Goal: Task Accomplishment & Management: Manage account settings

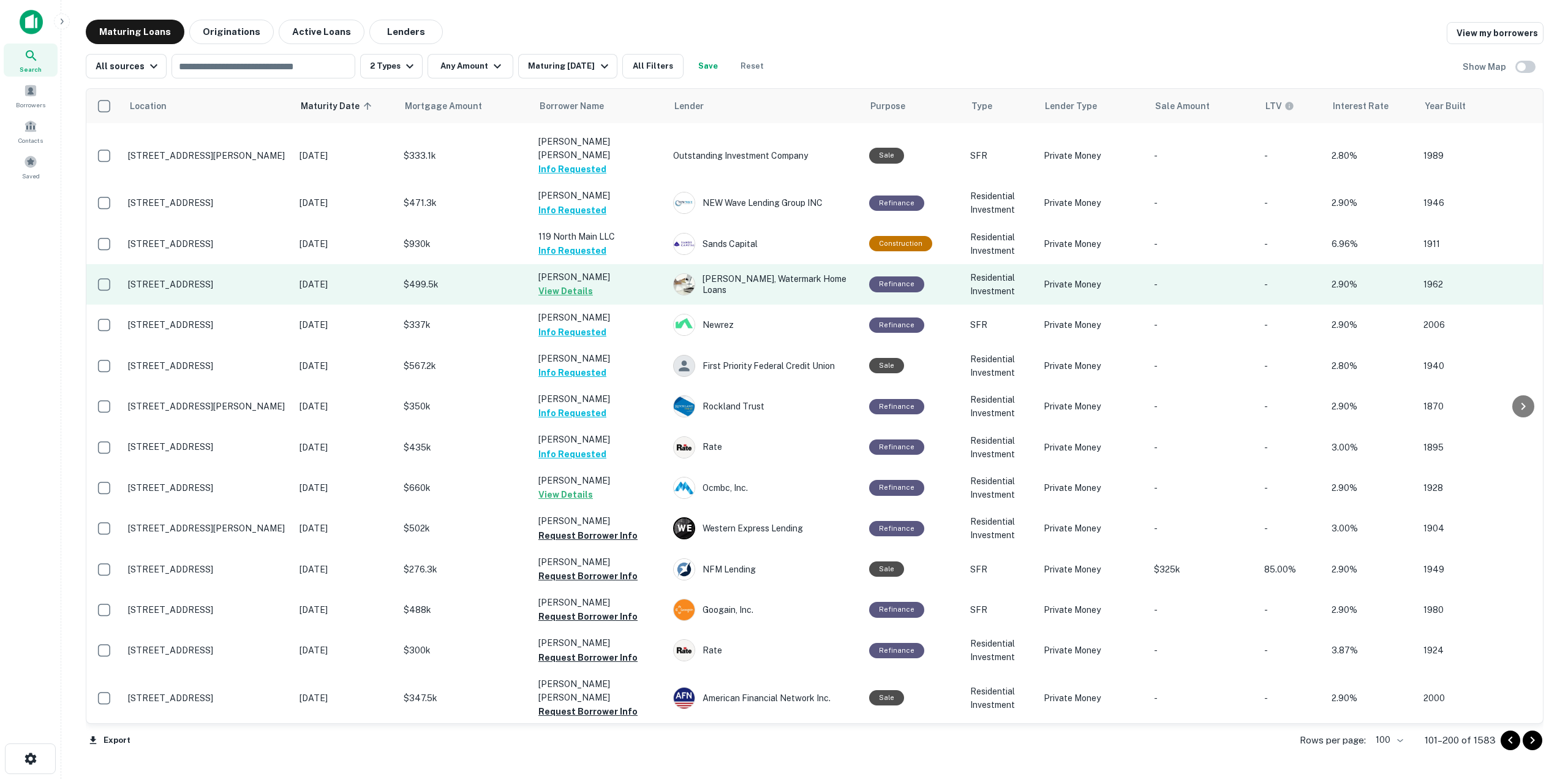
scroll to position [608, 0]
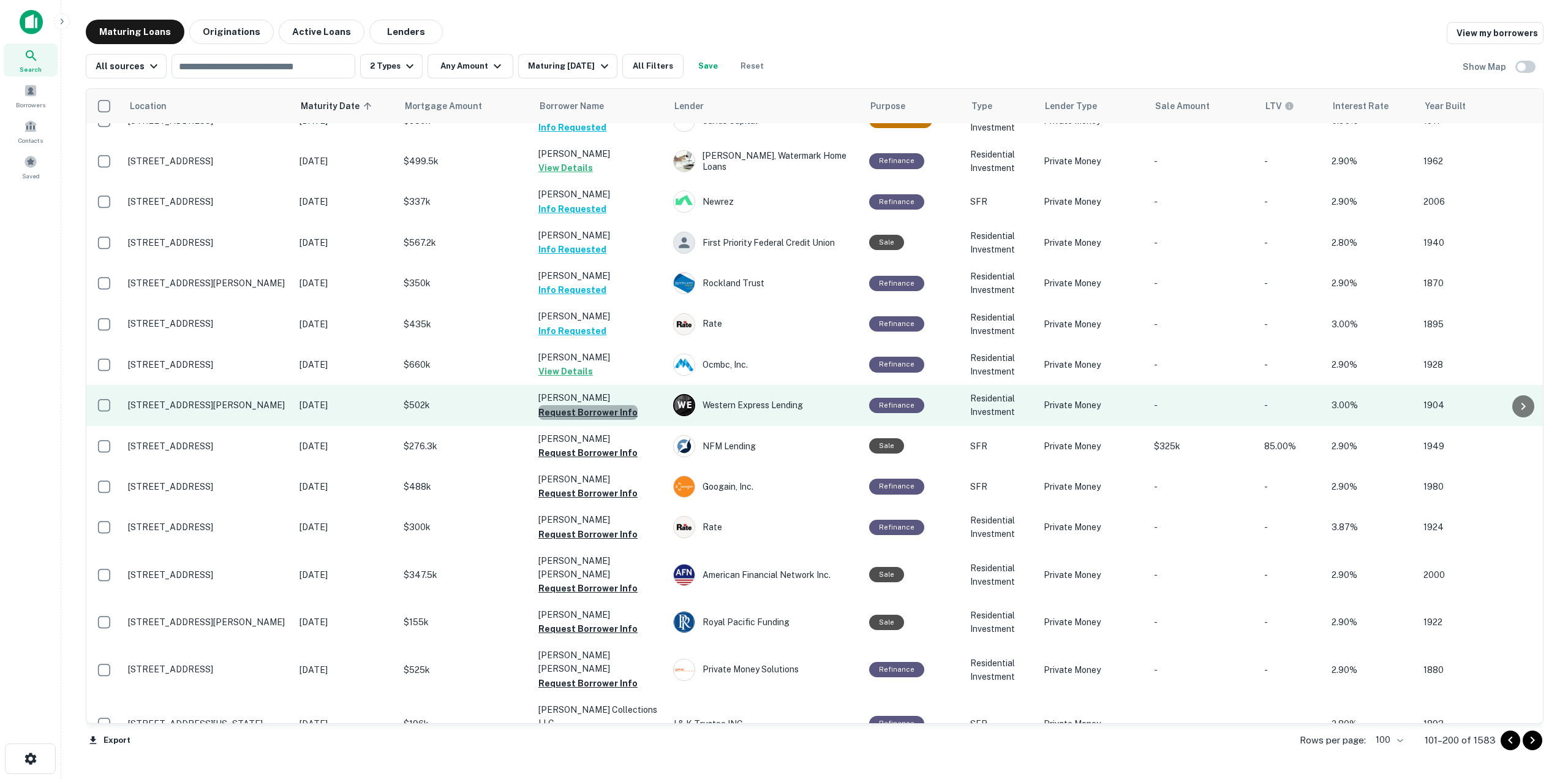
click at [604, 405] on button "Request Borrower Info" at bounding box center [588, 413] width 99 height 15
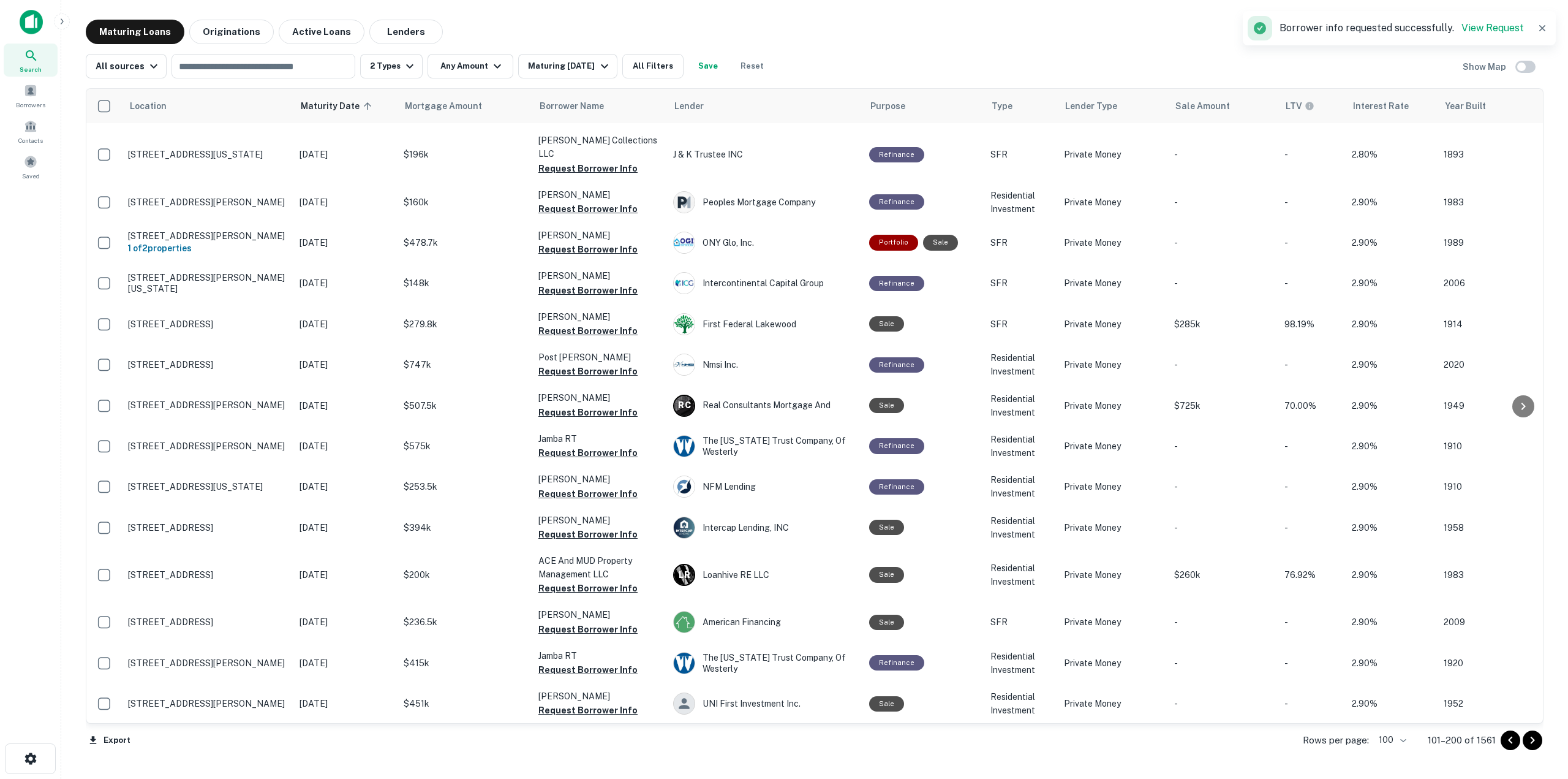
scroll to position [0, 0]
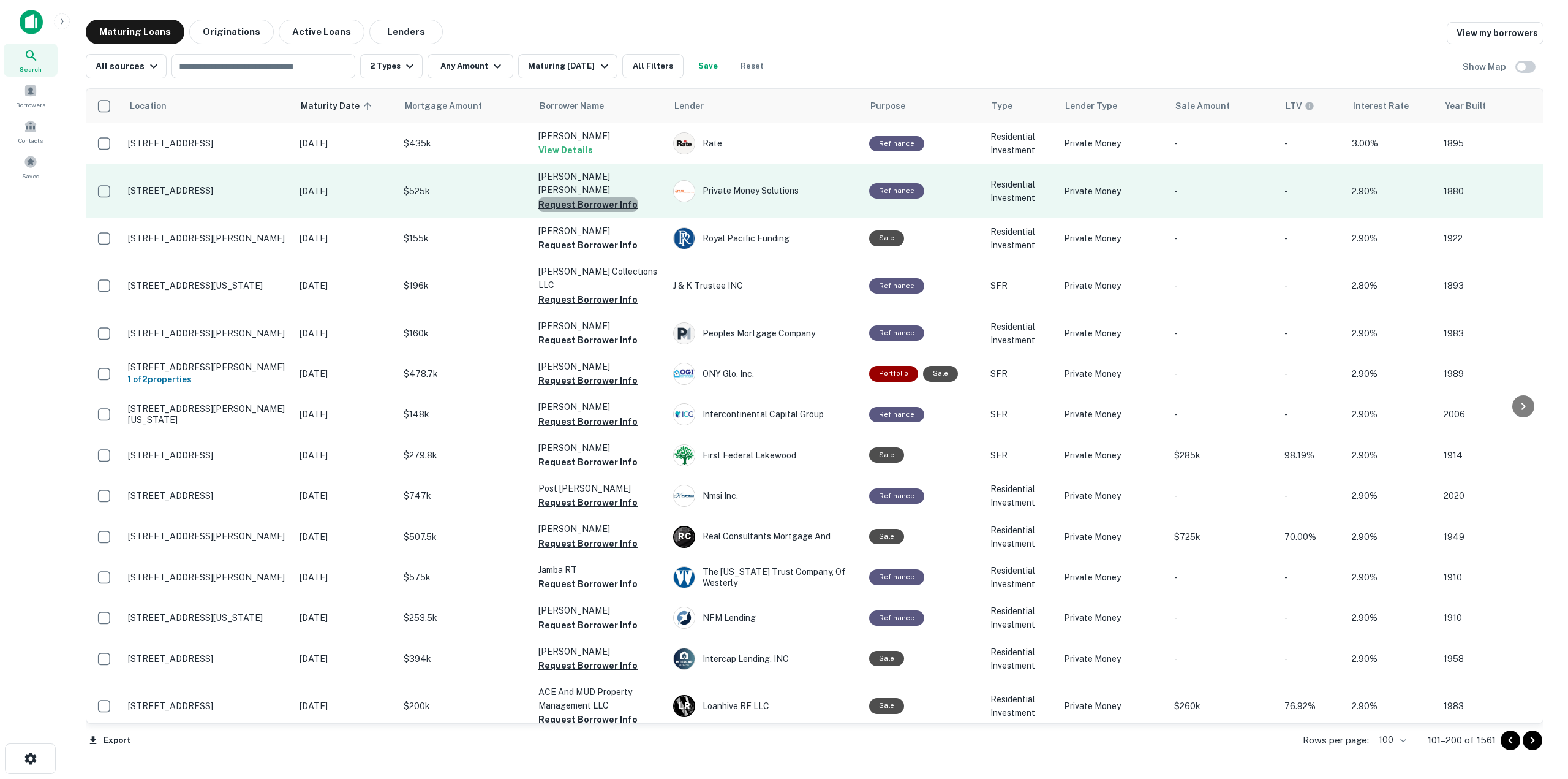
click at [590, 197] on button "Request Borrower Info" at bounding box center [588, 205] width 99 height 15
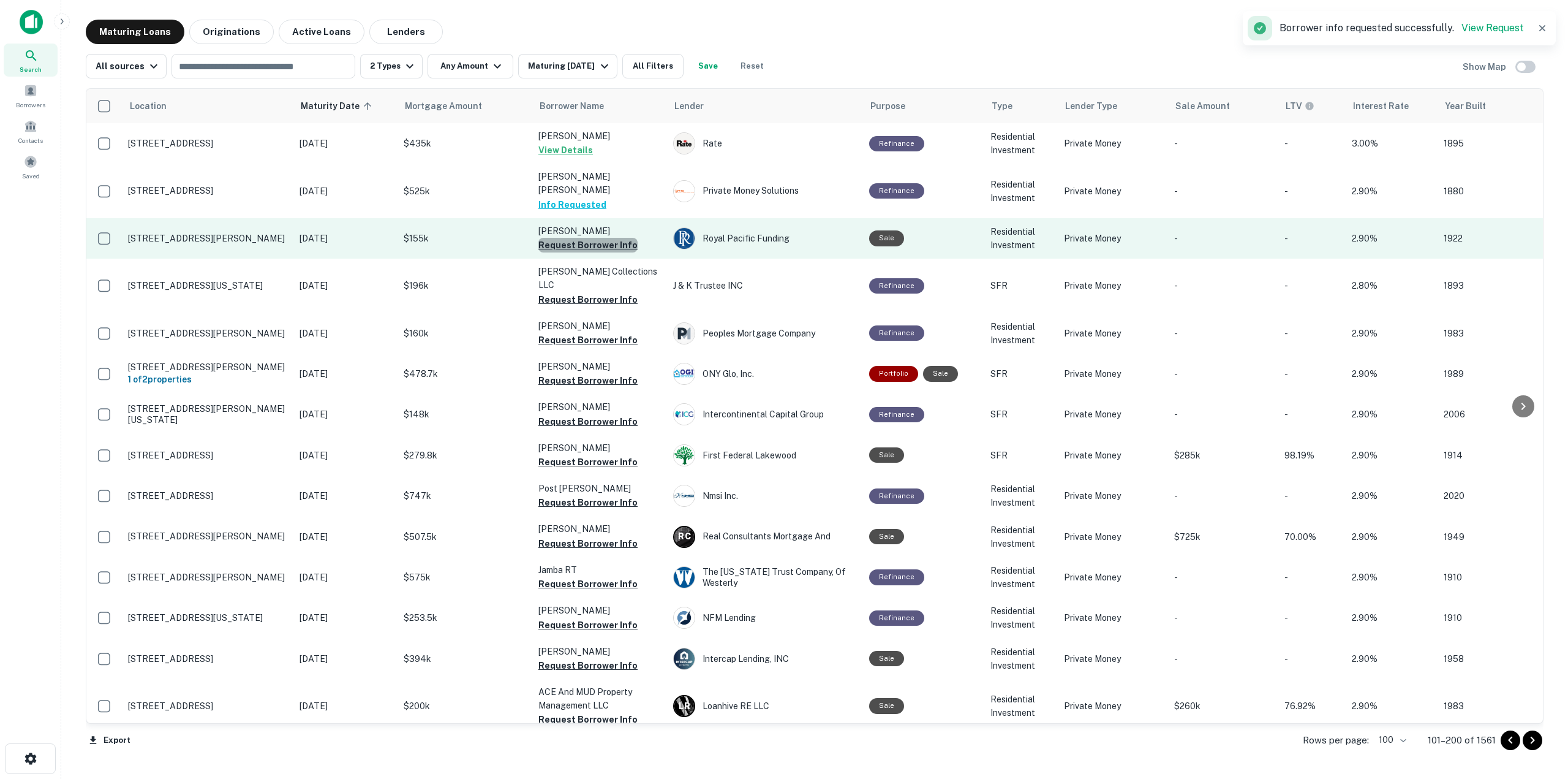
click at [594, 238] on button "Request Borrower Info" at bounding box center [588, 246] width 99 height 15
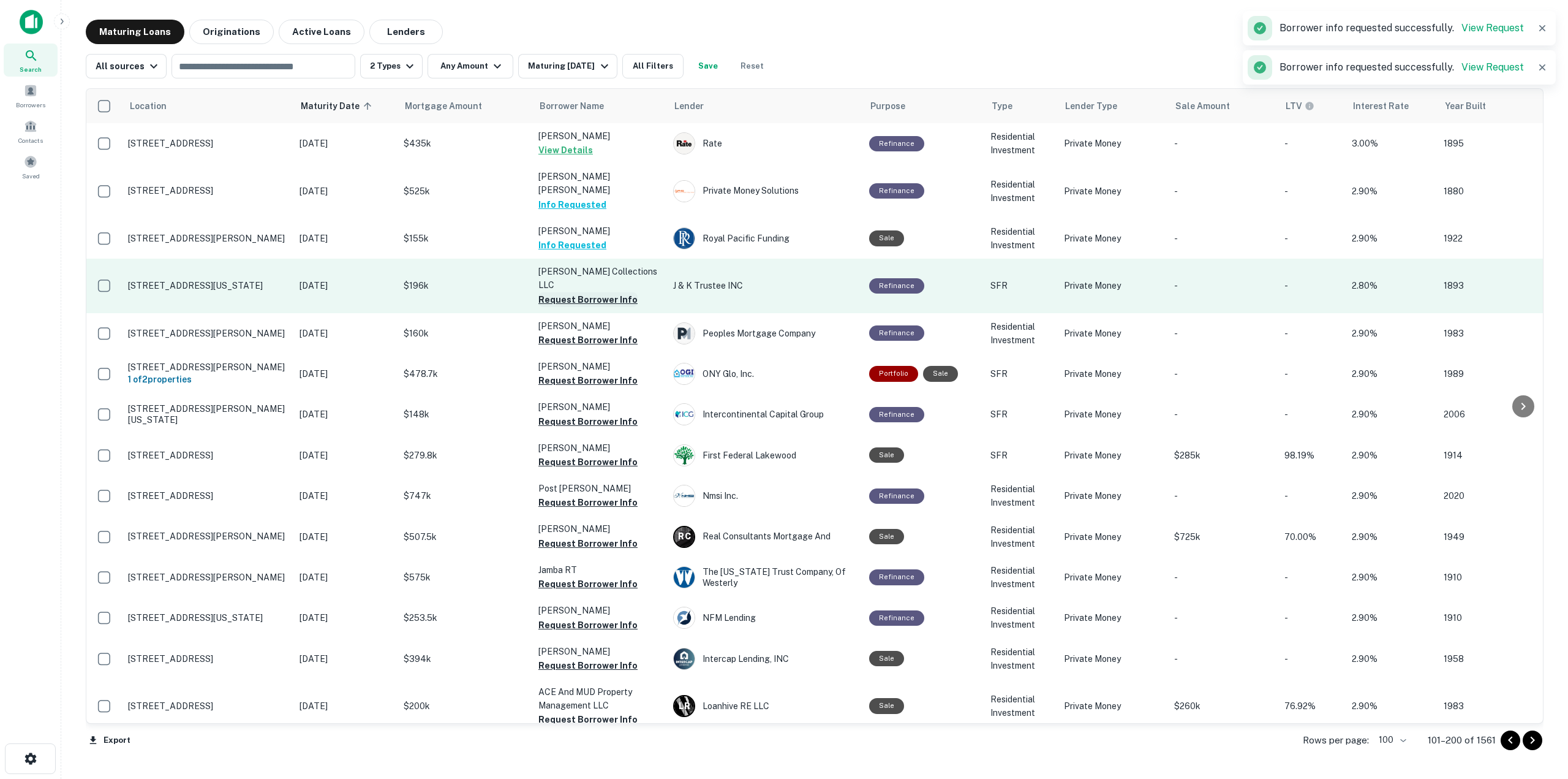
click at [594, 292] on button "Request Borrower Info" at bounding box center [588, 299] width 99 height 15
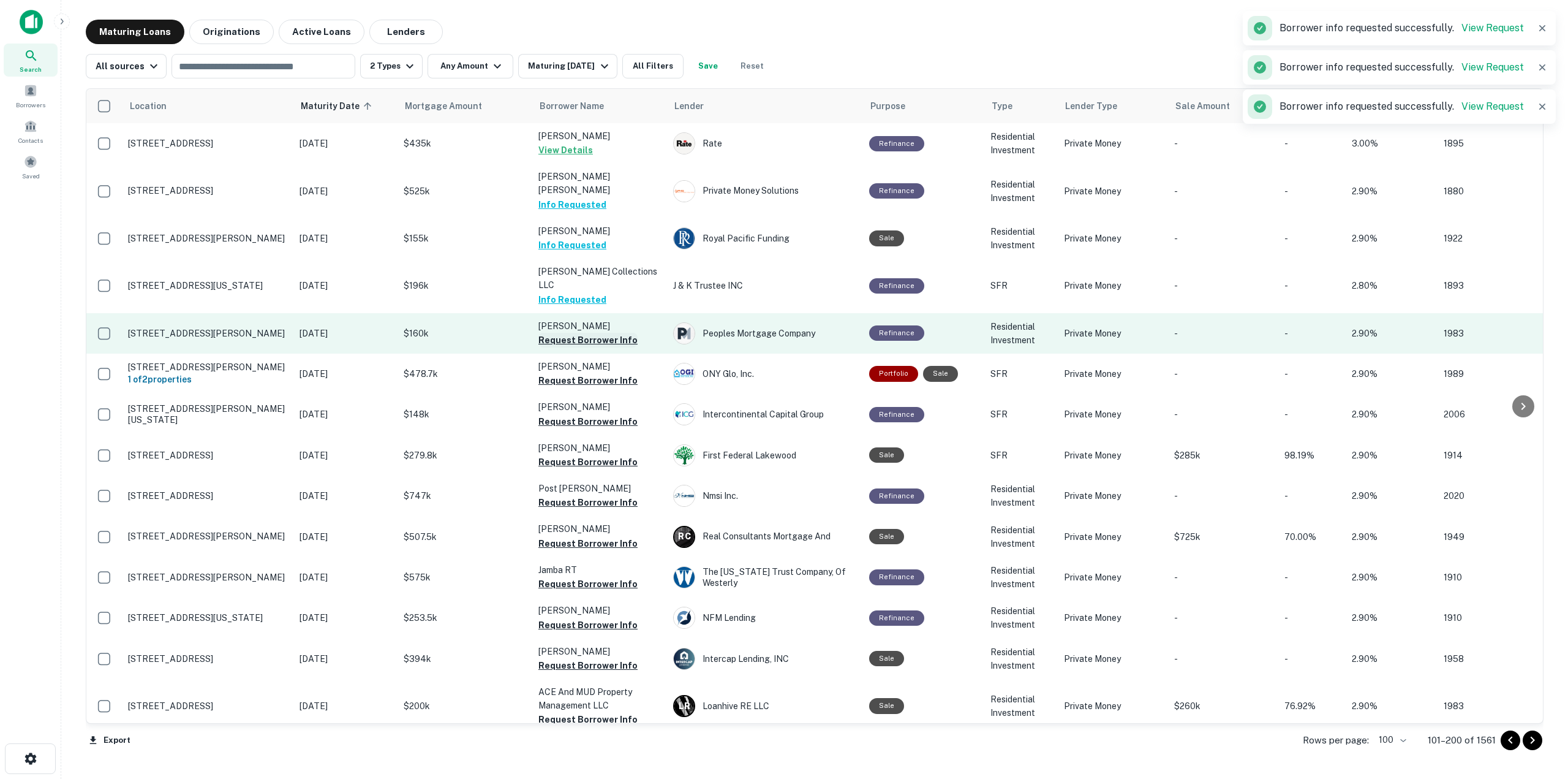
click at [604, 333] on button "Request Borrower Info" at bounding box center [588, 340] width 99 height 15
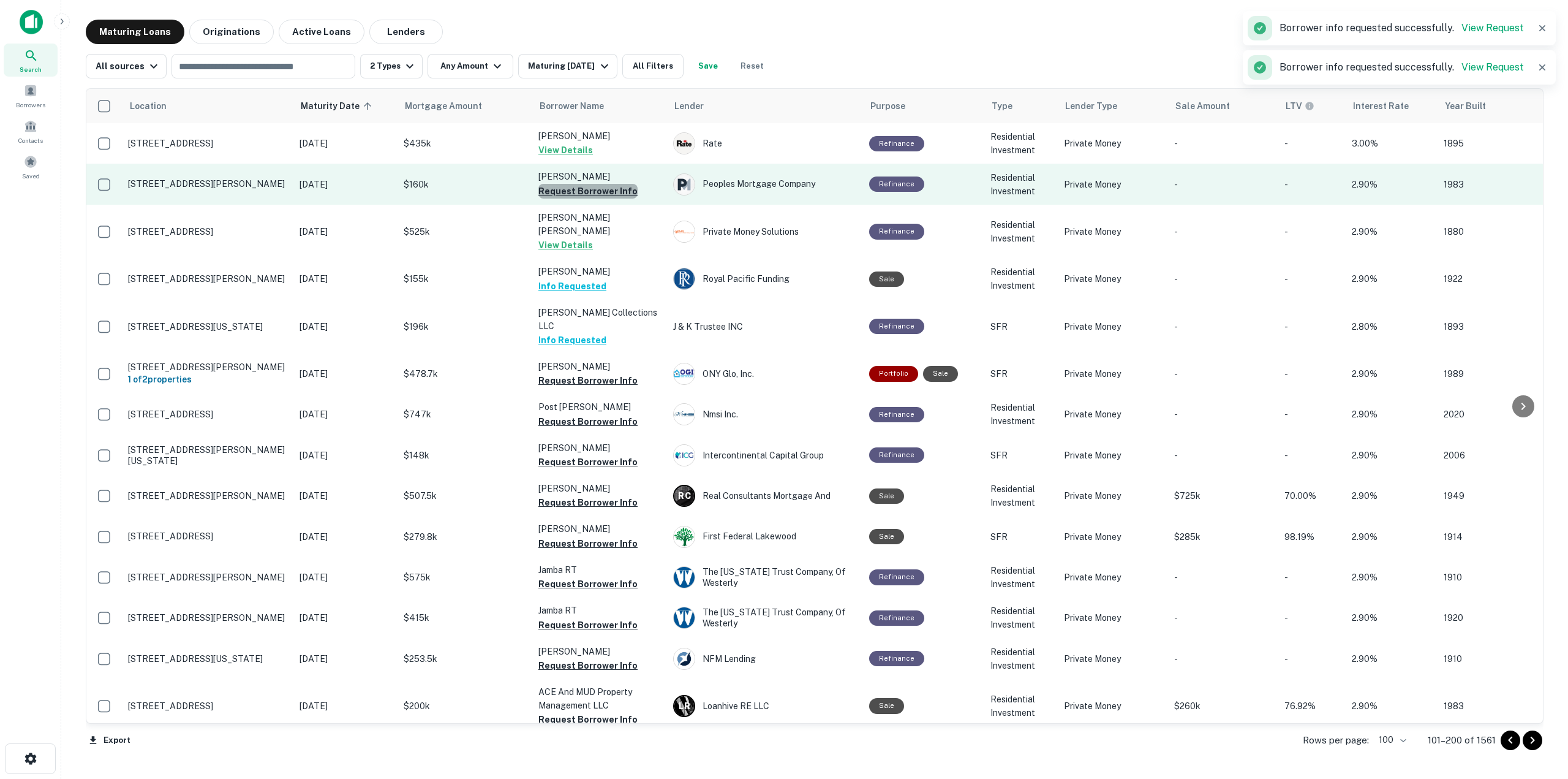
click at [616, 193] on button "Request Borrower Info" at bounding box center [588, 191] width 99 height 15
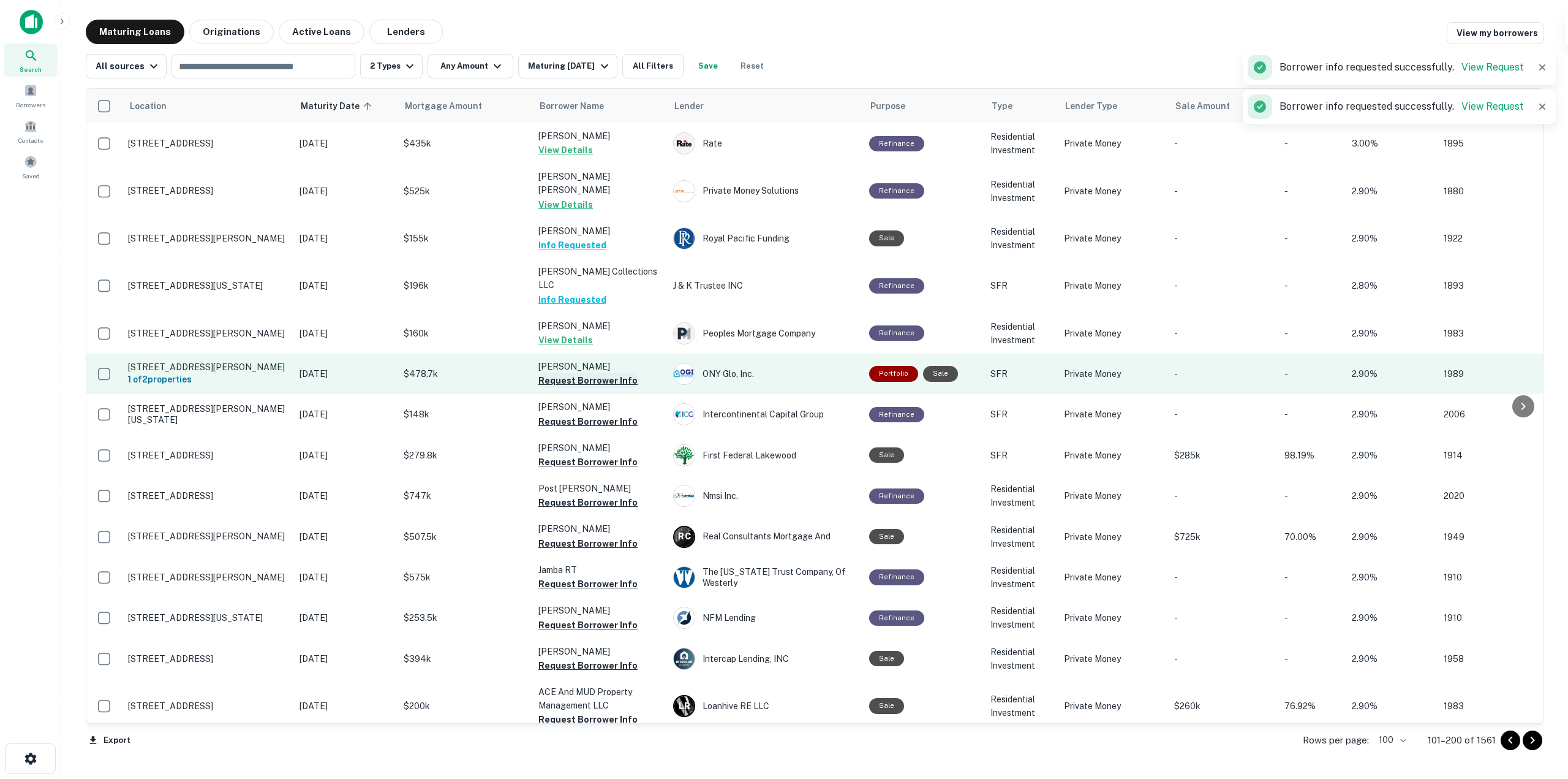
click at [576, 374] on button "Request Borrower Info" at bounding box center [588, 381] width 99 height 15
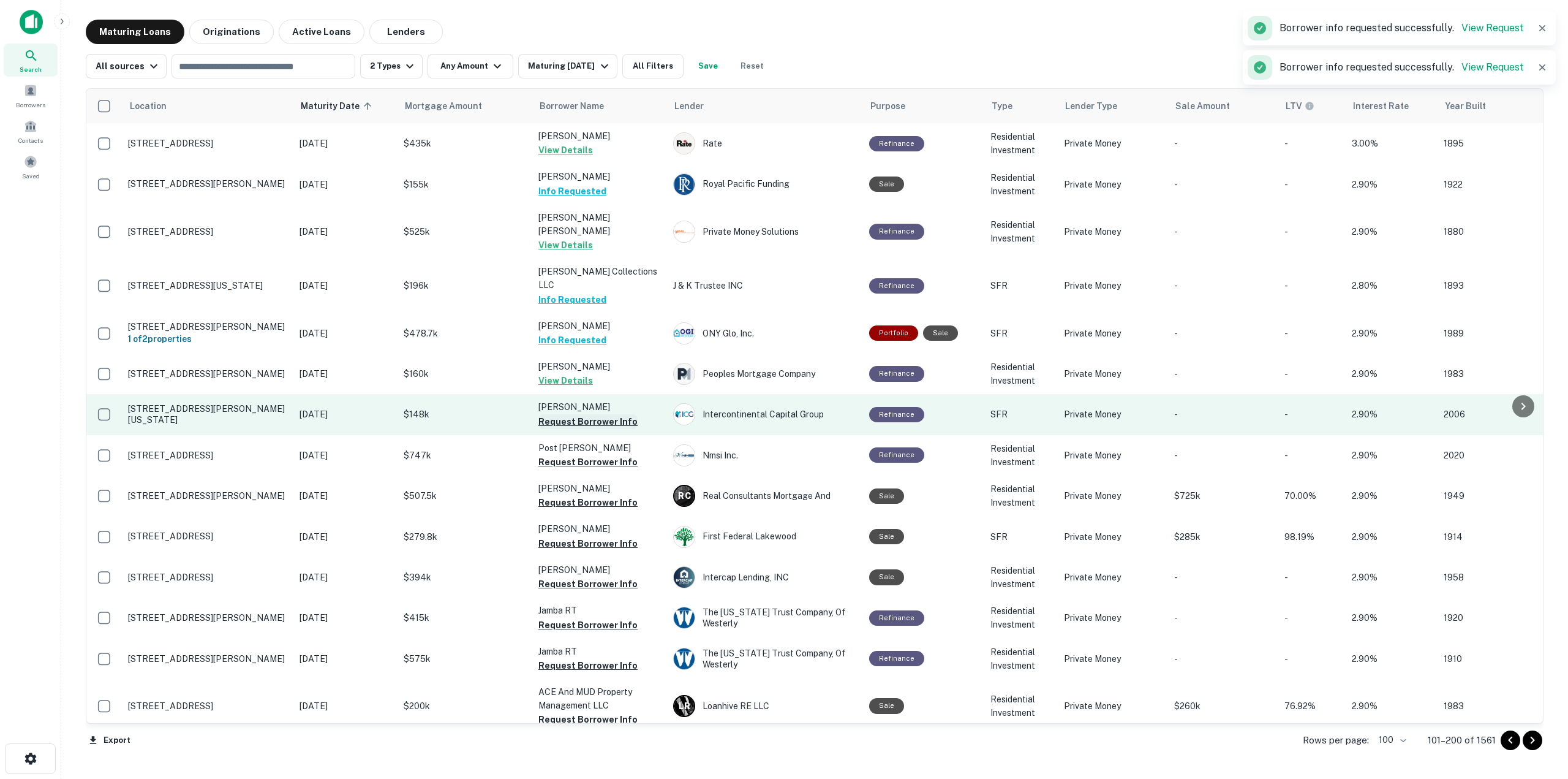
click at [553, 414] on button "Request Borrower Info" at bounding box center [588, 422] width 99 height 15
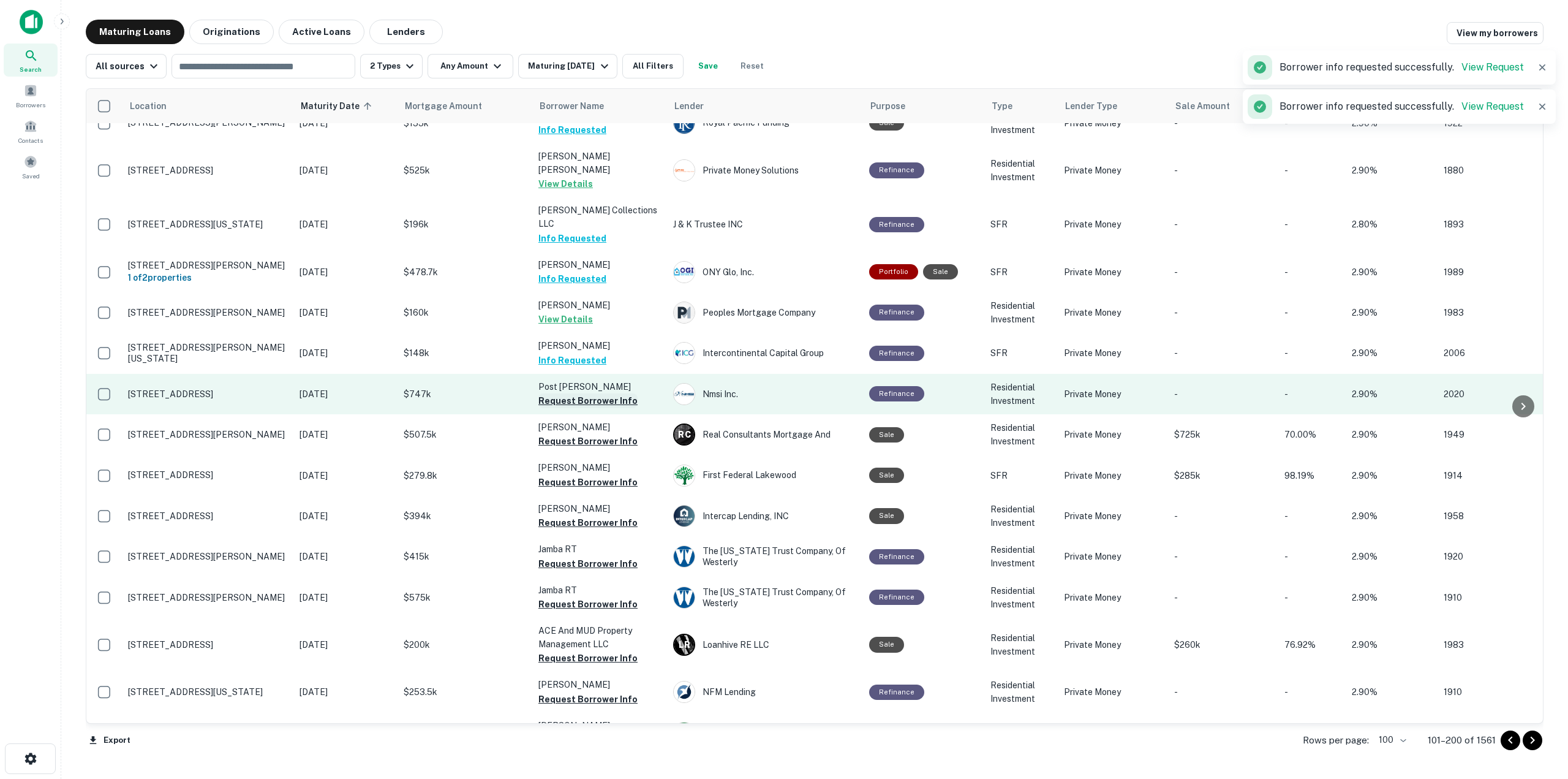
click at [597, 393] on button "Request Borrower Info" at bounding box center [588, 401] width 99 height 15
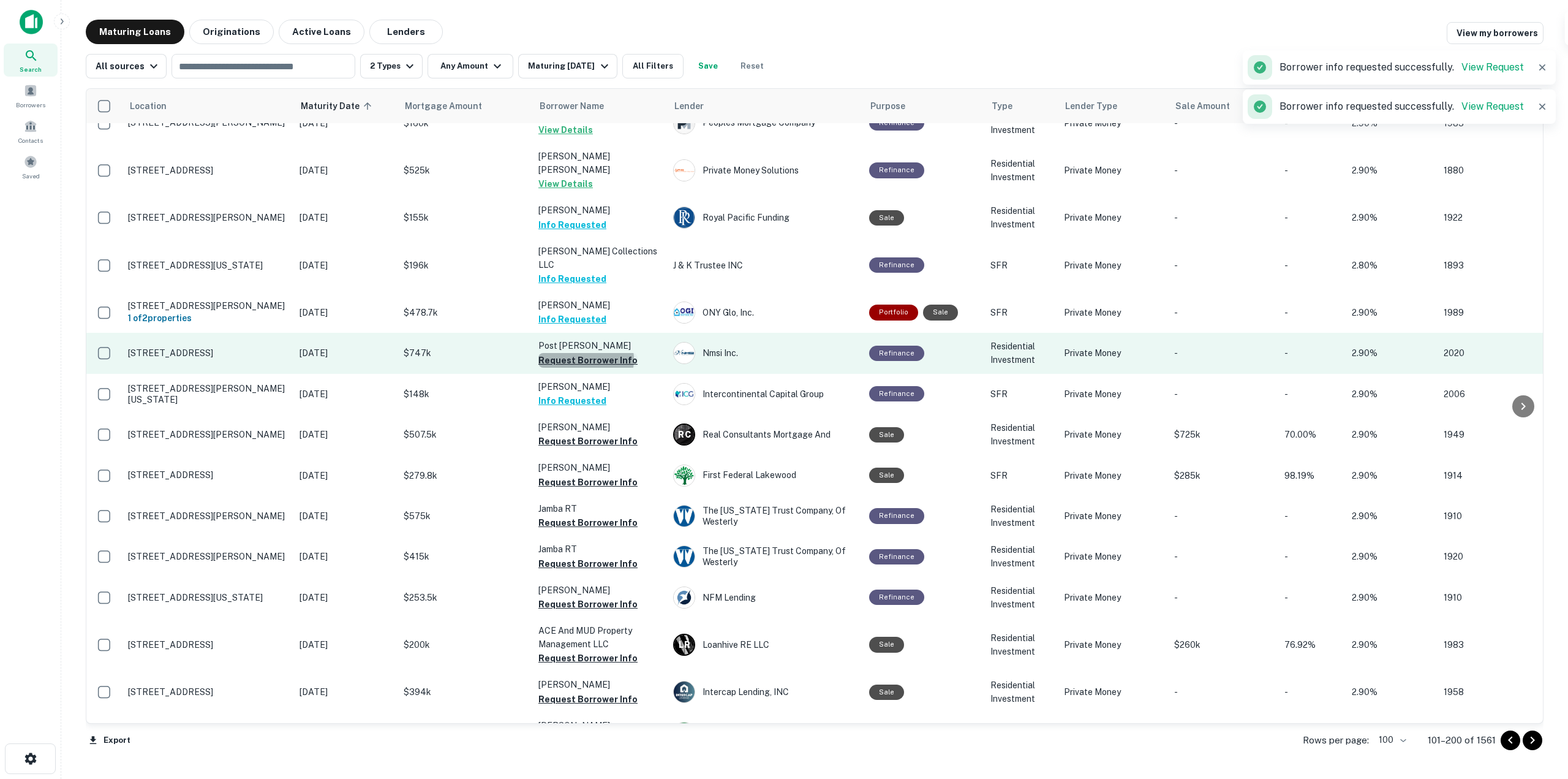
click at [585, 353] on button "Request Borrower Info" at bounding box center [588, 361] width 99 height 15
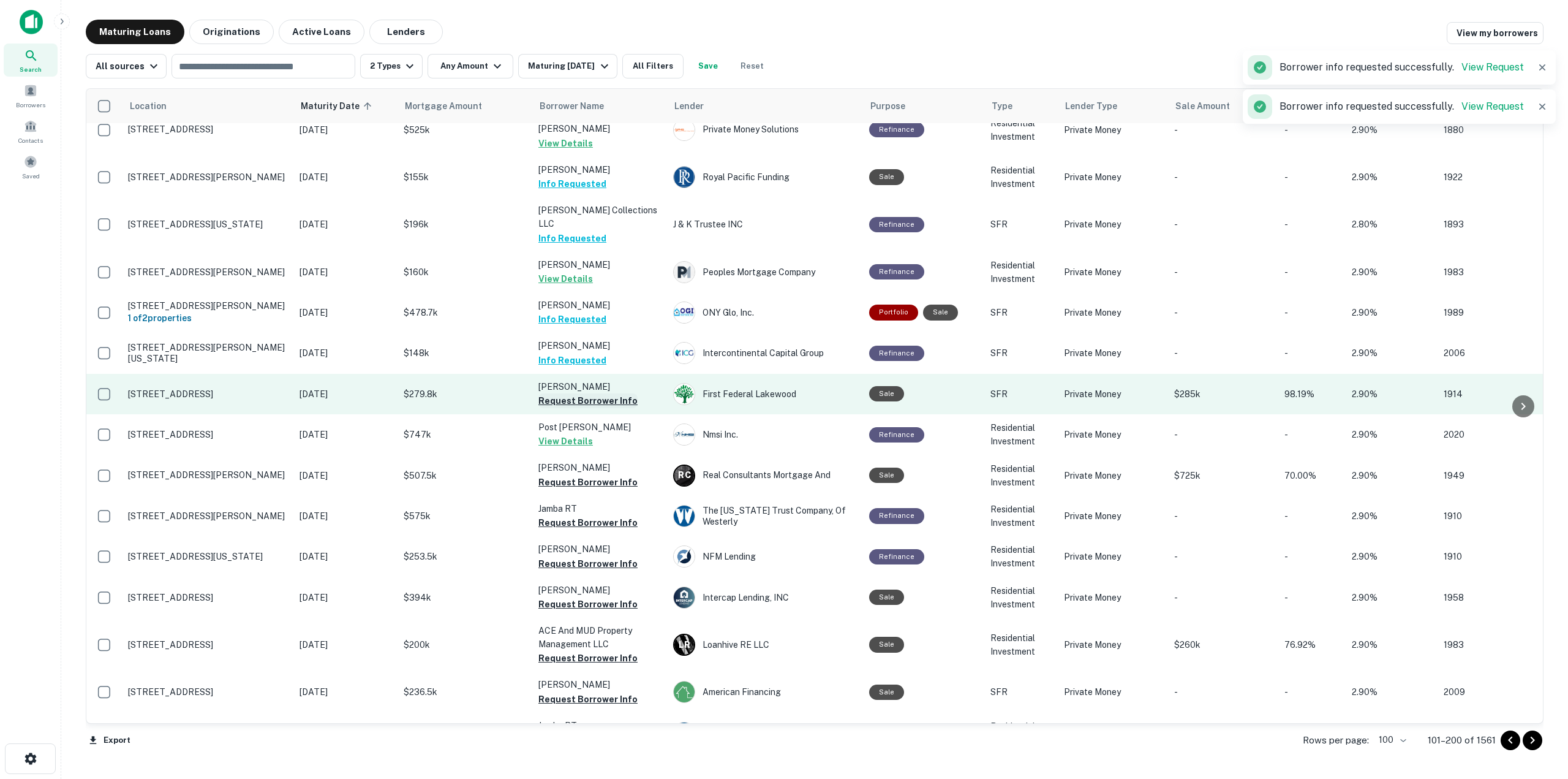
click at [608, 393] on button "Request Borrower Info" at bounding box center [588, 401] width 99 height 15
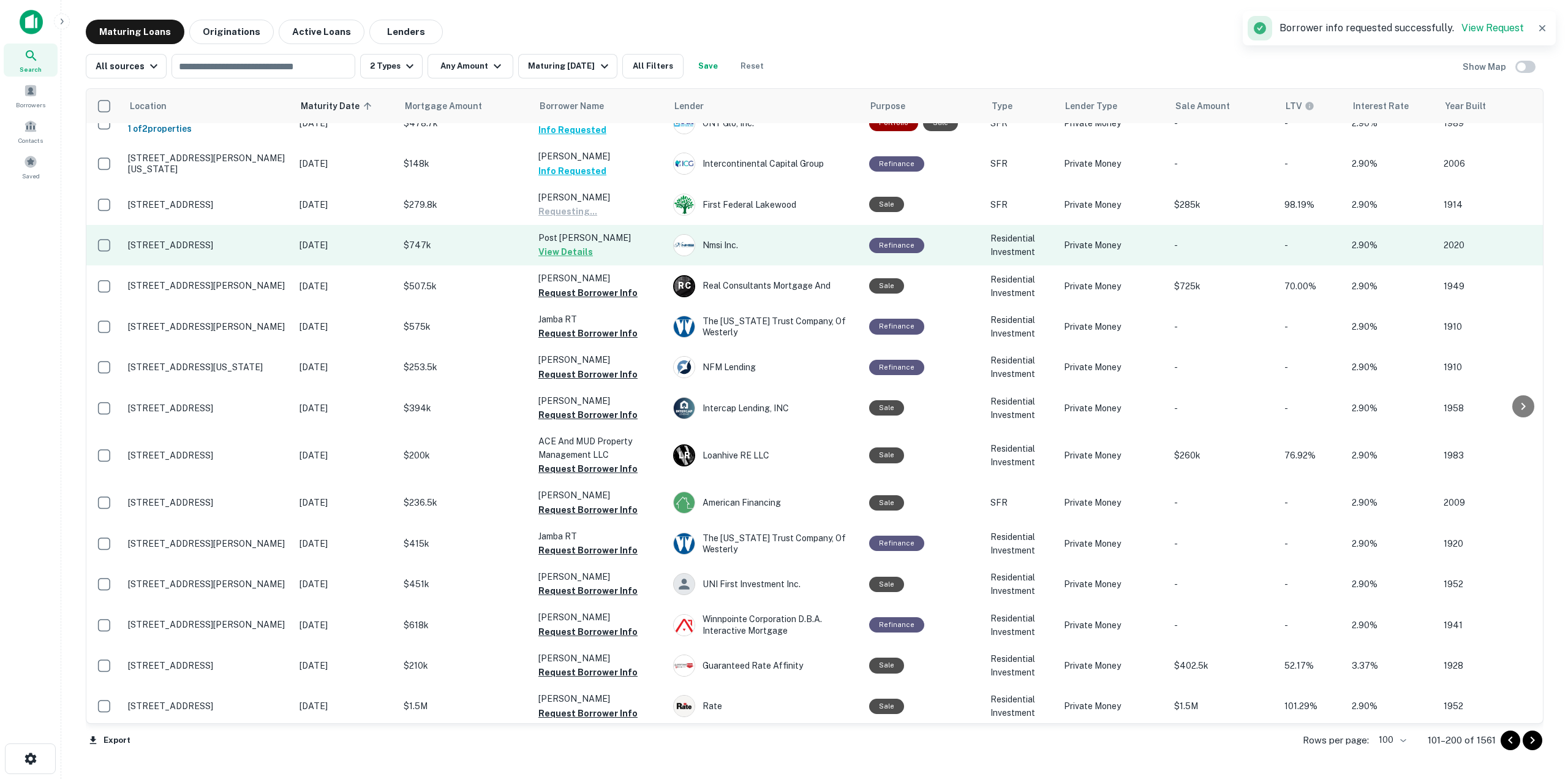
scroll to position [246, 0]
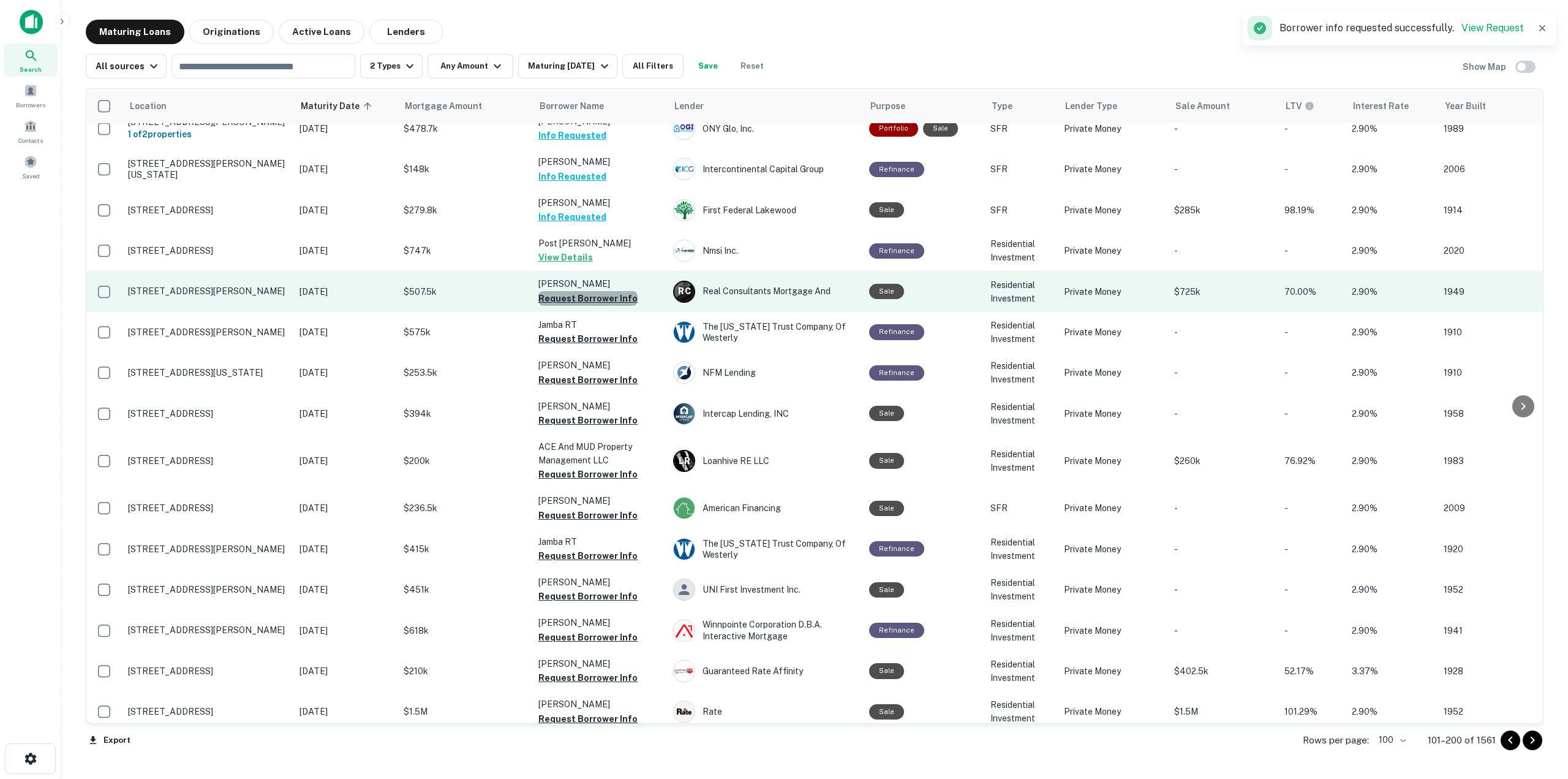
click at [620, 291] on button "Request Borrower Info" at bounding box center [588, 299] width 99 height 15
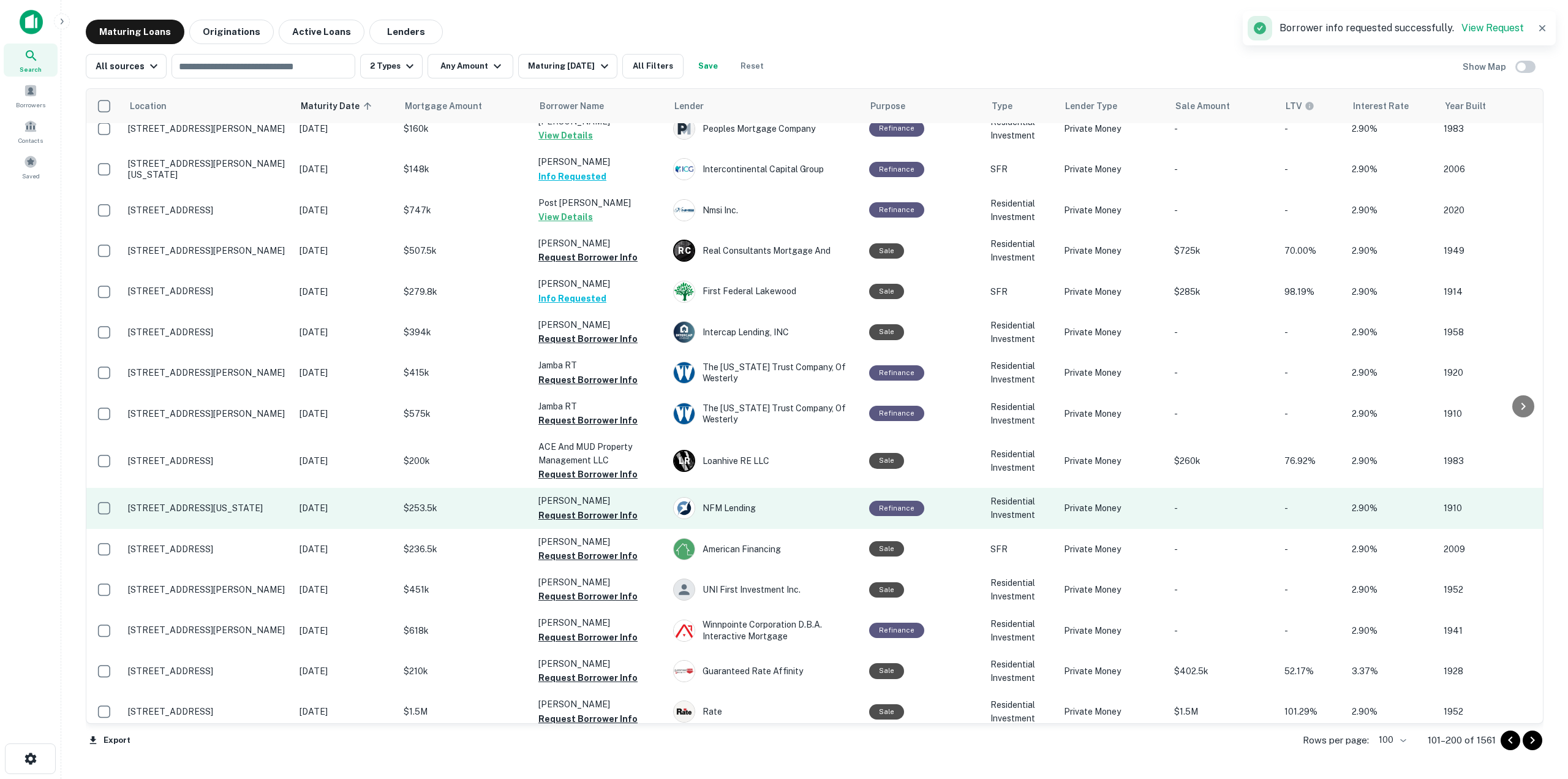
click at [918, 488] on td "Refinance" at bounding box center [924, 508] width 121 height 41
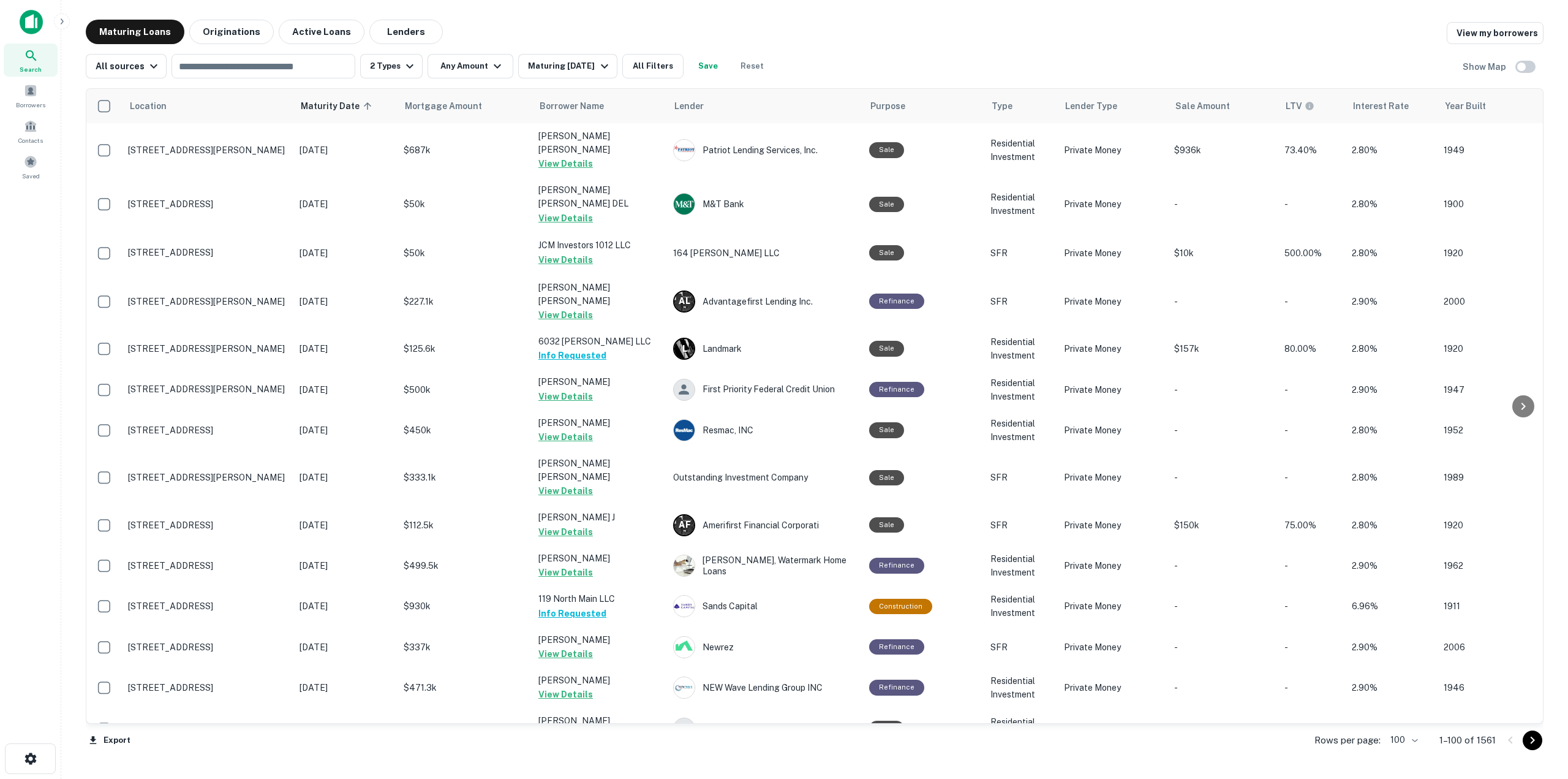
scroll to position [3535, 0]
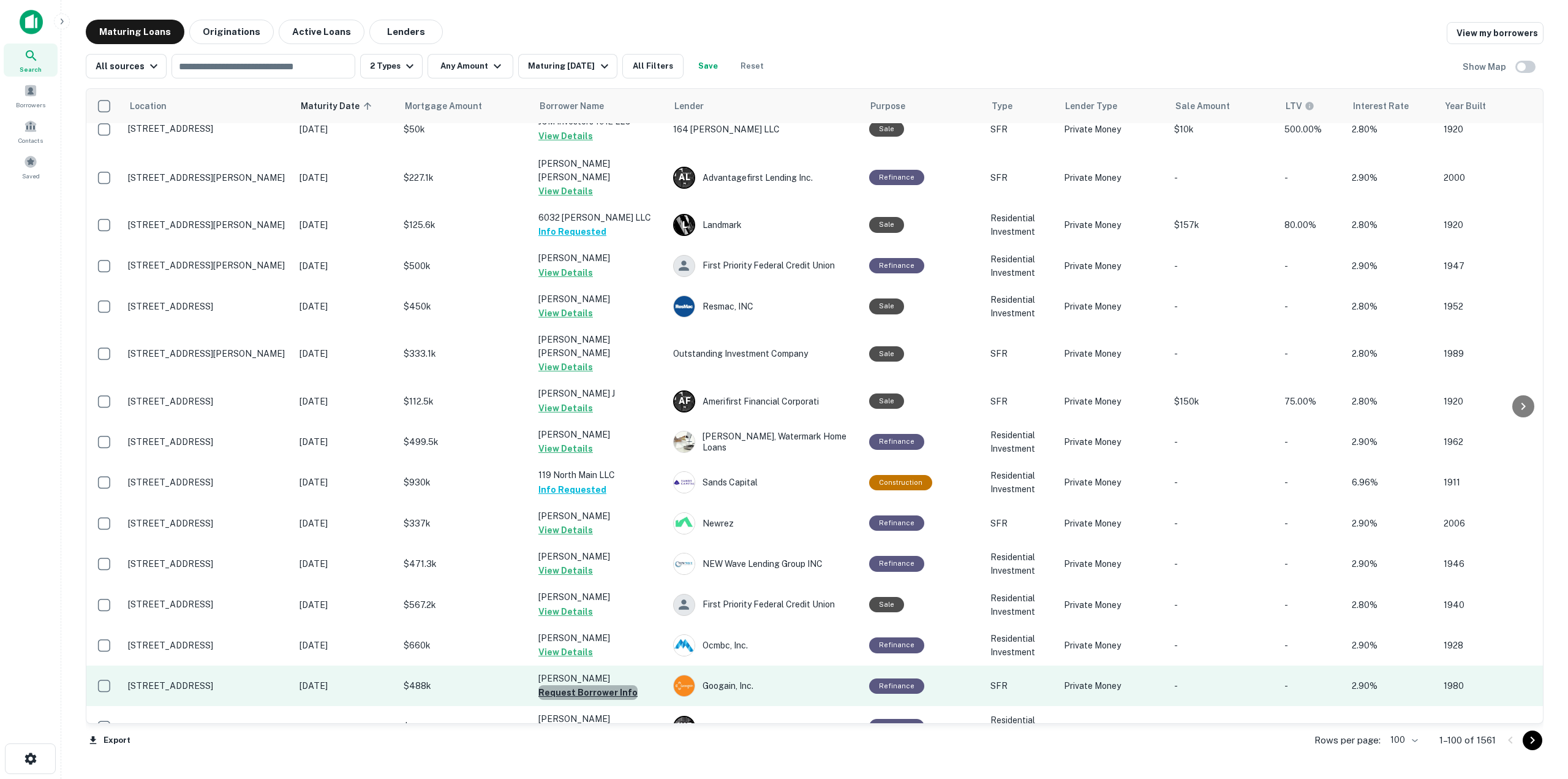
click at [601, 685] on button "Request Borrower Info" at bounding box center [588, 693] width 99 height 15
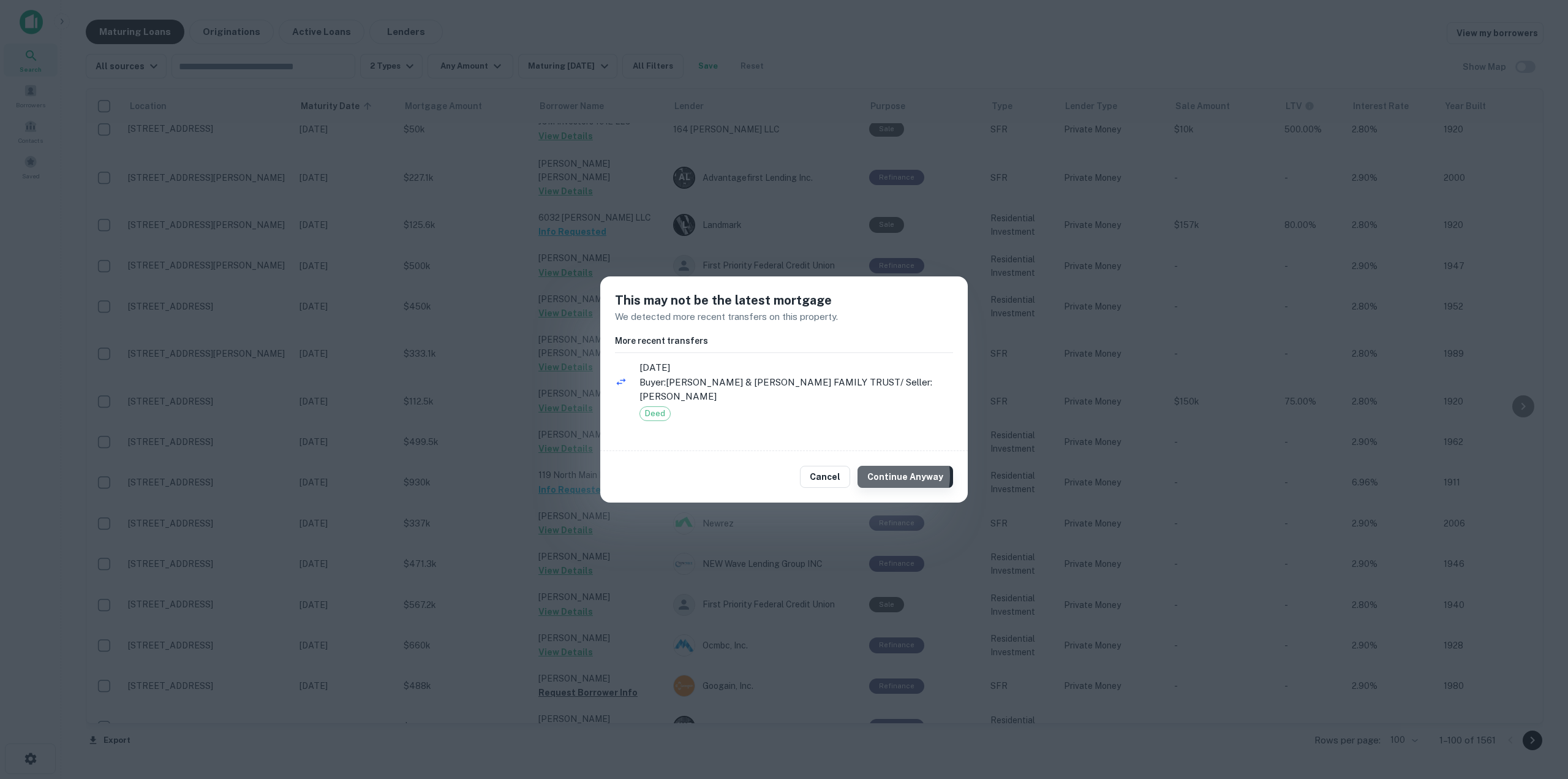
click at [878, 469] on button "Continue Anyway" at bounding box center [905, 476] width 95 height 22
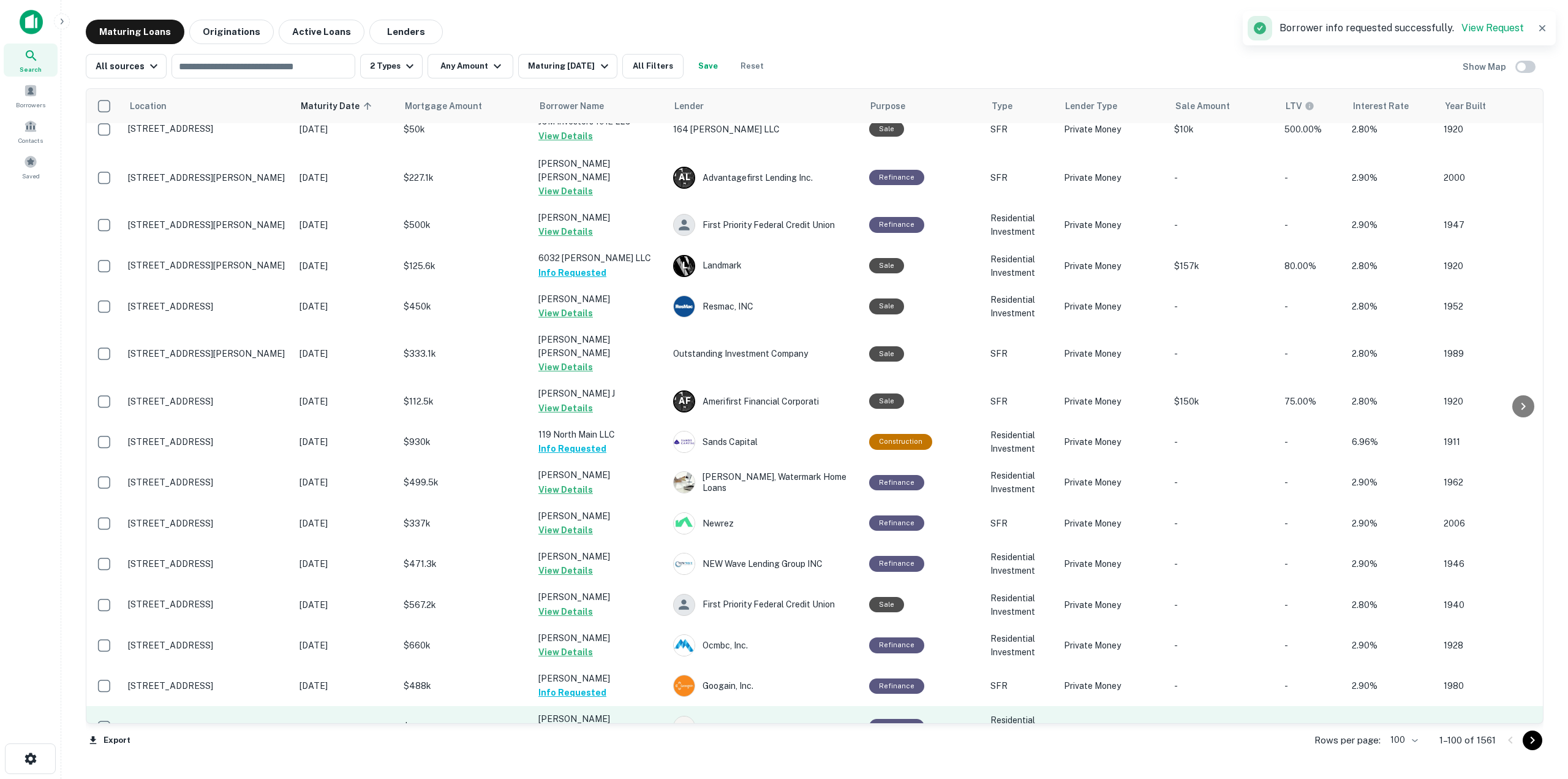
click at [616, 726] on button "Request Borrower Info" at bounding box center [588, 733] width 99 height 15
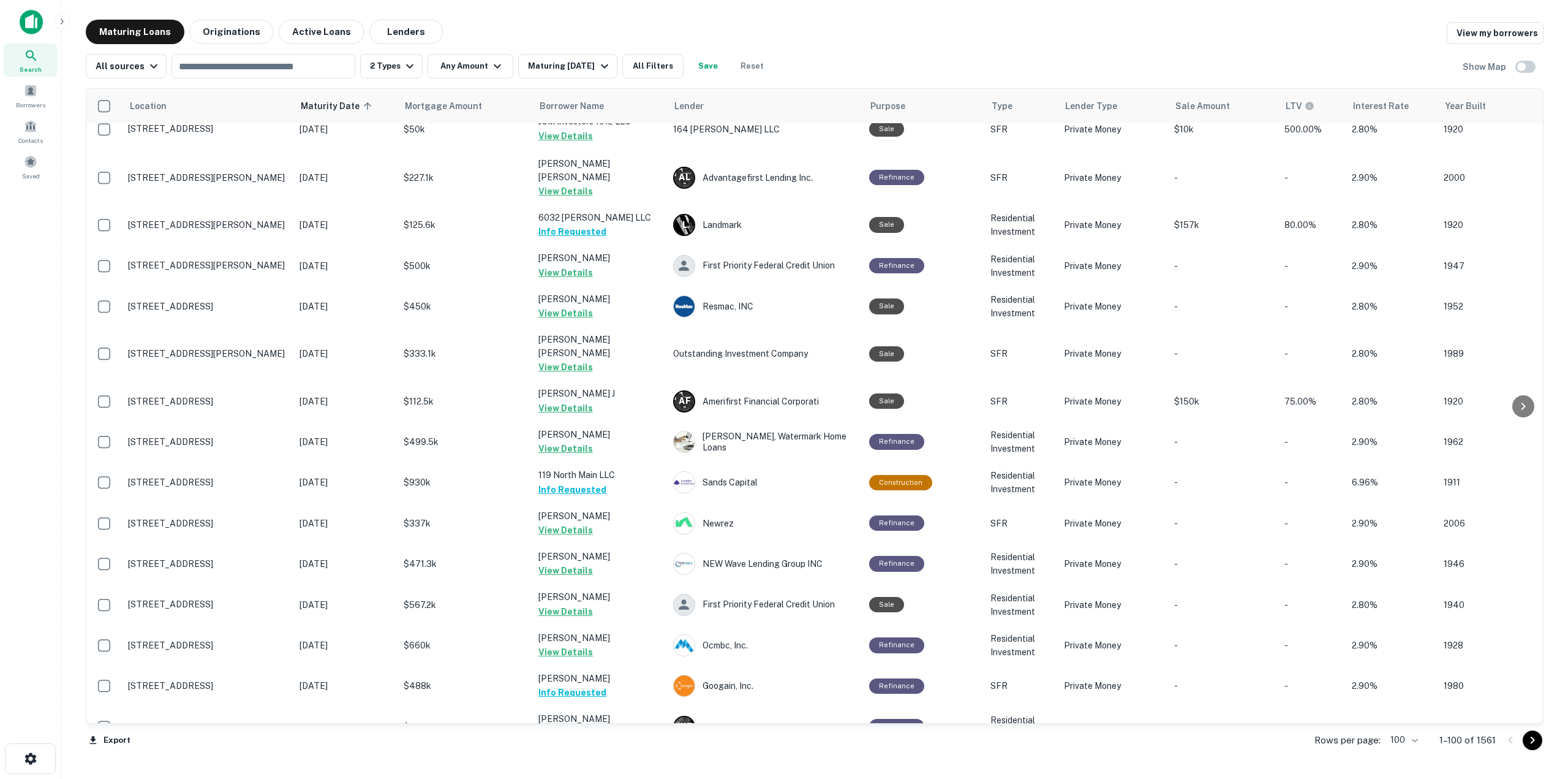
click at [572, 778] on button "Request Borrower Info" at bounding box center [588, 787] width 99 height 15
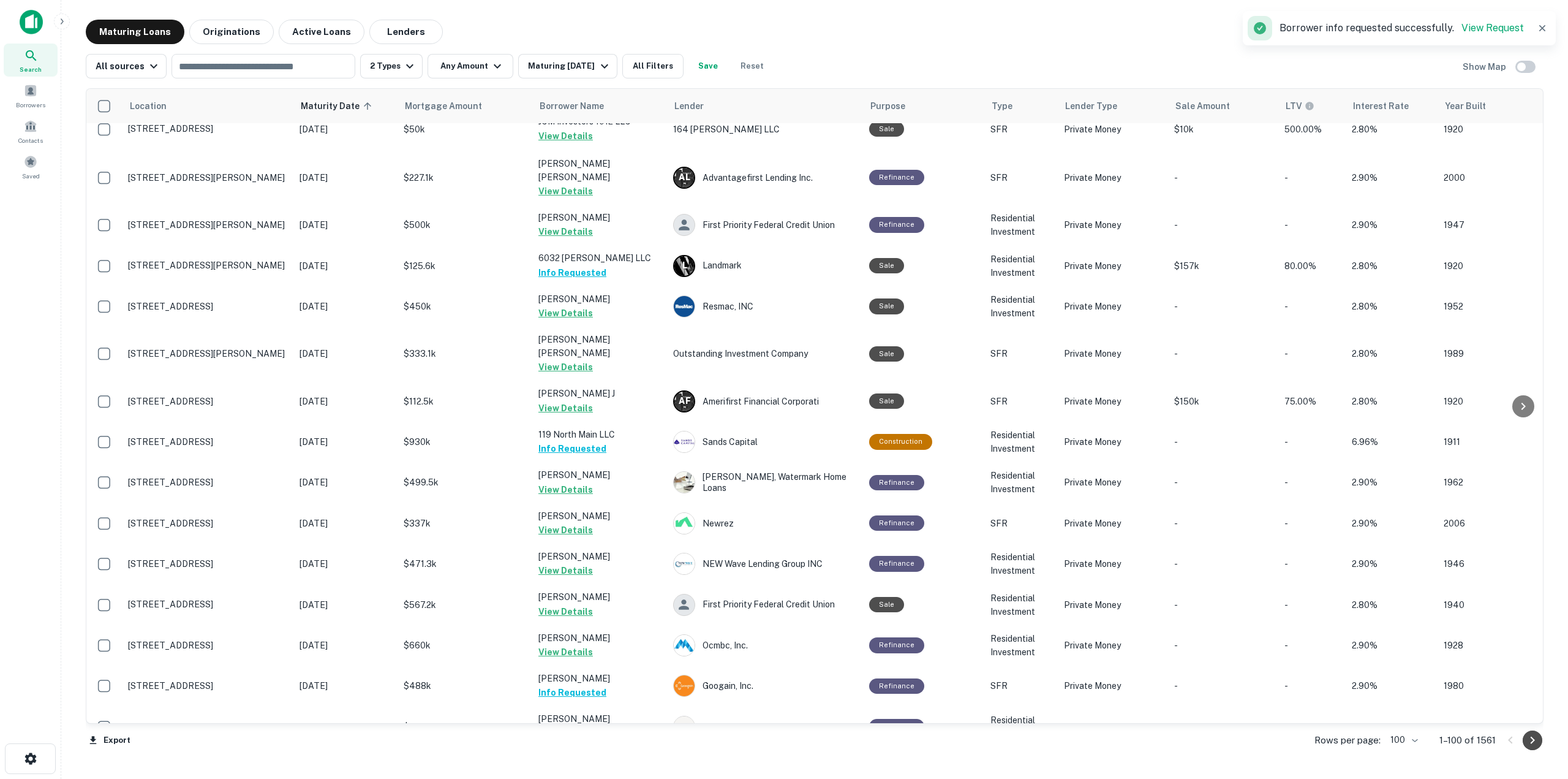
click at [1531, 741] on icon "Go to next page" at bounding box center [1533, 741] width 15 height 15
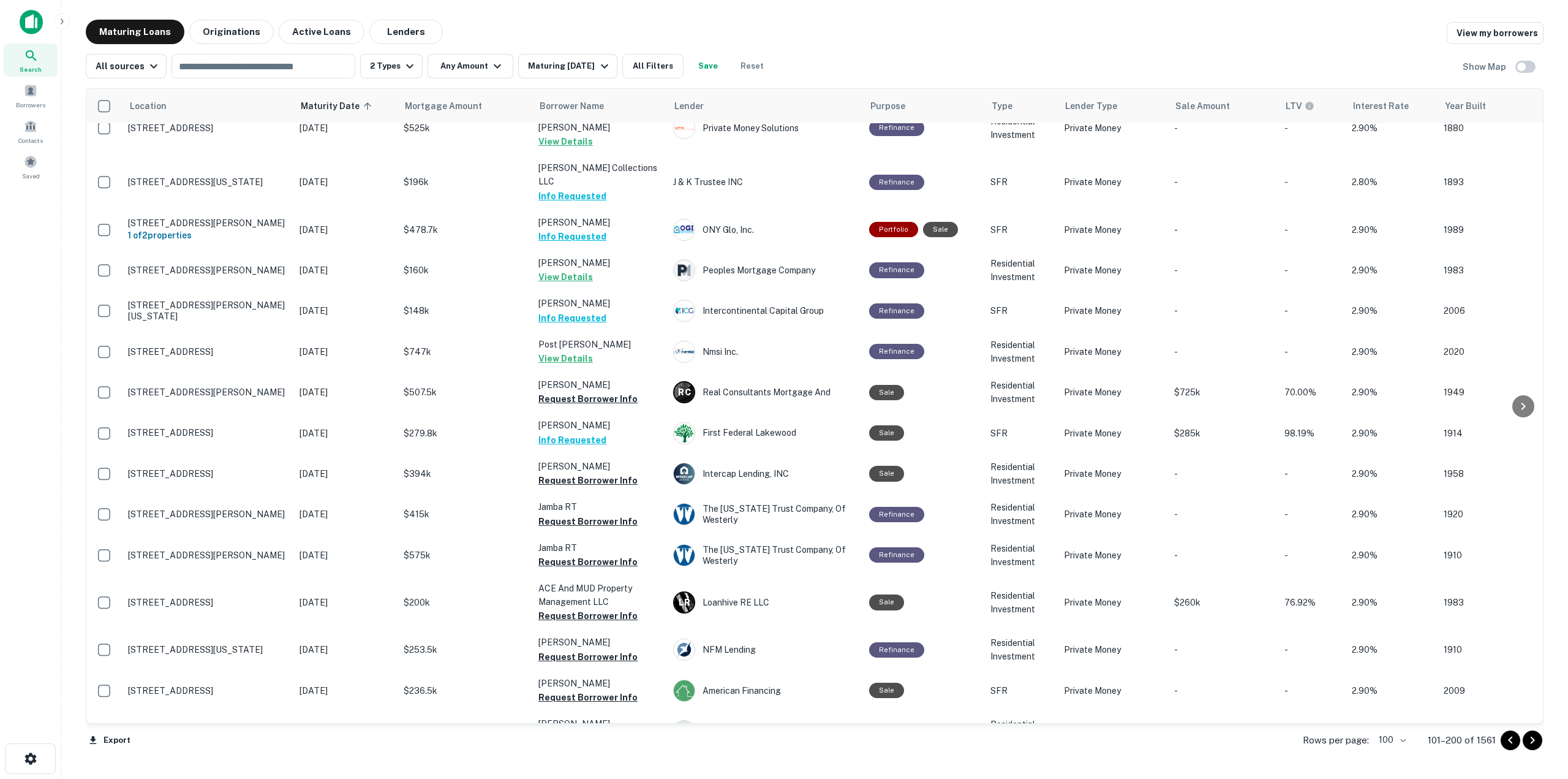
scroll to position [0, 0]
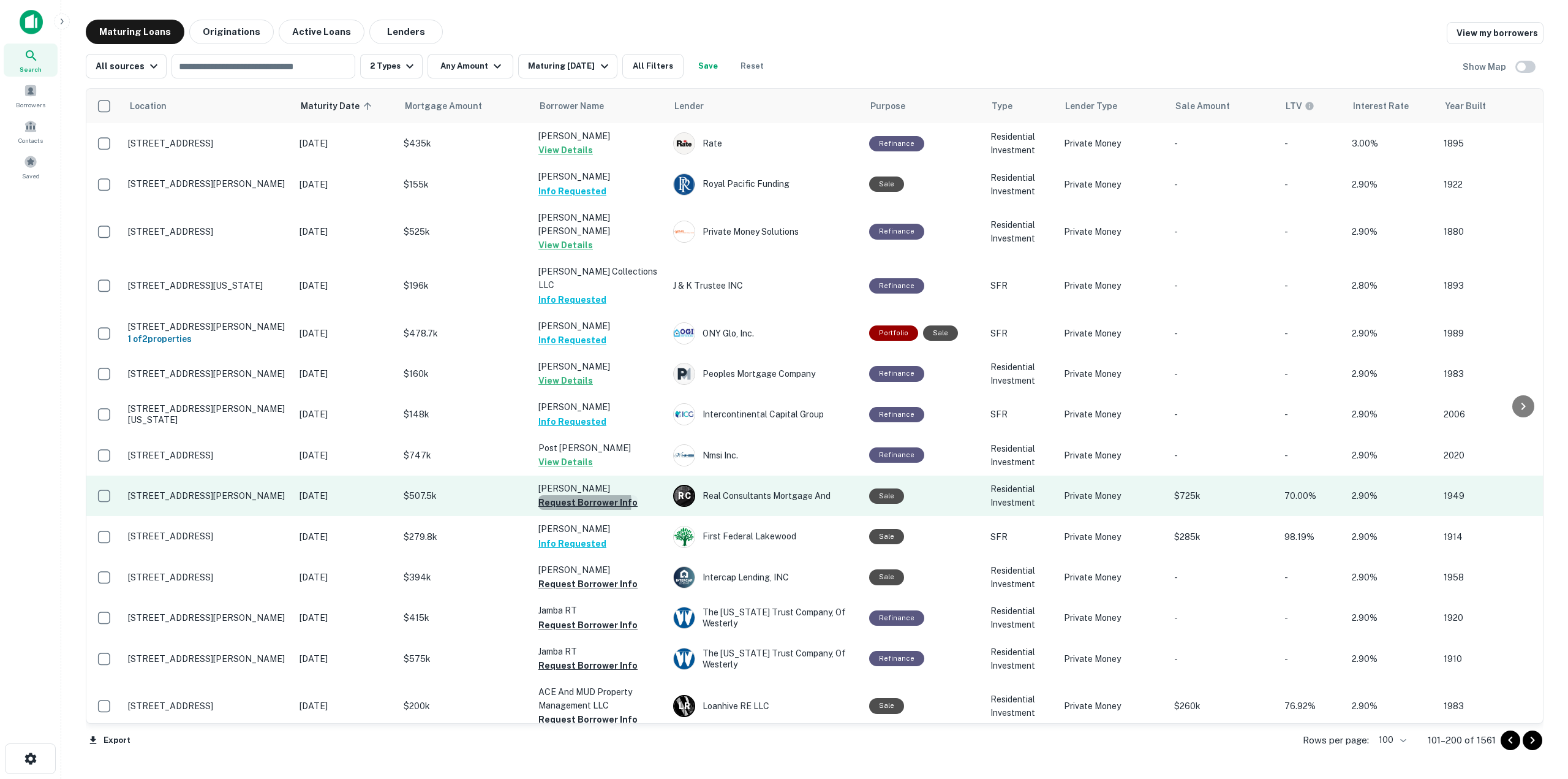
click at [585, 495] on button "Request Borrower Info" at bounding box center [588, 502] width 99 height 15
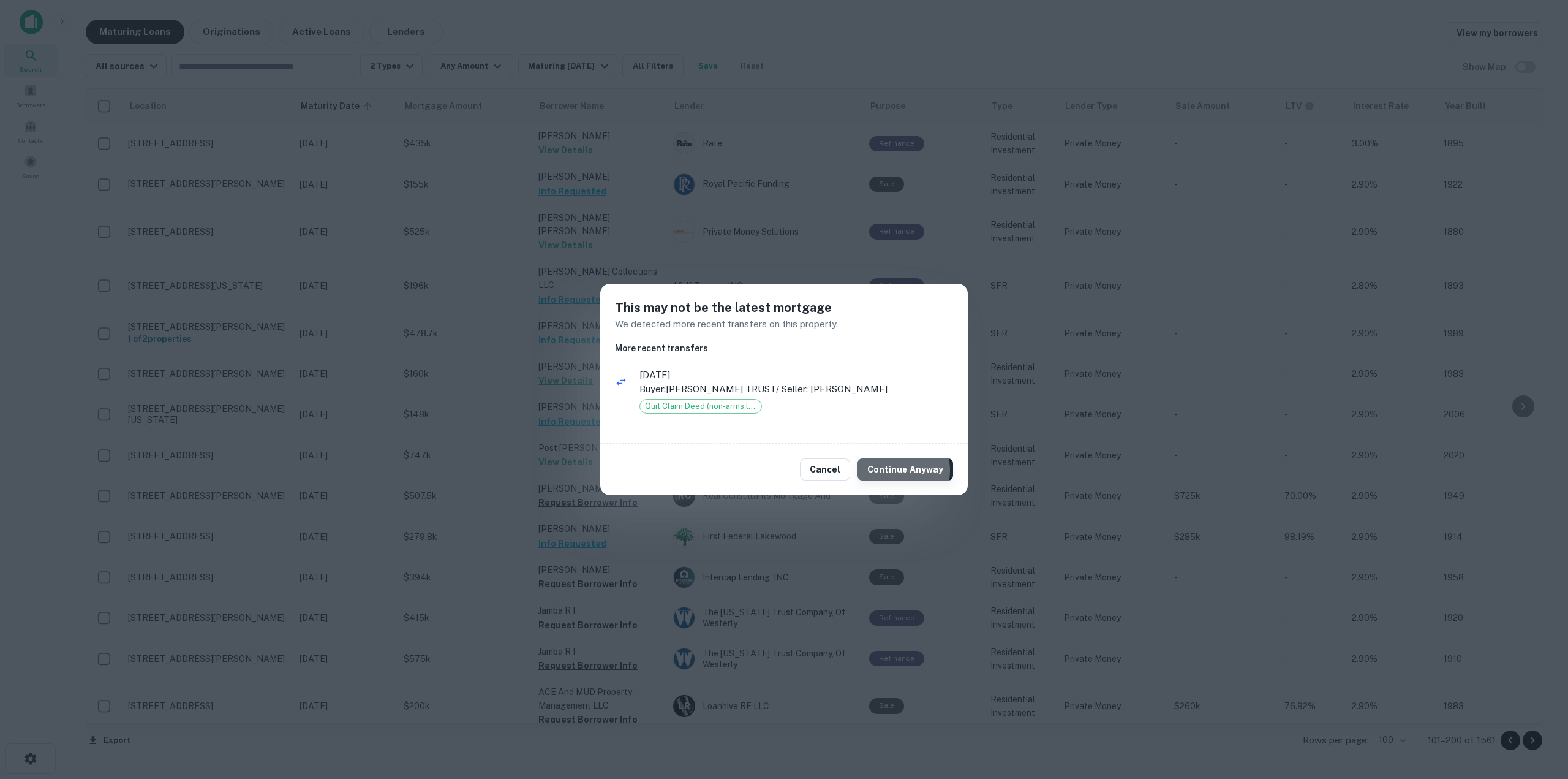
click at [898, 470] on button "Continue Anyway" at bounding box center [905, 469] width 95 height 22
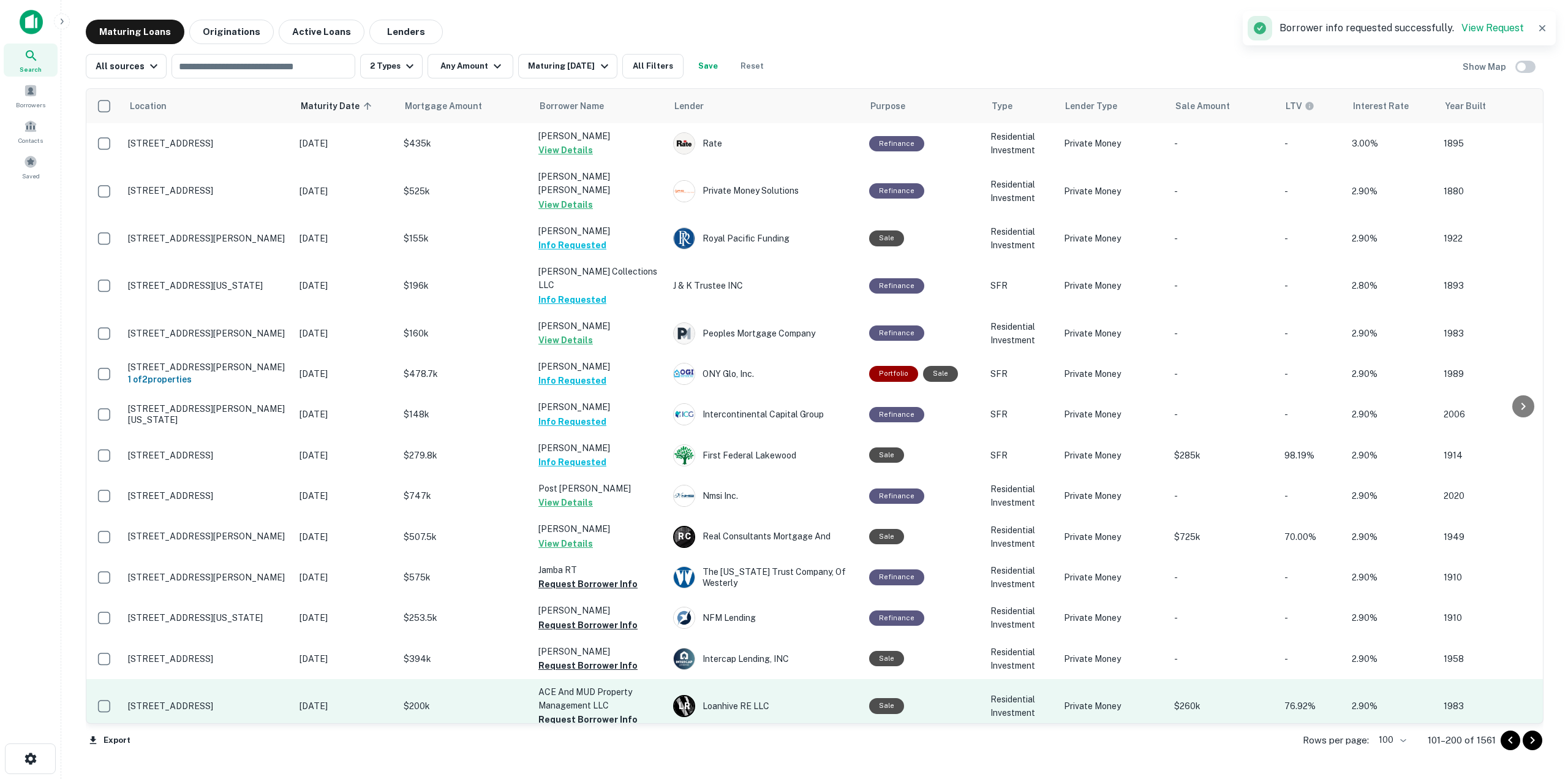
scroll to position [122, 0]
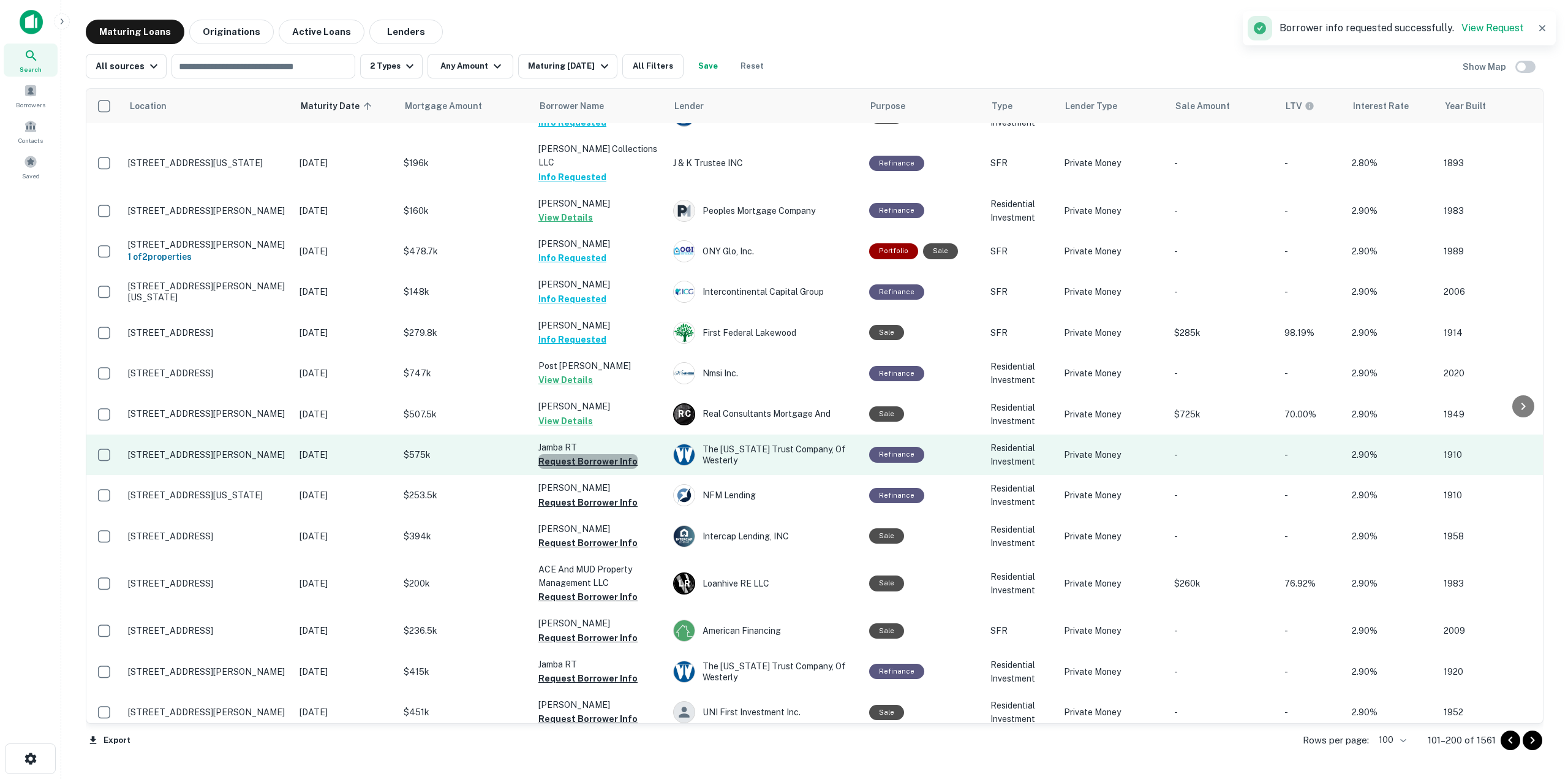
click at [595, 454] on button "Request Borrower Info" at bounding box center [588, 462] width 99 height 15
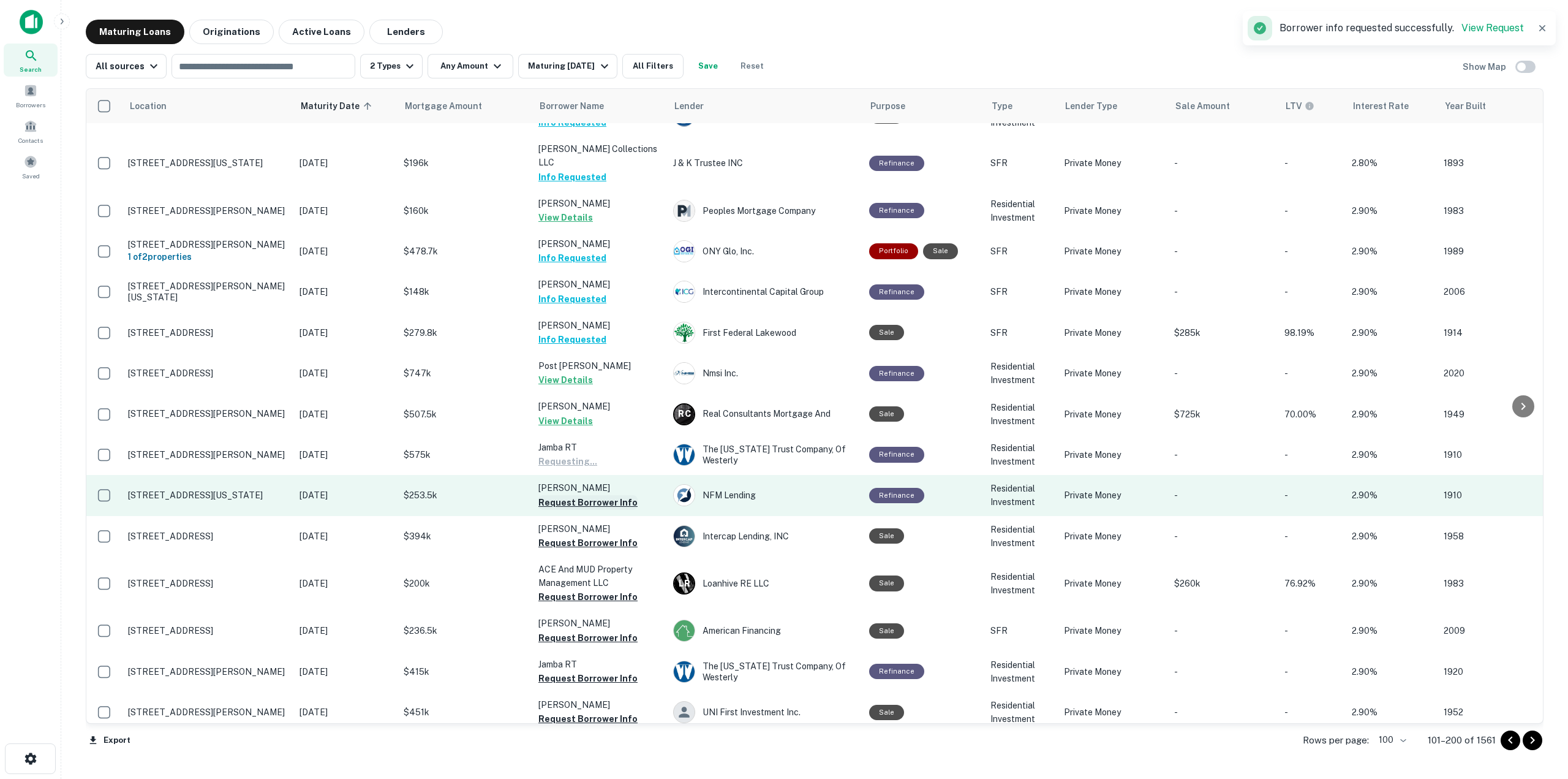
click at [611, 495] on button "Request Borrower Info" at bounding box center [588, 502] width 99 height 15
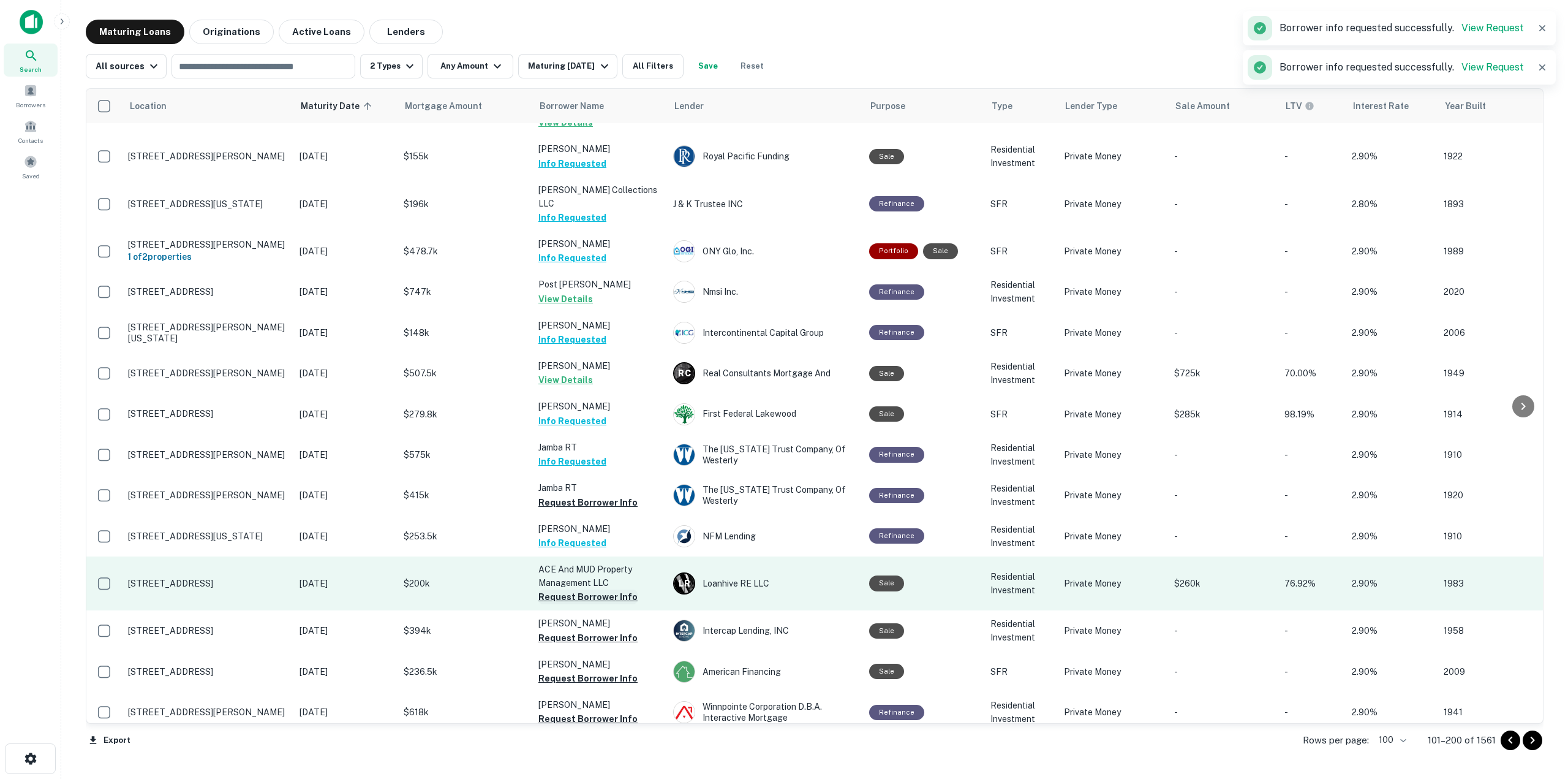
click at [616, 528] on td "[PERSON_NAME] A Info Requested" at bounding box center [599, 537] width 135 height 41
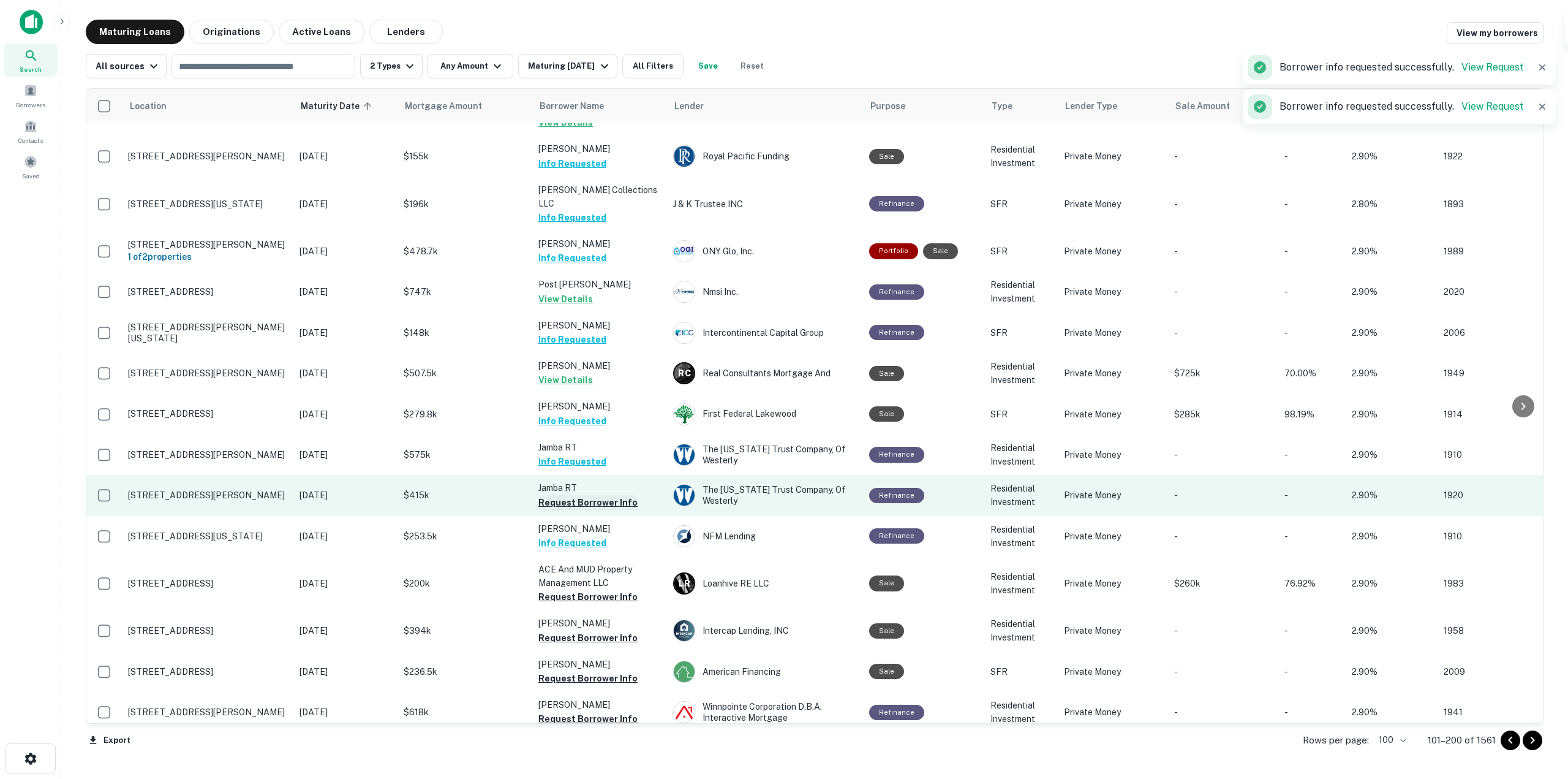
click at [619, 495] on button "Request Borrower Info" at bounding box center [588, 502] width 99 height 15
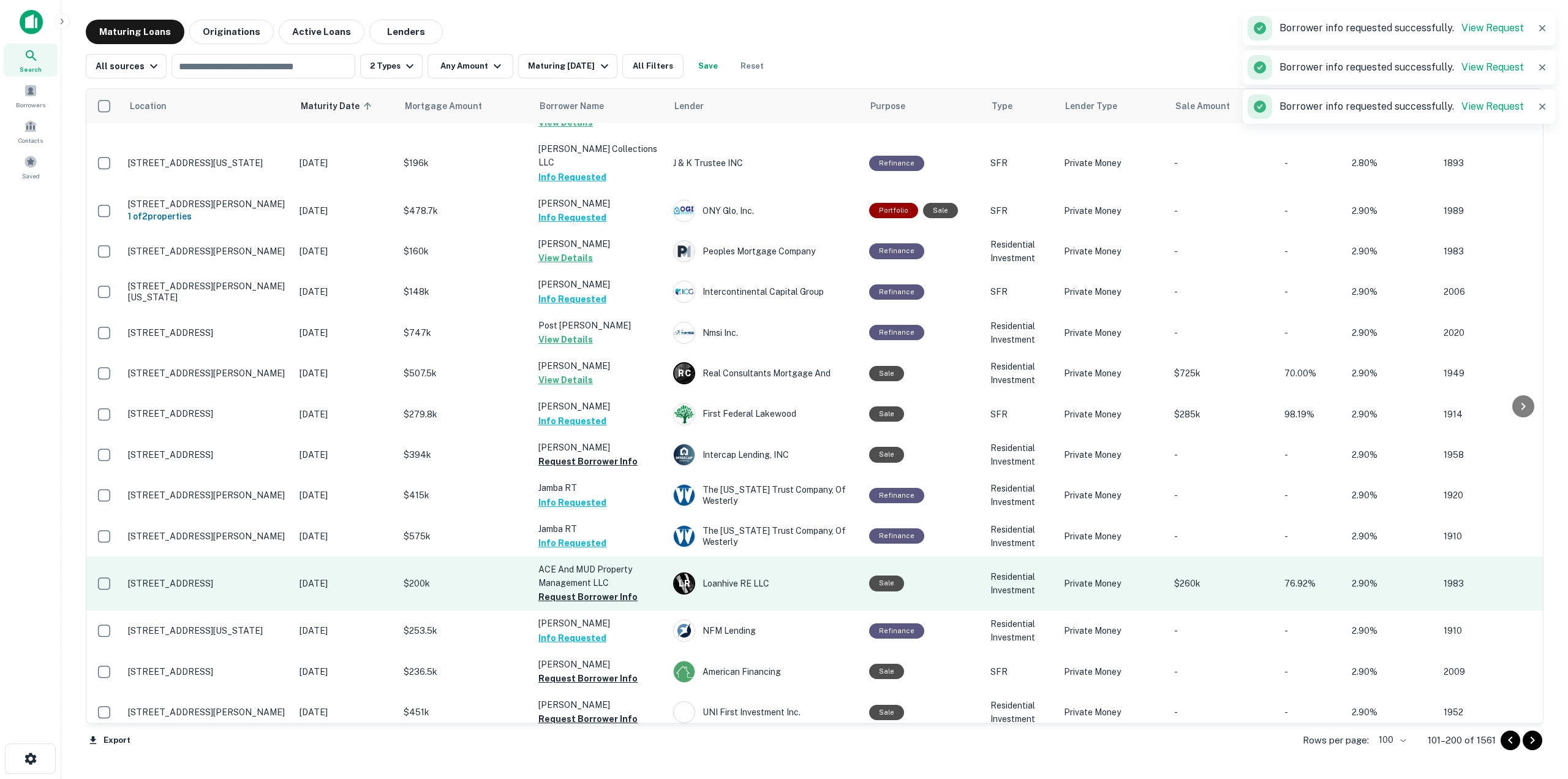
scroll to position [307, 0]
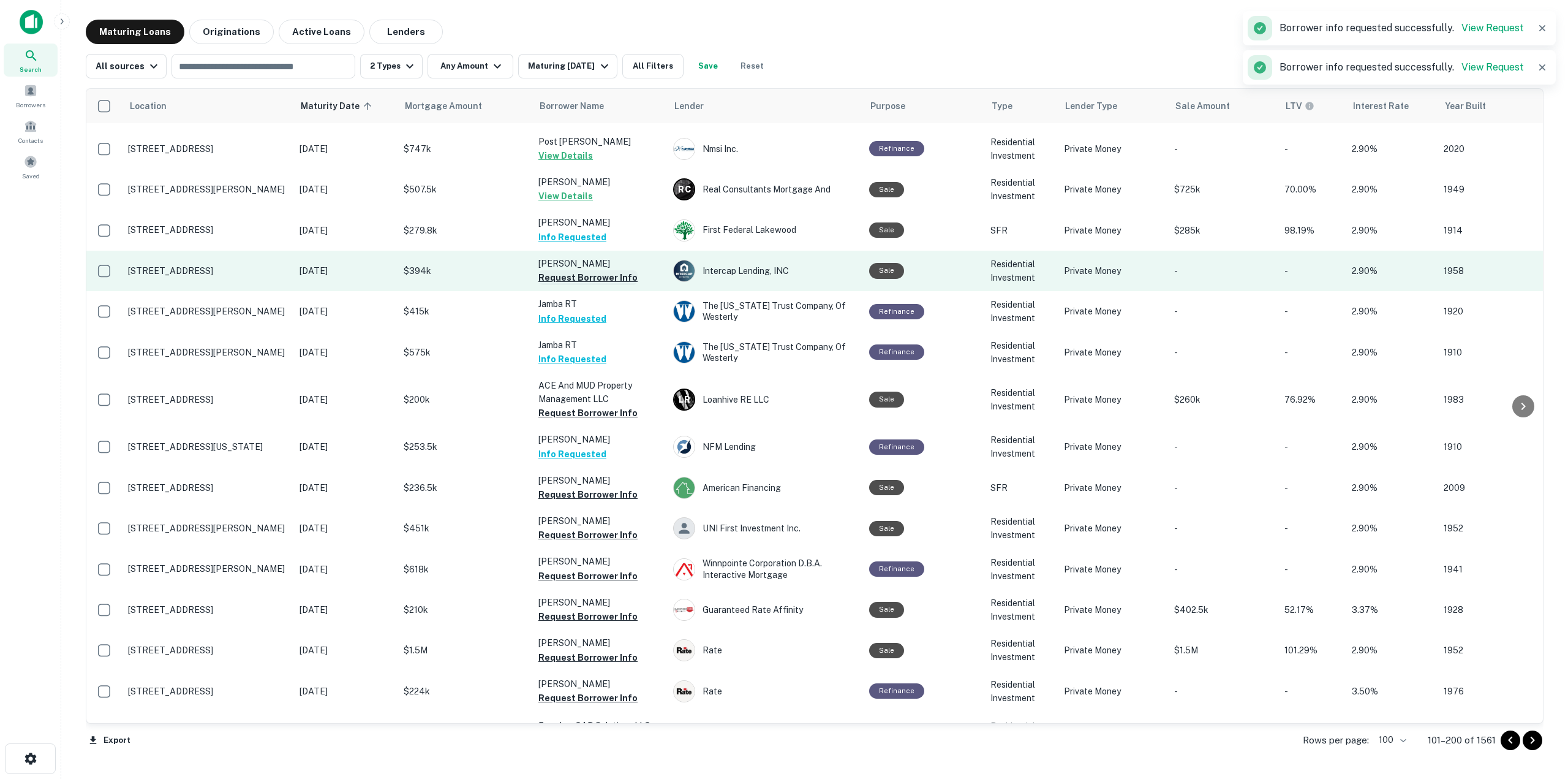
click at [624, 270] on button "Request Borrower Info" at bounding box center [588, 277] width 99 height 15
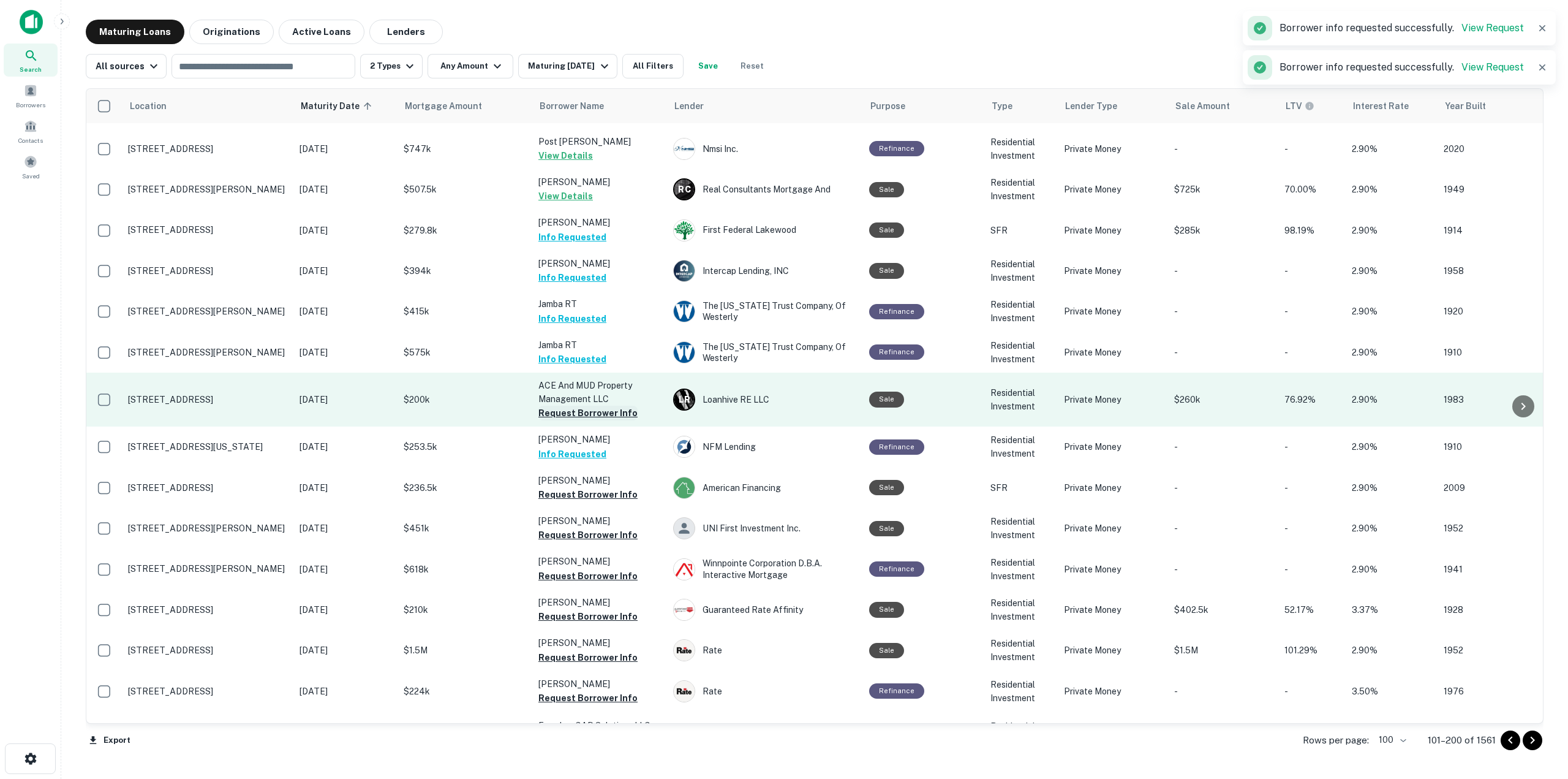
click at [614, 405] on button "Request Borrower Info" at bounding box center [588, 413] width 99 height 15
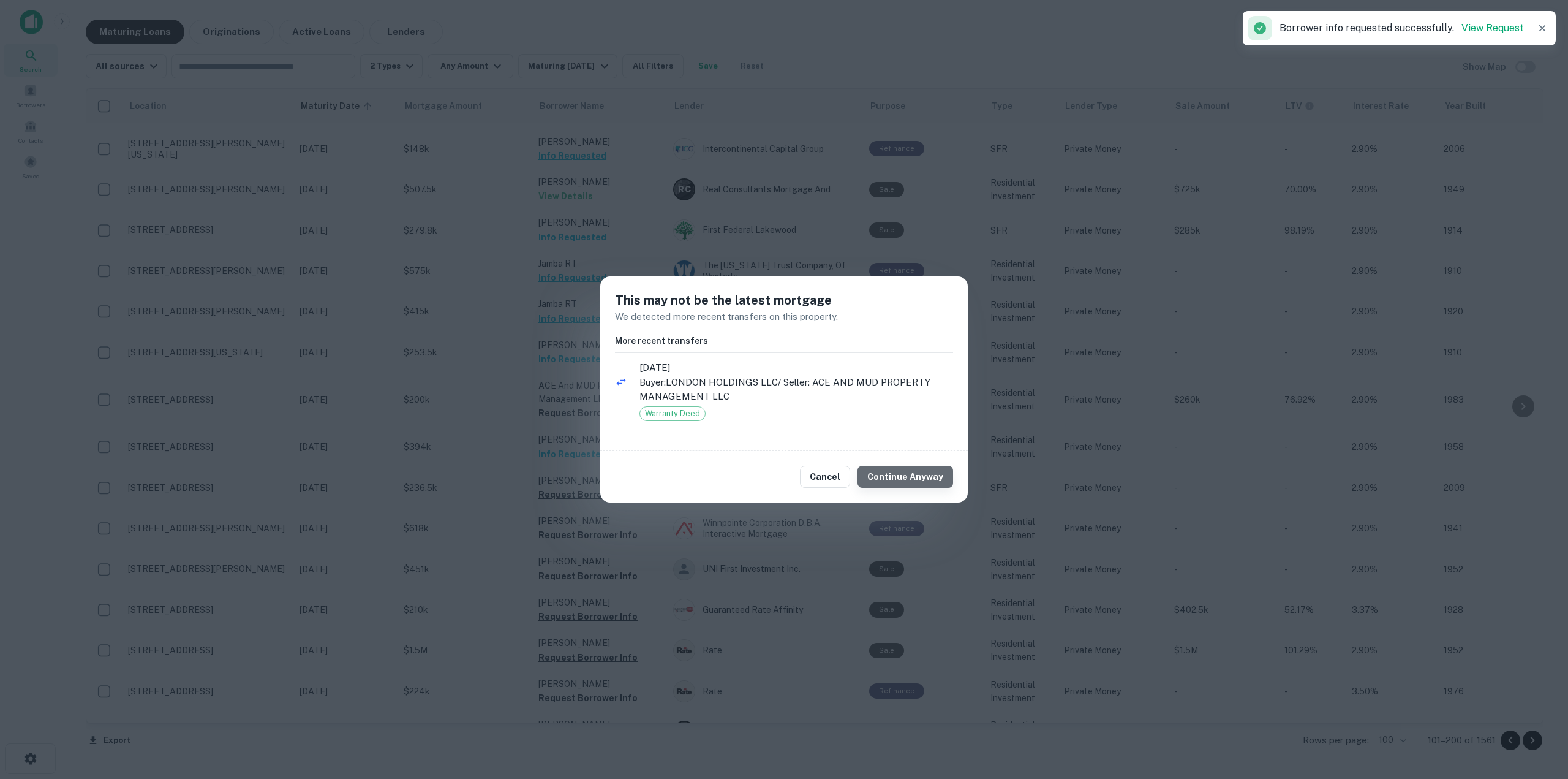
click at [934, 477] on button "Continue Anyway" at bounding box center [905, 476] width 95 height 22
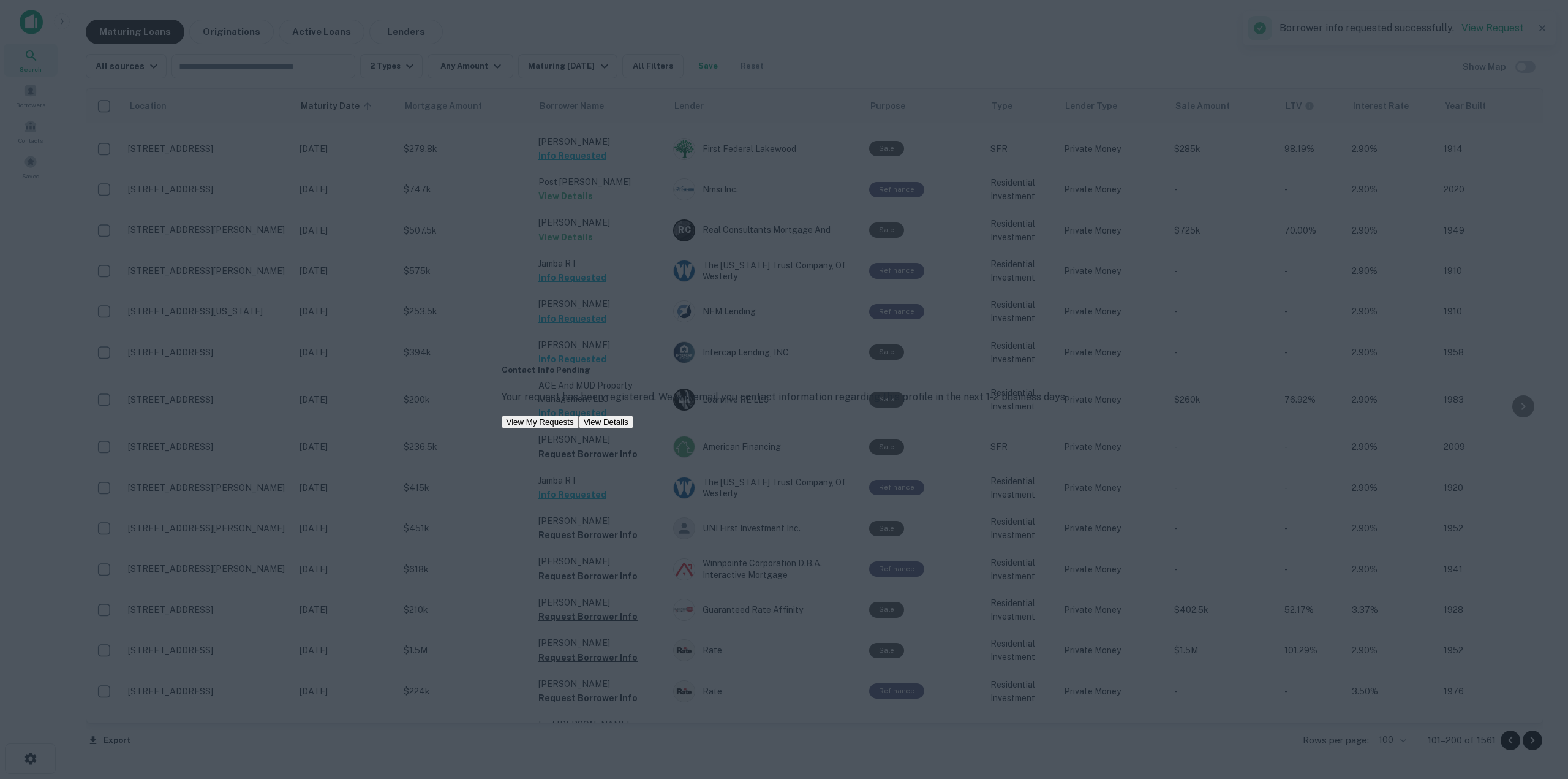
click at [634, 428] on button "View Details" at bounding box center [606, 422] width 55 height 13
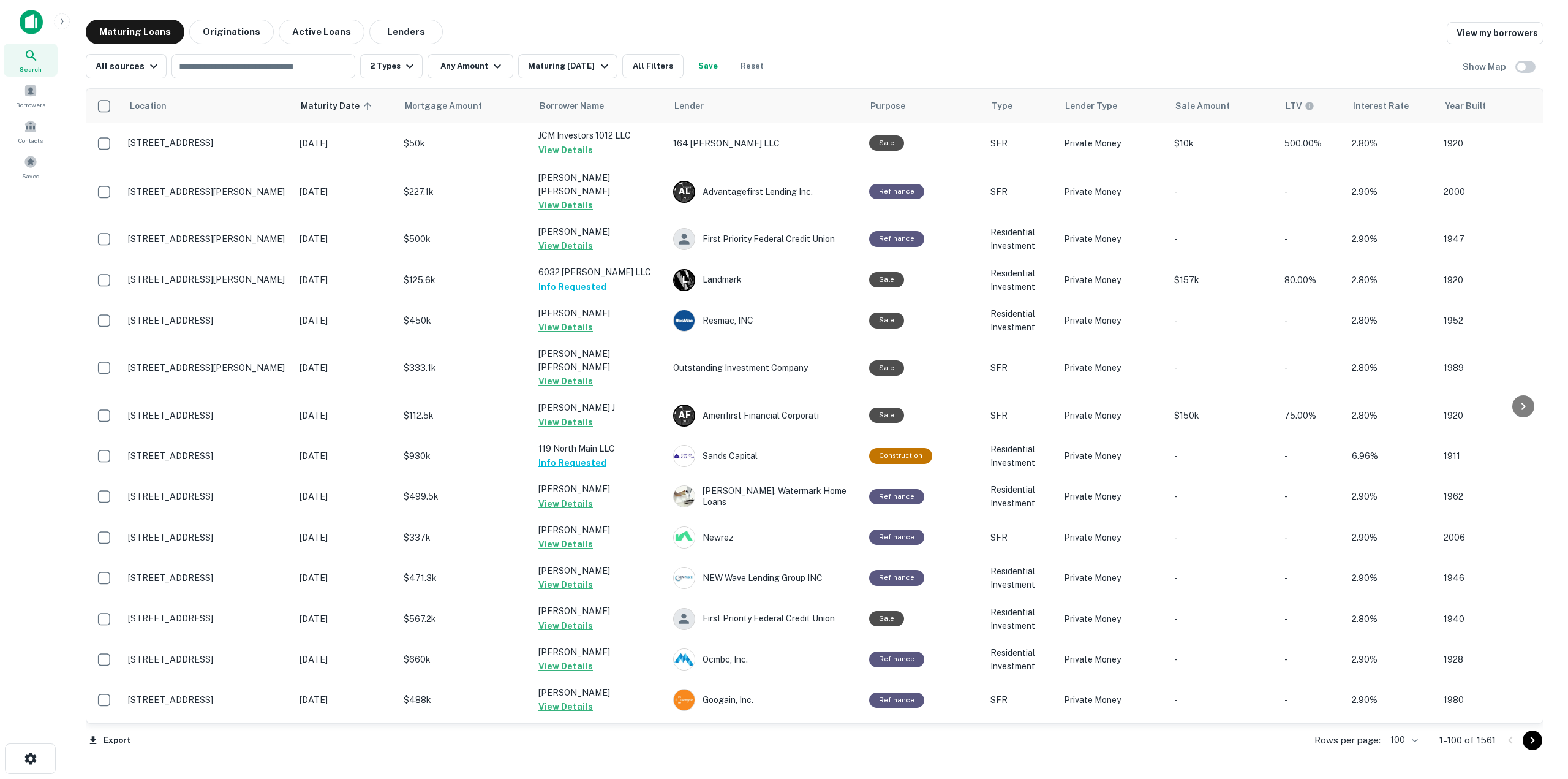
scroll to position [3535, 0]
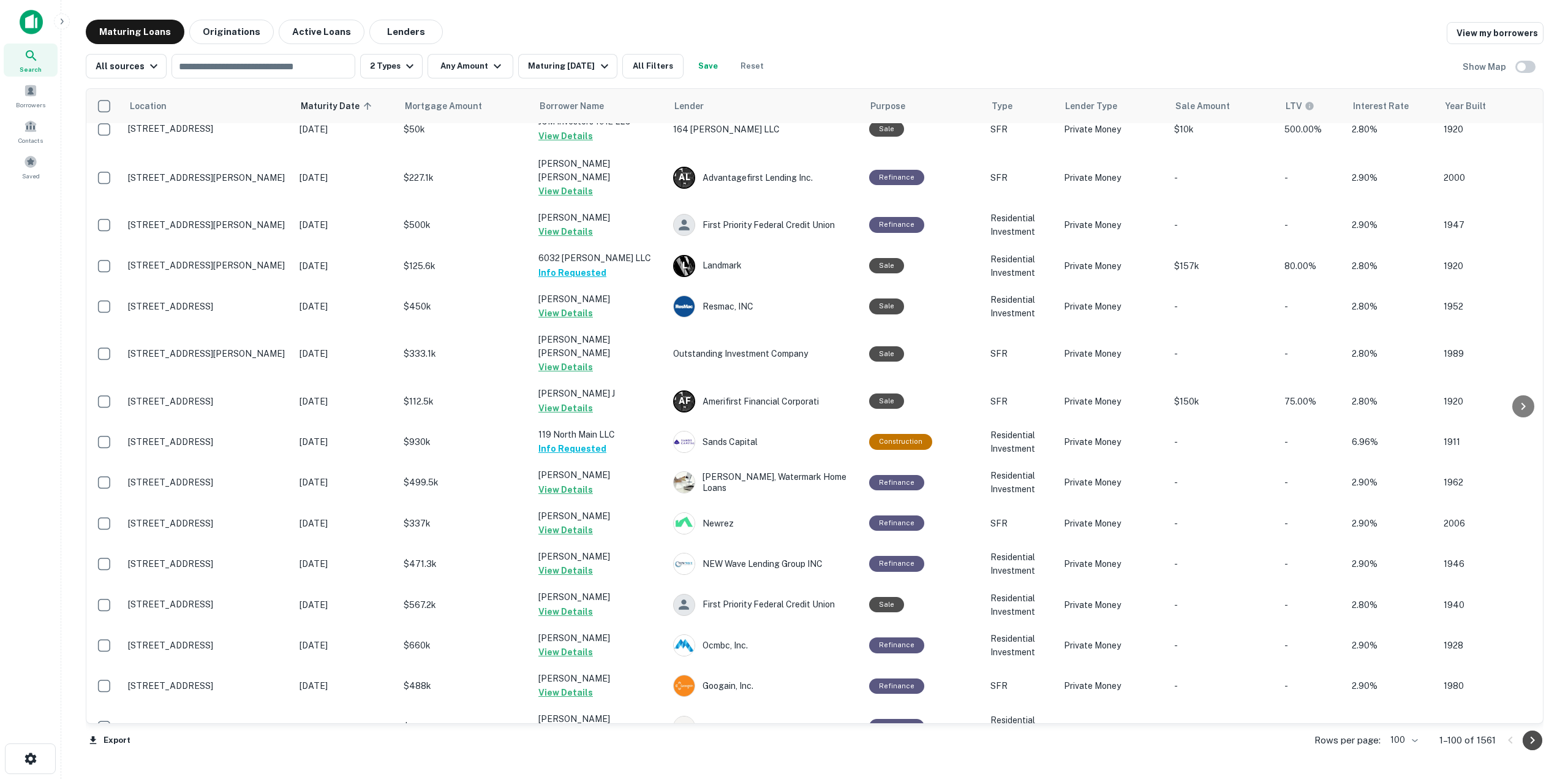
click at [1536, 742] on icon "Go to next page" at bounding box center [1533, 741] width 15 height 15
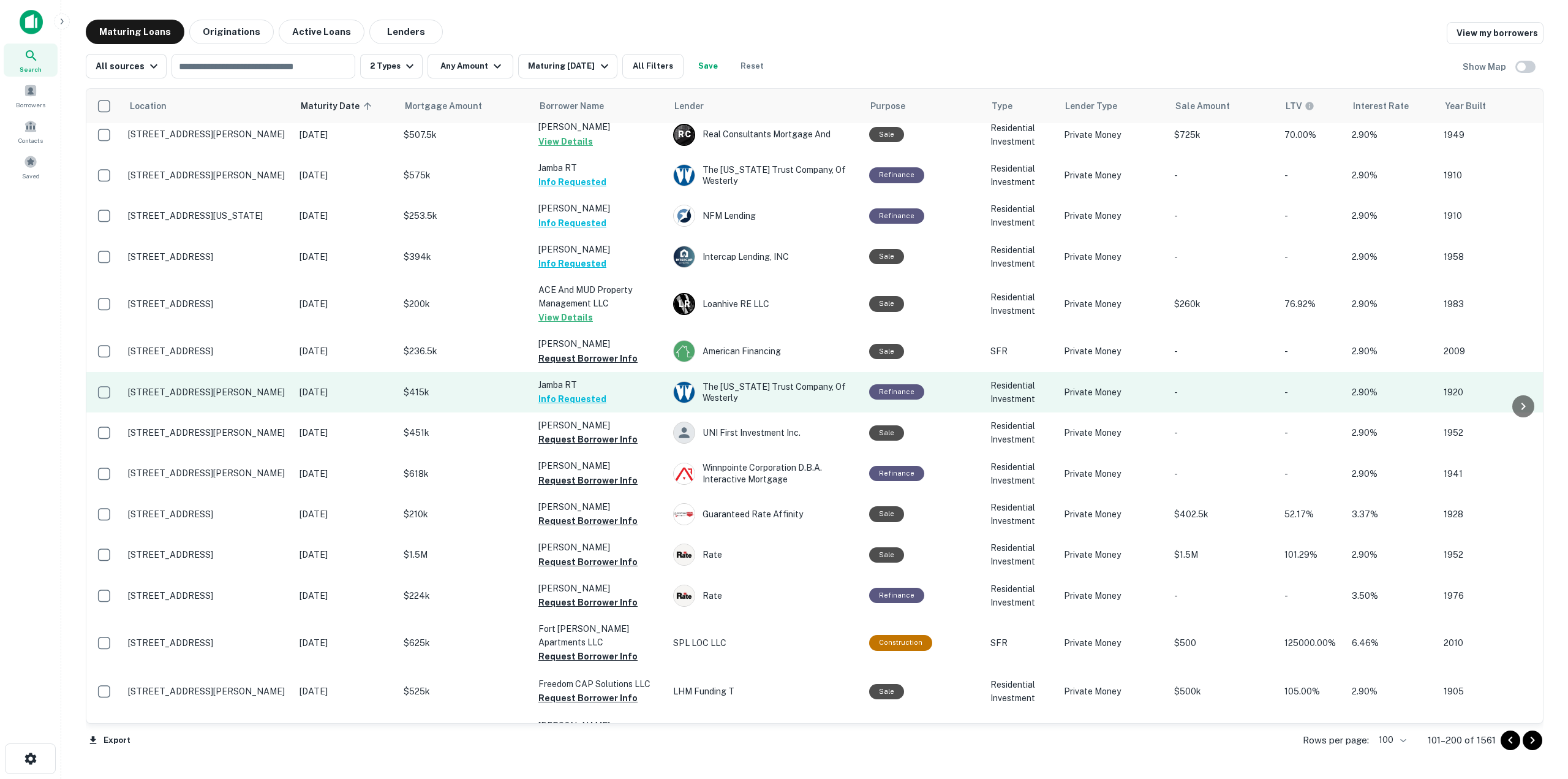
scroll to position [490, 0]
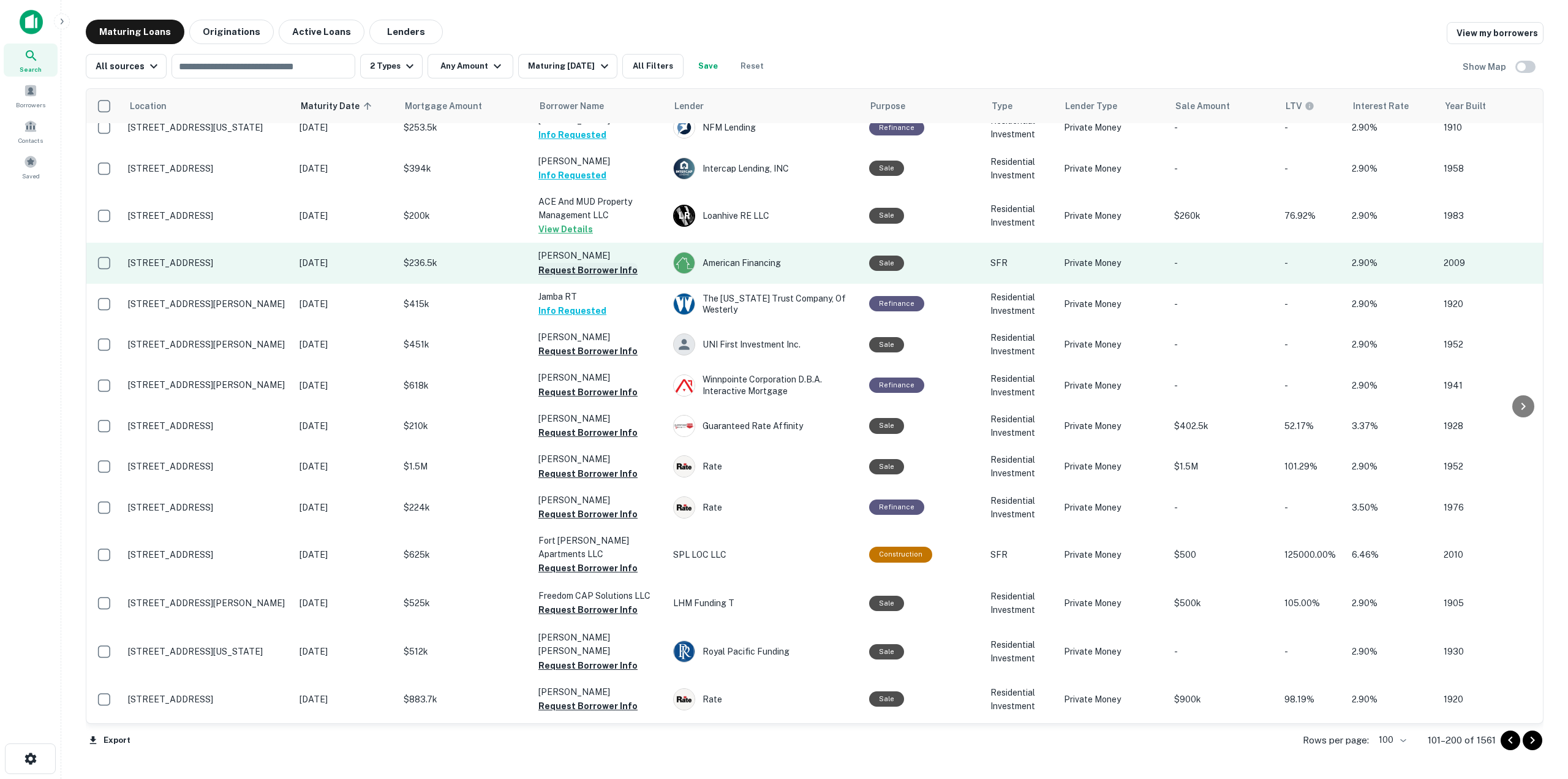
click at [599, 263] on button "Request Borrower Info" at bounding box center [588, 270] width 99 height 15
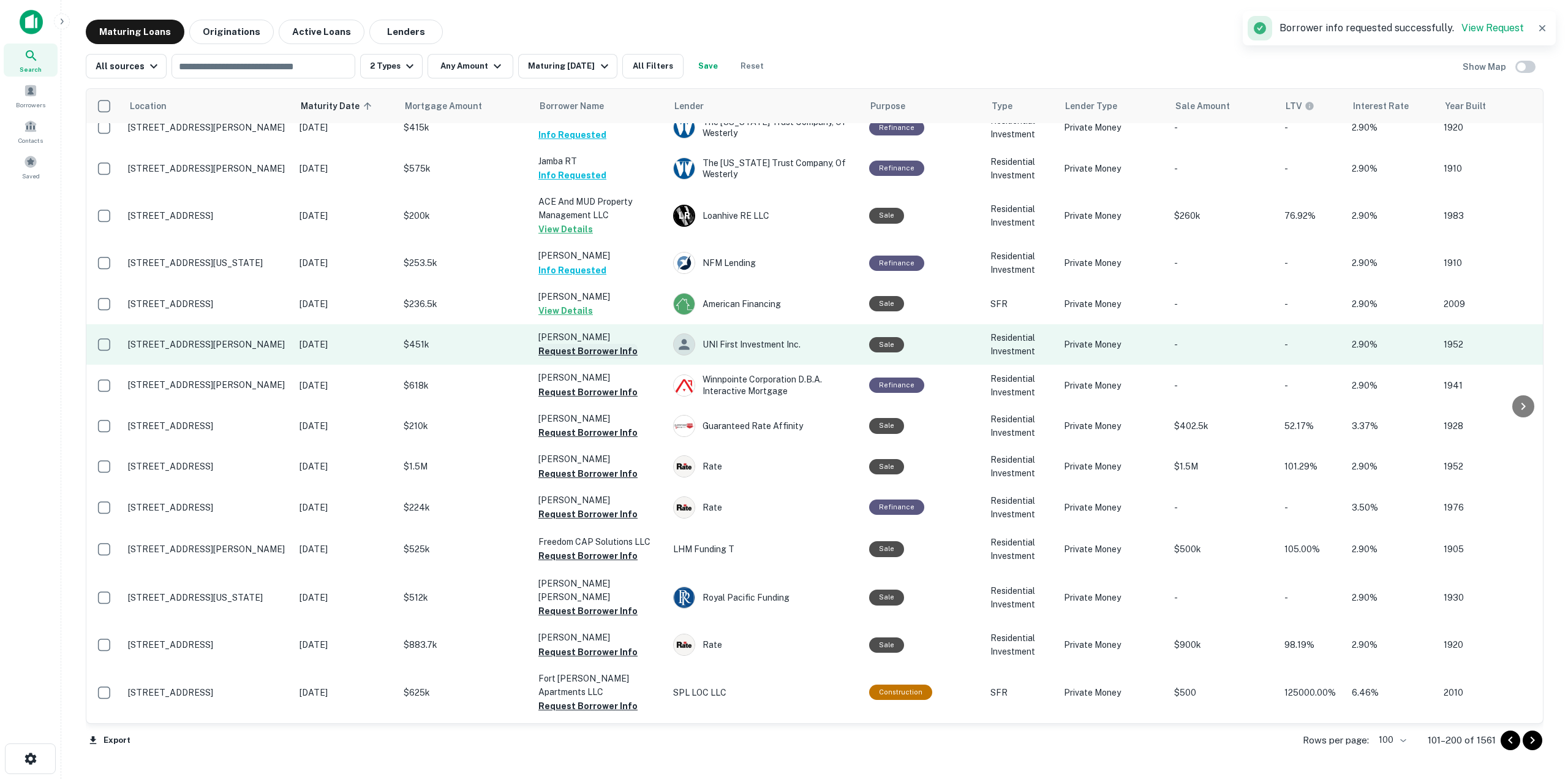
click at [610, 344] on button "Request Borrower Info" at bounding box center [588, 352] width 99 height 15
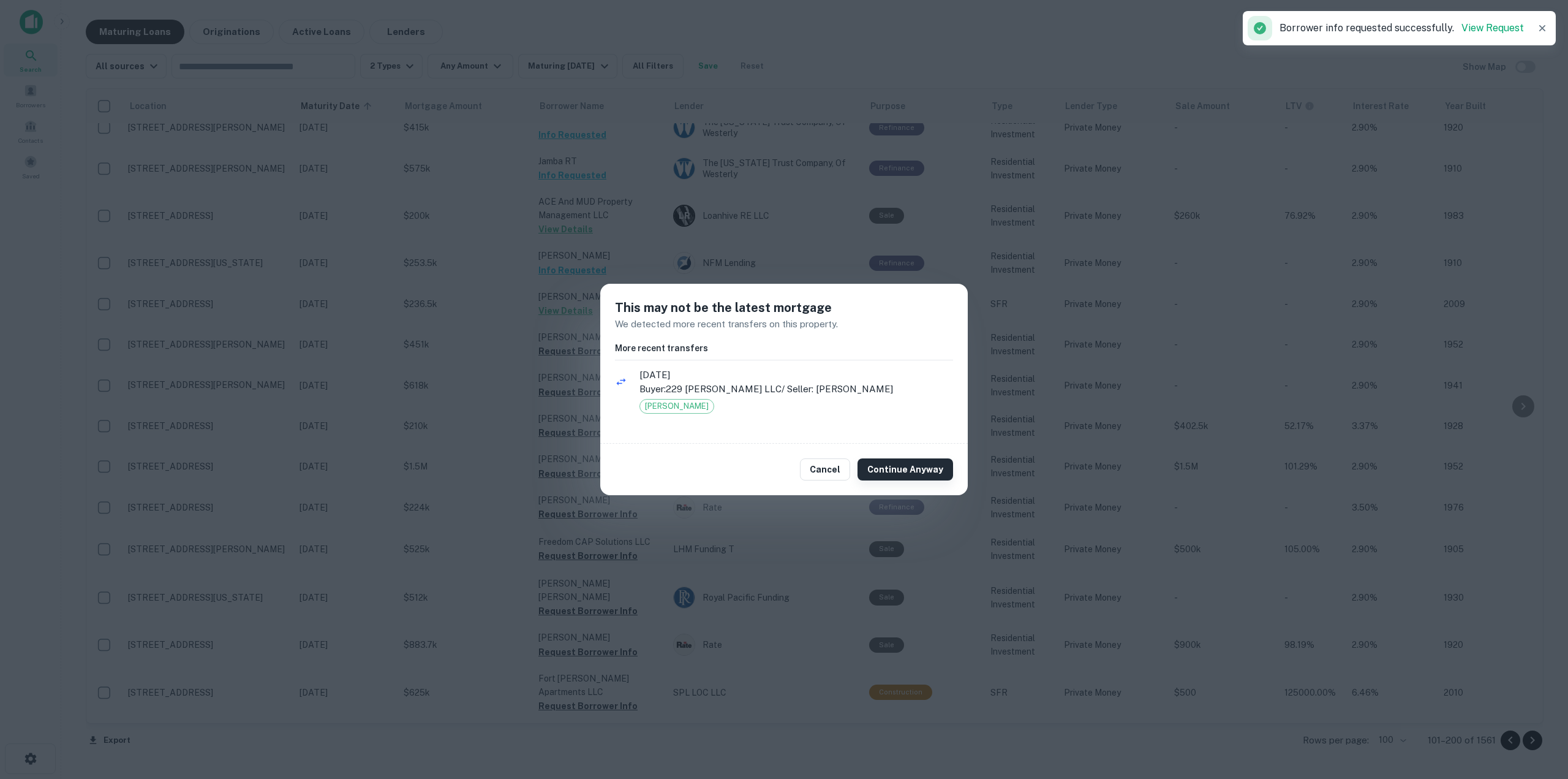
click at [896, 476] on button "Continue Anyway" at bounding box center [905, 469] width 95 height 22
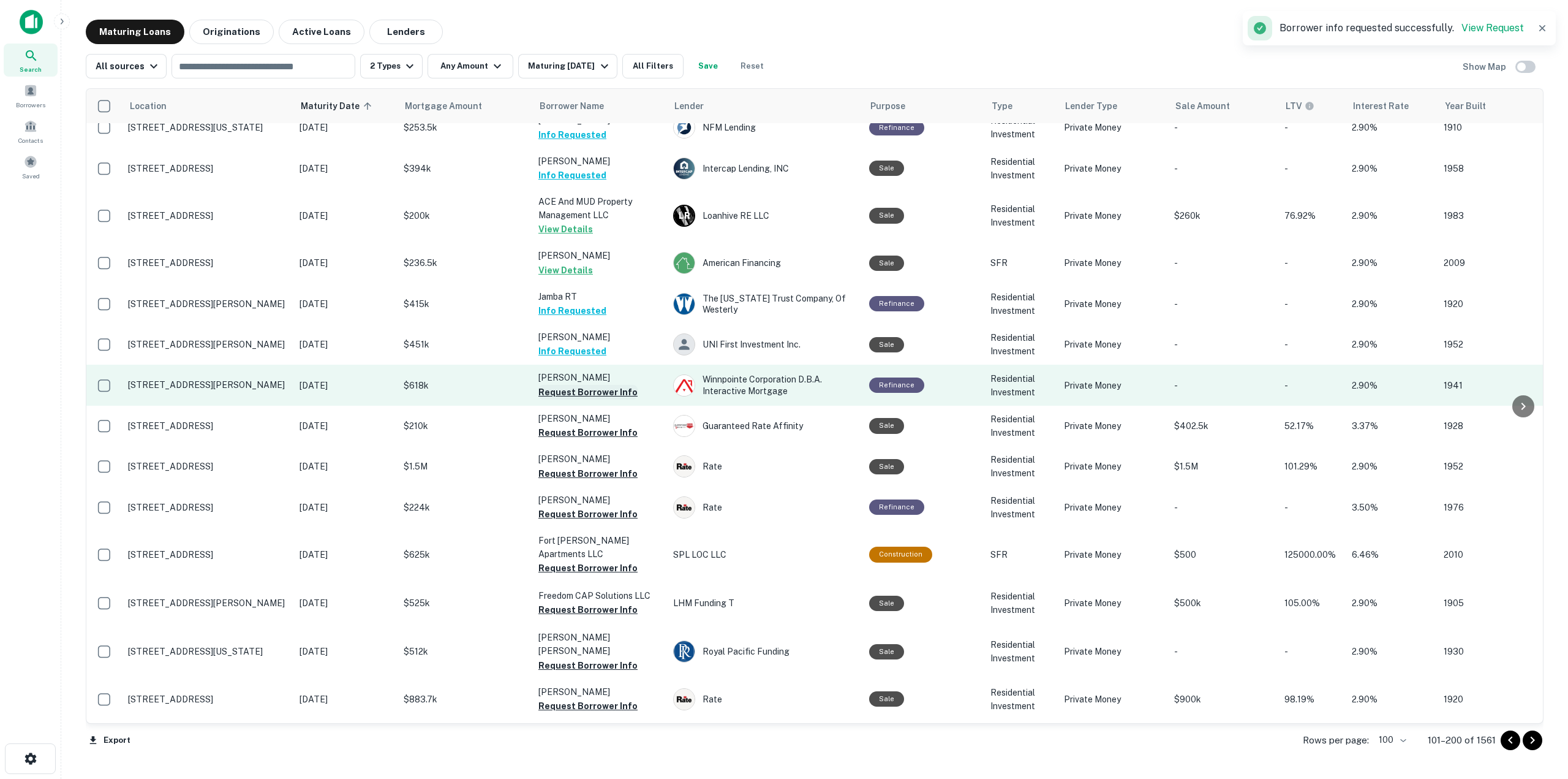
click at [612, 385] on button "Request Borrower Info" at bounding box center [588, 392] width 99 height 15
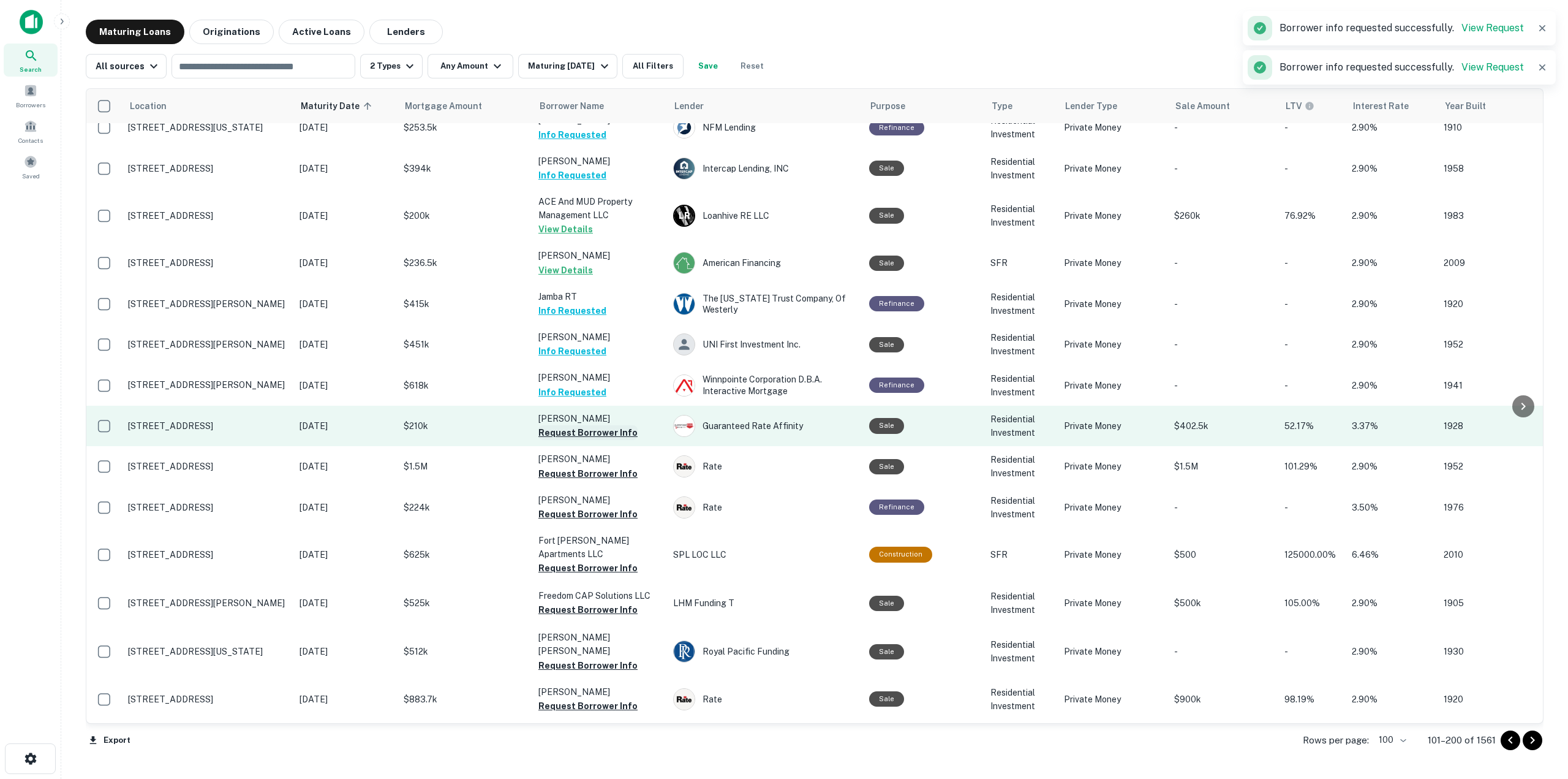
click at [612, 425] on button "Request Borrower Info" at bounding box center [588, 432] width 99 height 15
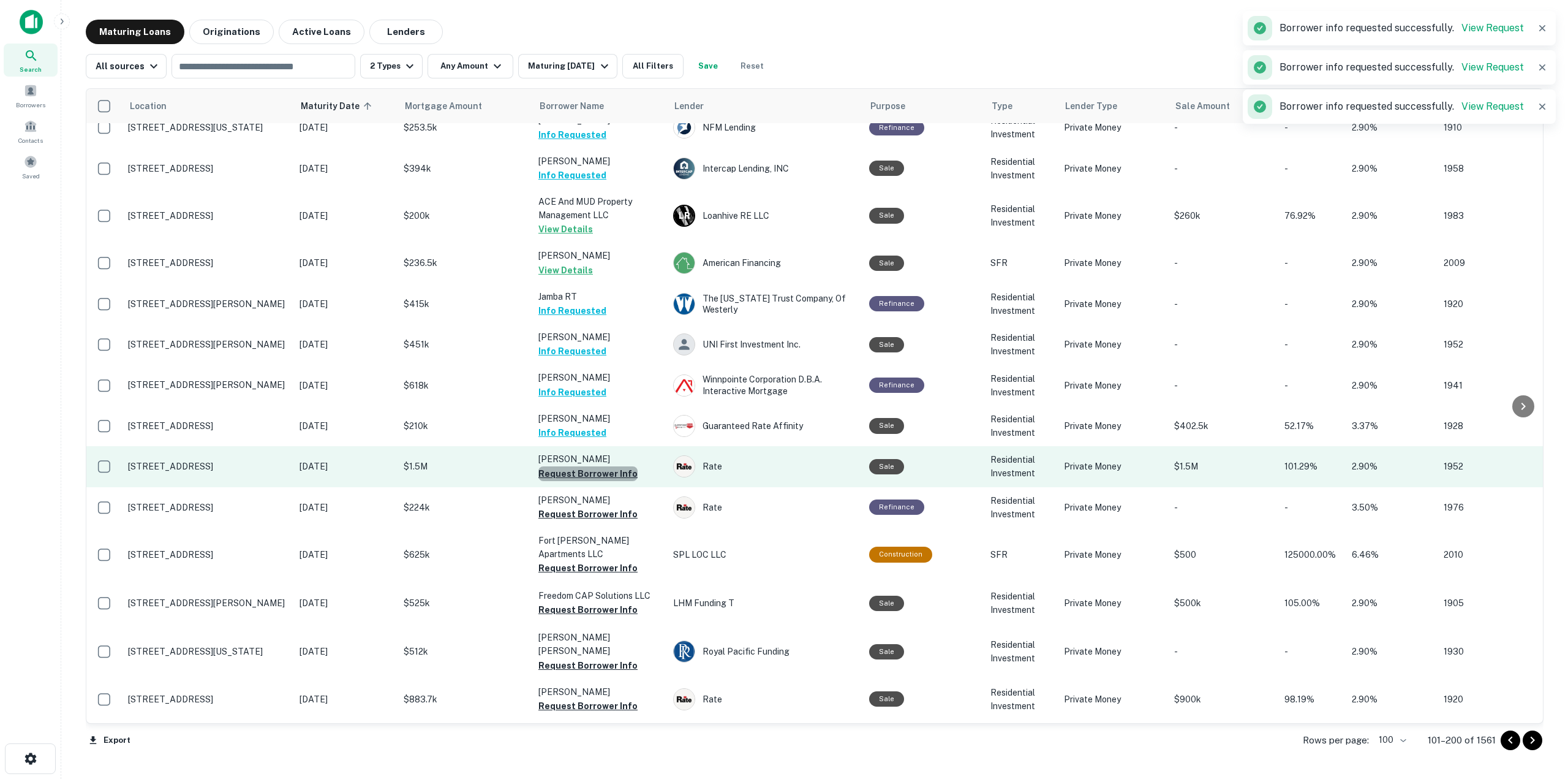
click at [621, 467] on button "Request Borrower Info" at bounding box center [588, 474] width 99 height 15
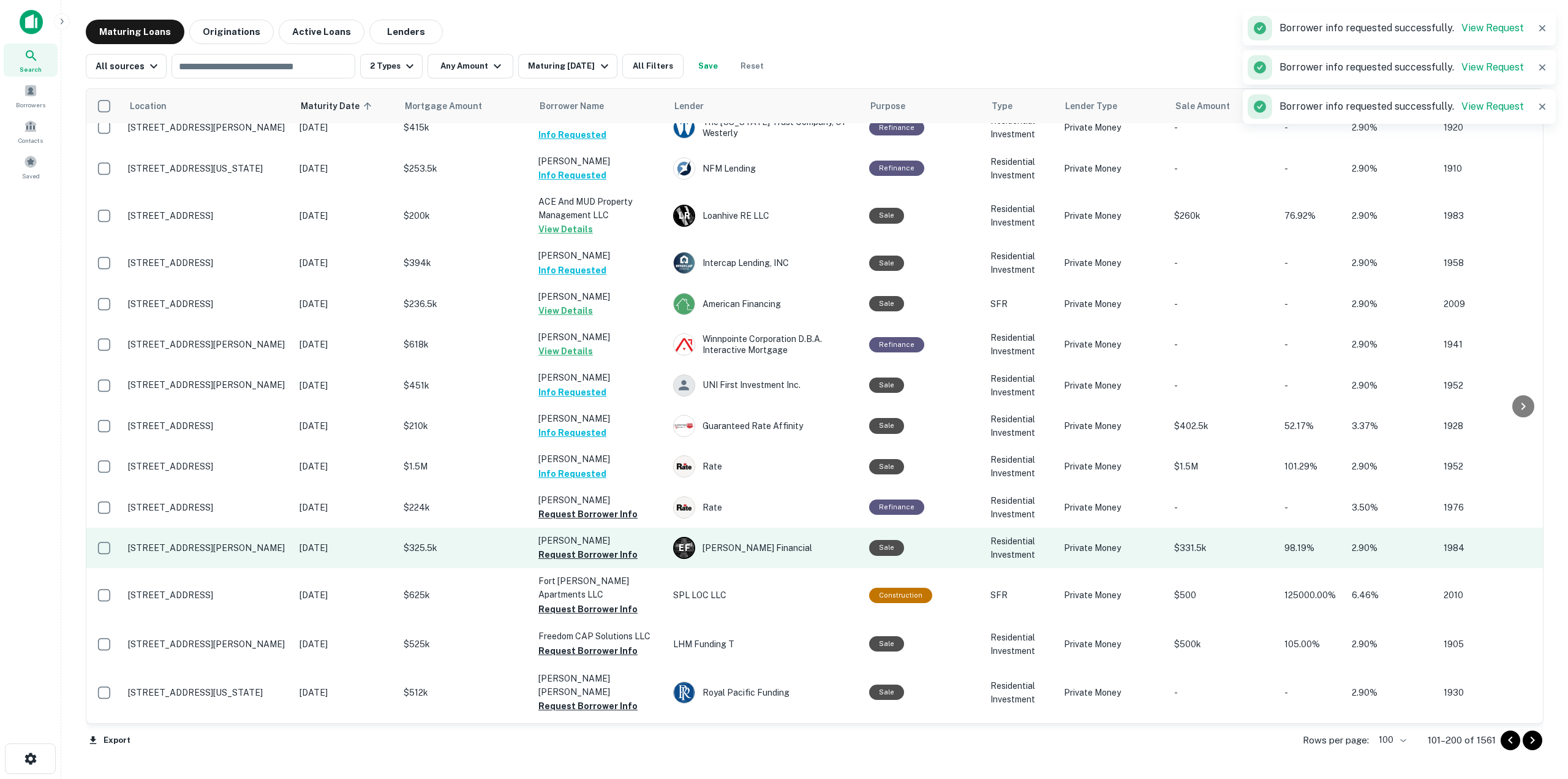
scroll to position [613, 0]
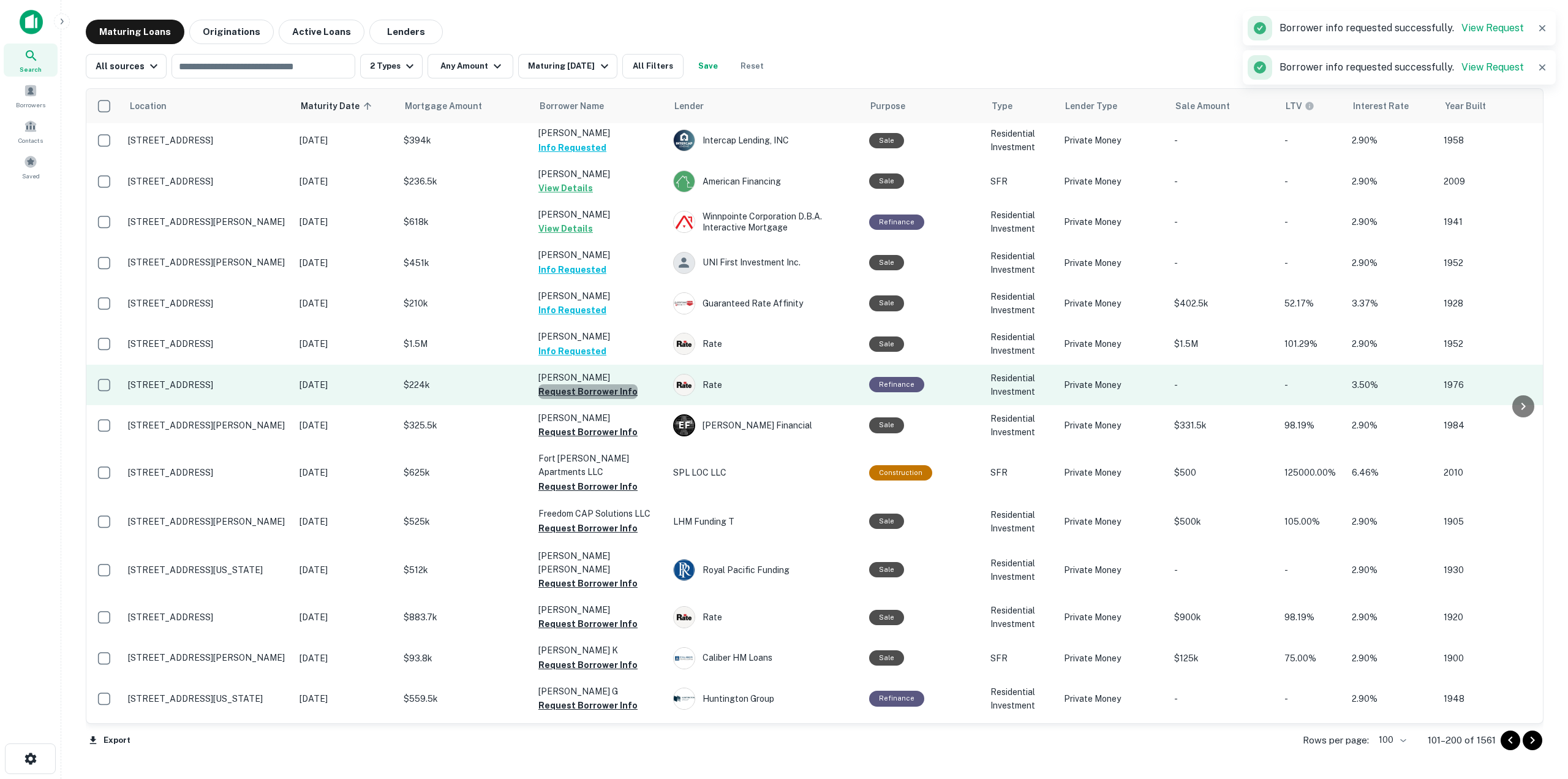
click at [623, 384] on button "Request Borrower Info" at bounding box center [588, 392] width 99 height 15
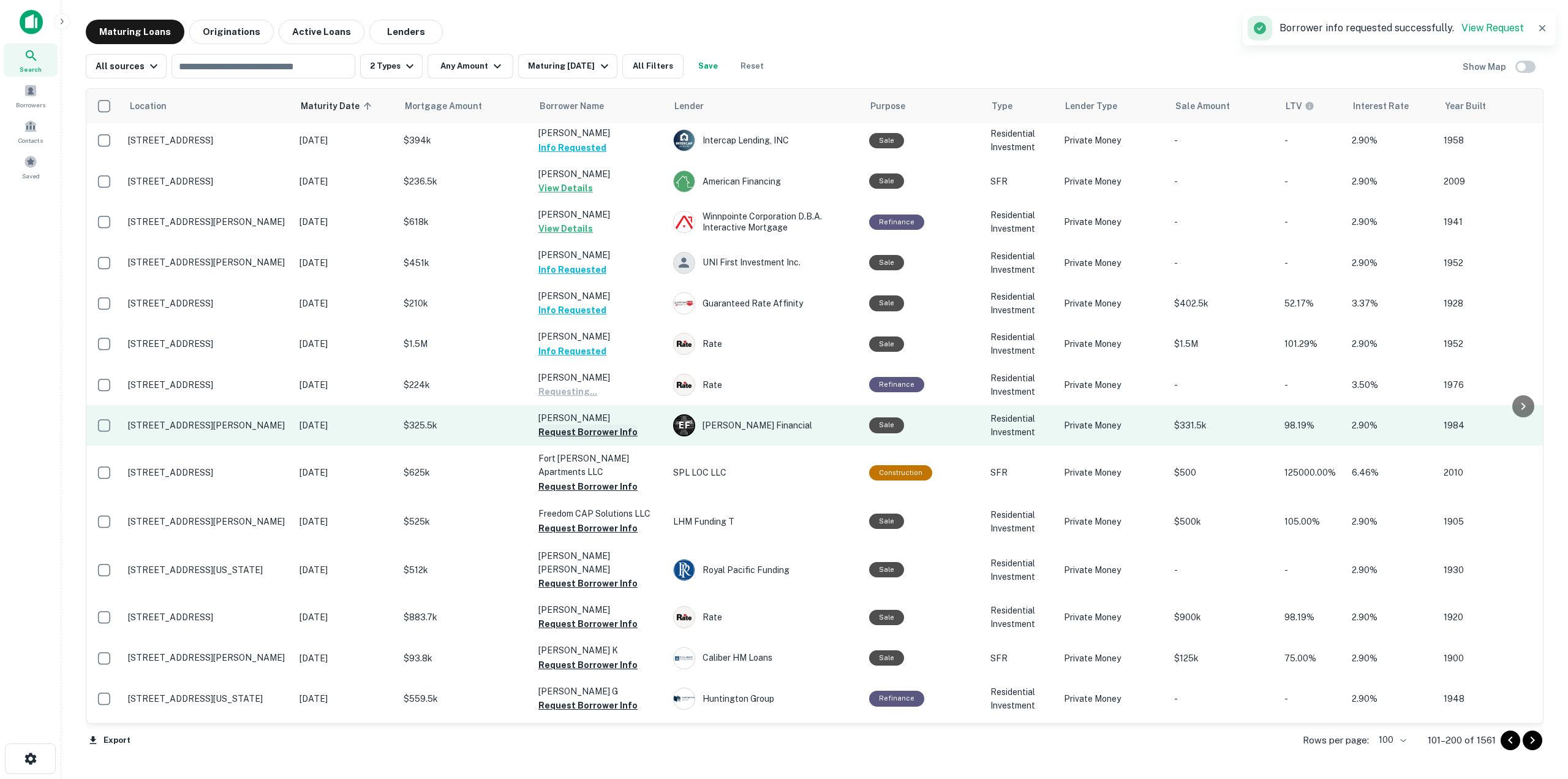
click at [622, 425] on button "Request Borrower Info" at bounding box center [588, 432] width 99 height 15
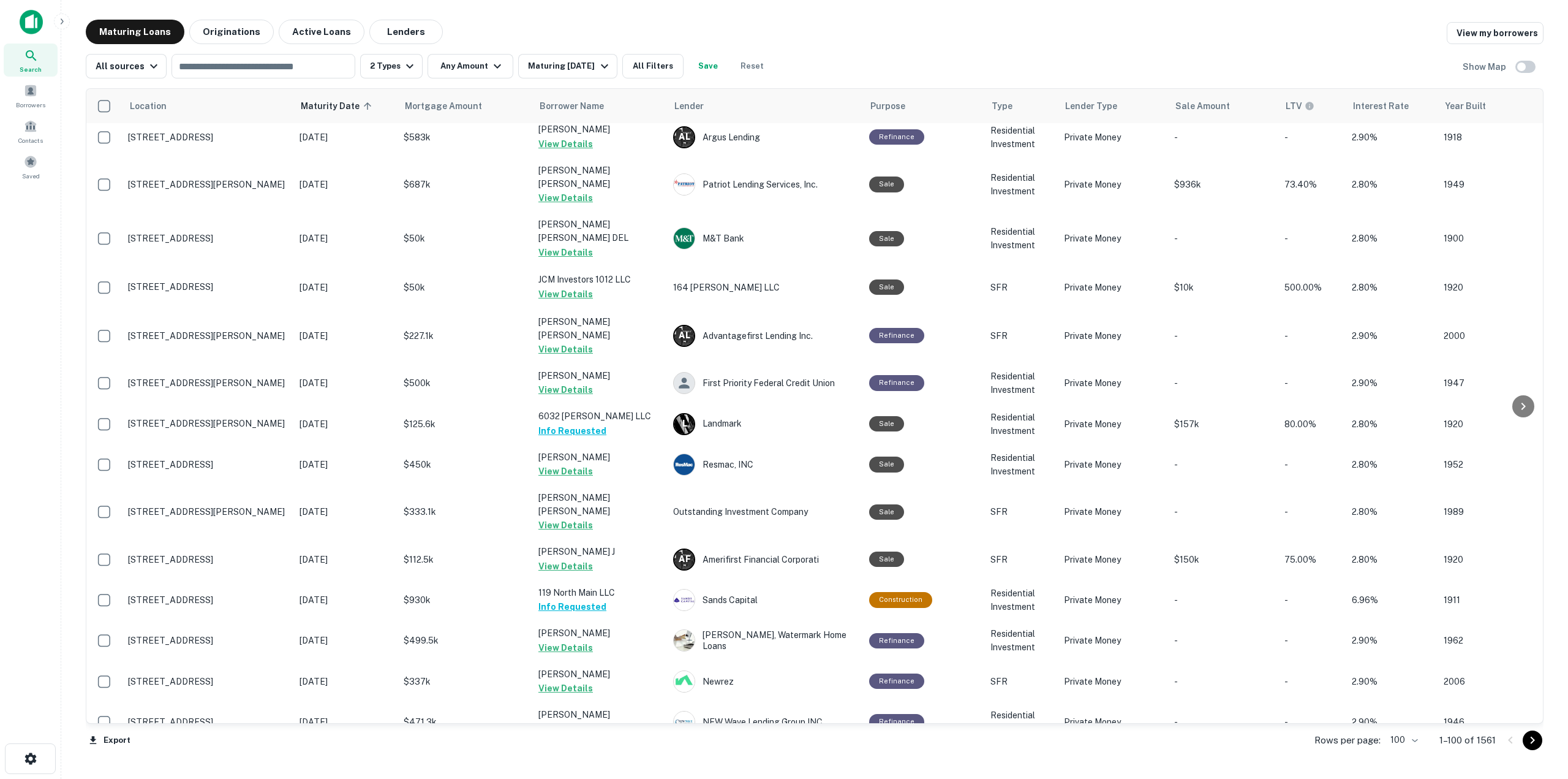
scroll to position [3535, 0]
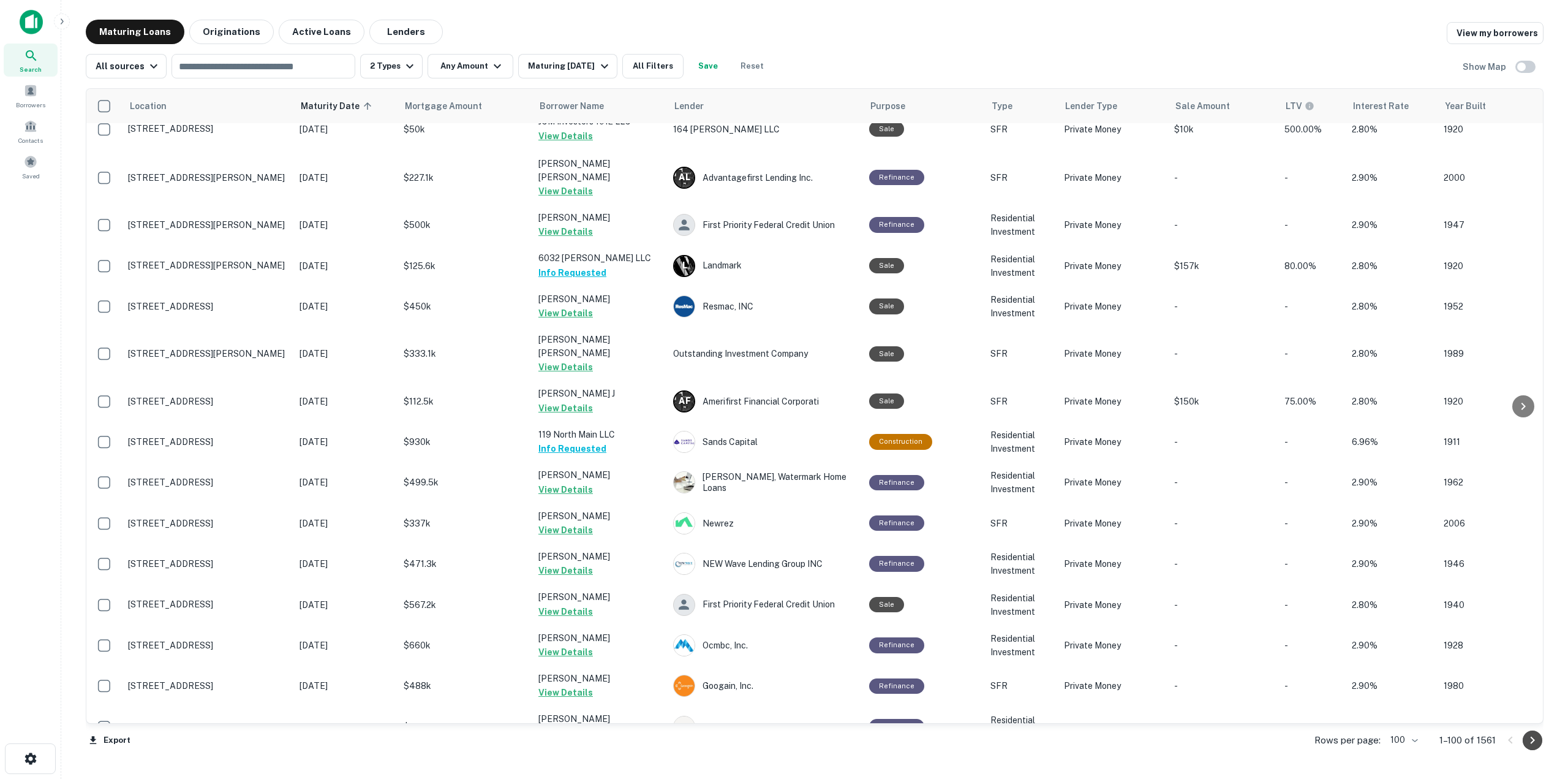
click at [1526, 740] on icon "Go to next page" at bounding box center [1533, 741] width 15 height 15
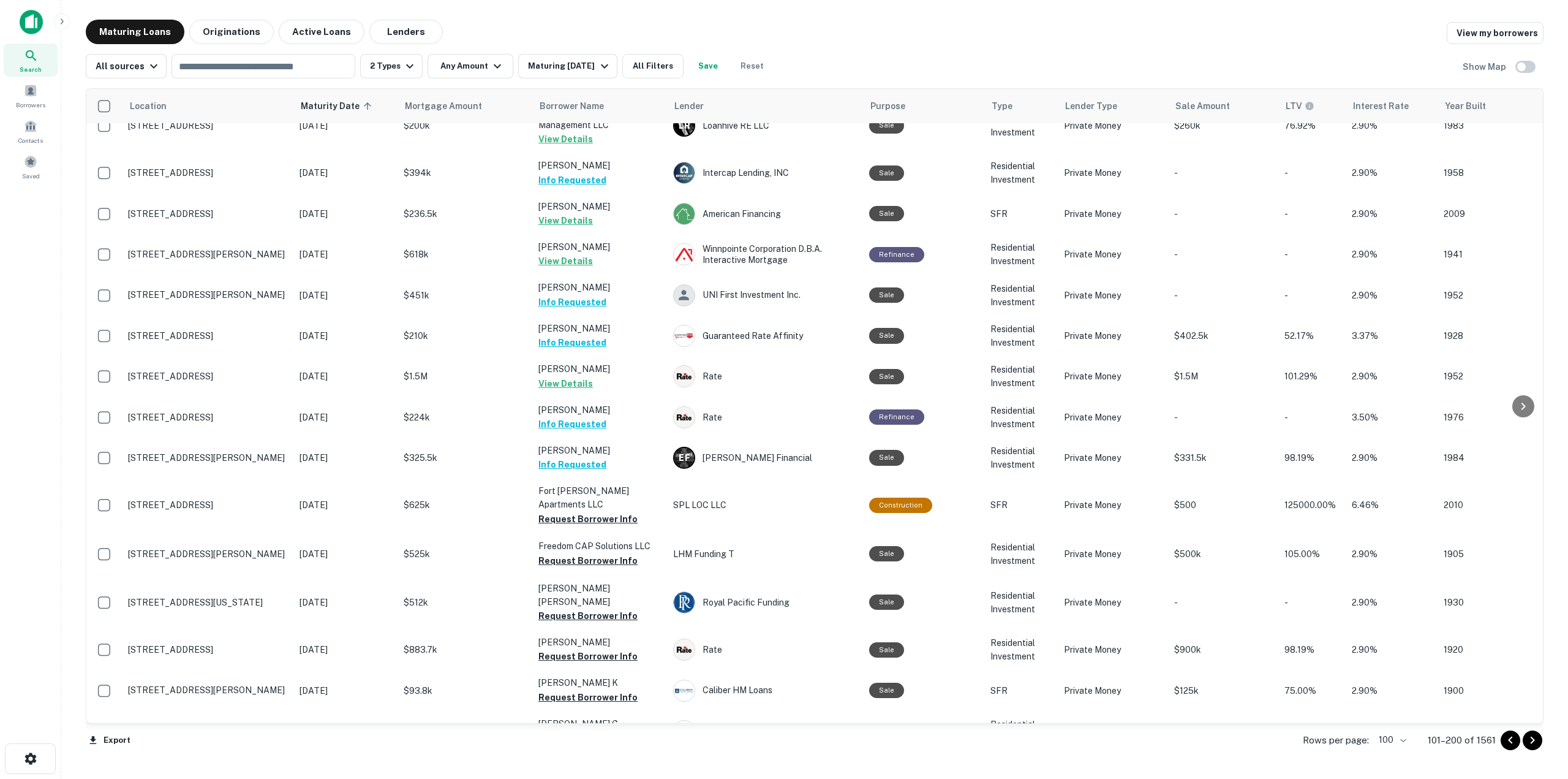
scroll to position [637, 0]
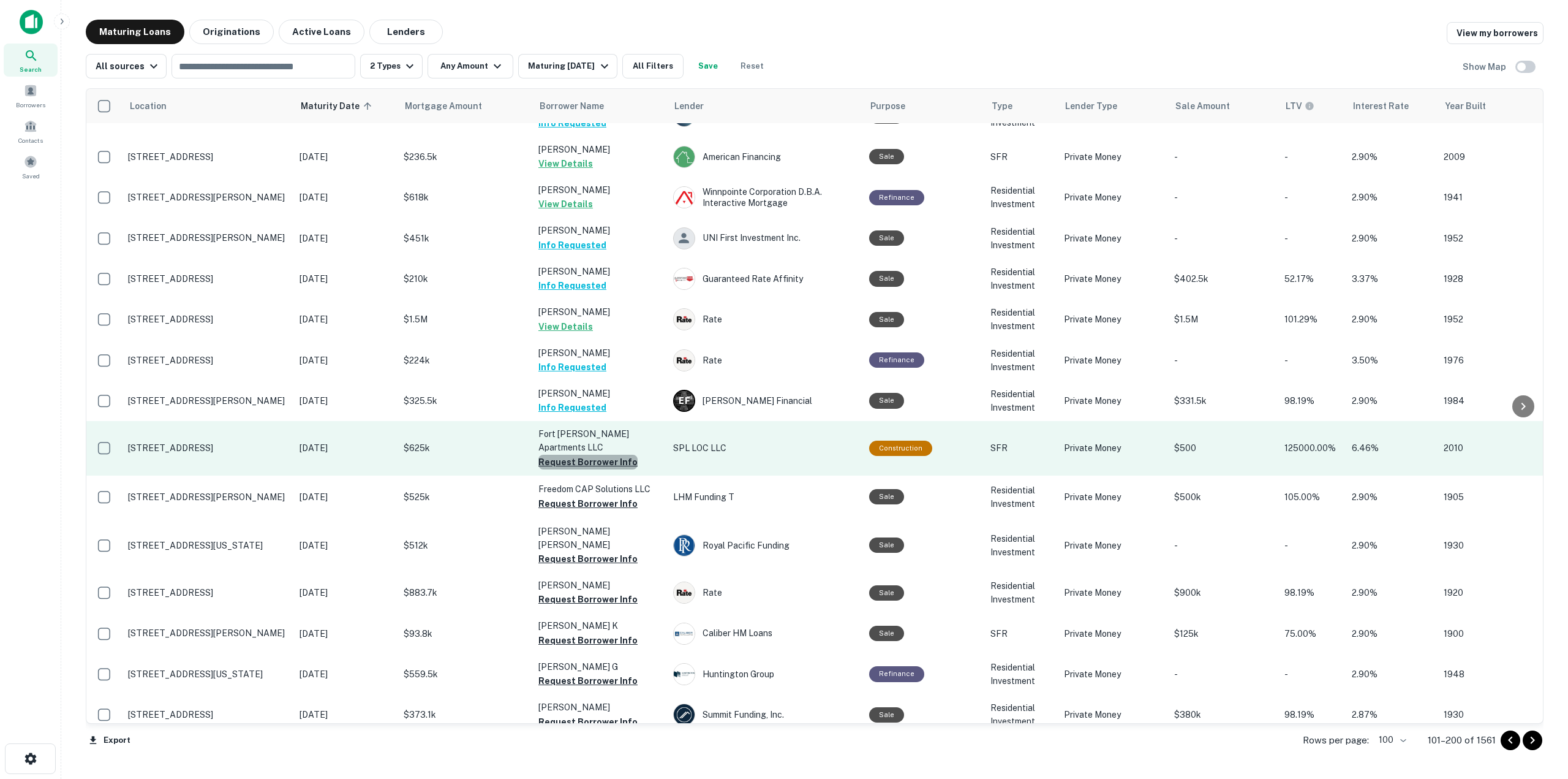
click at [625, 454] on button "Request Borrower Info" at bounding box center [588, 462] width 99 height 15
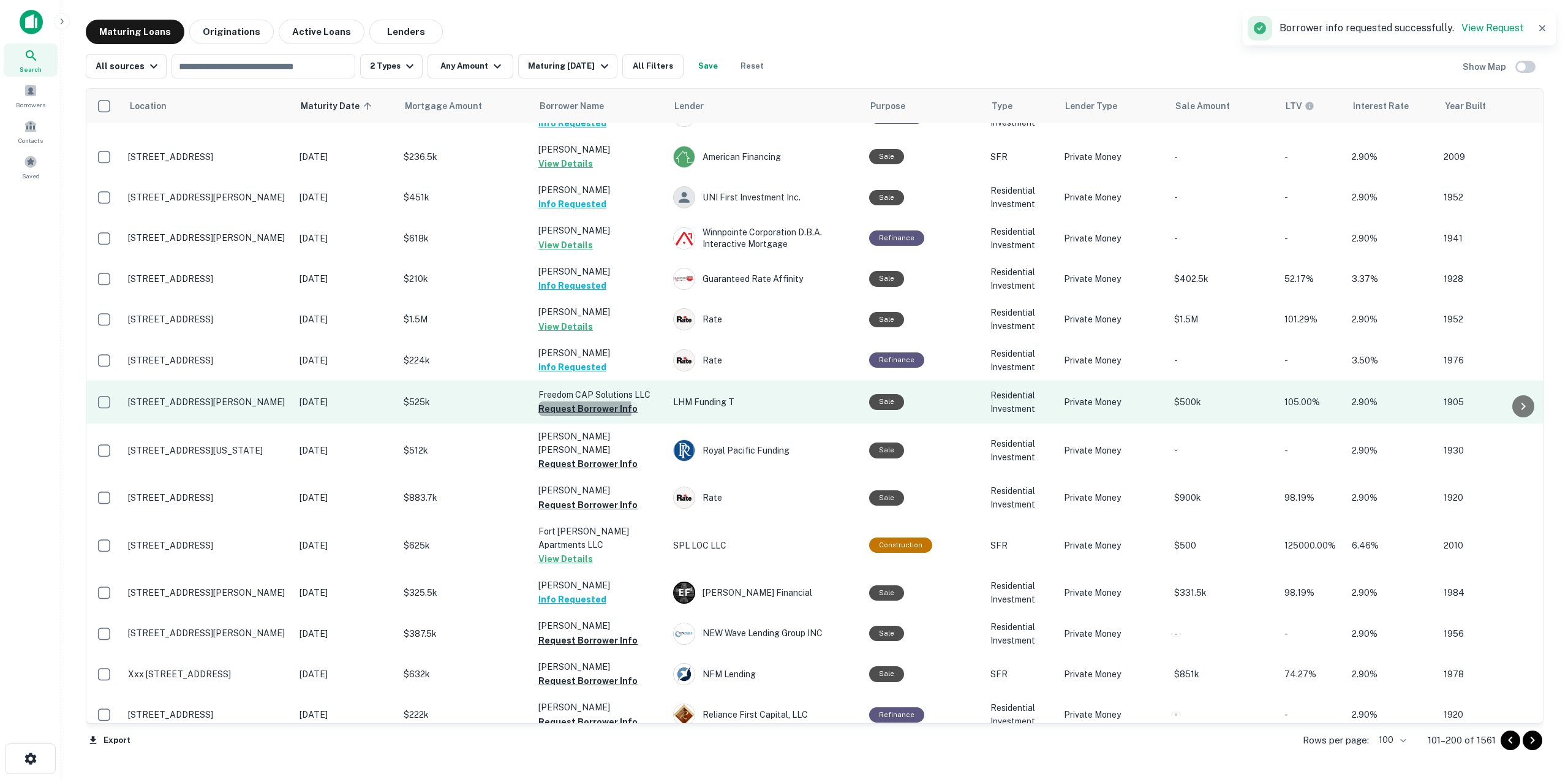
click at [584, 401] on button "Request Borrower Info" at bounding box center [588, 409] width 99 height 15
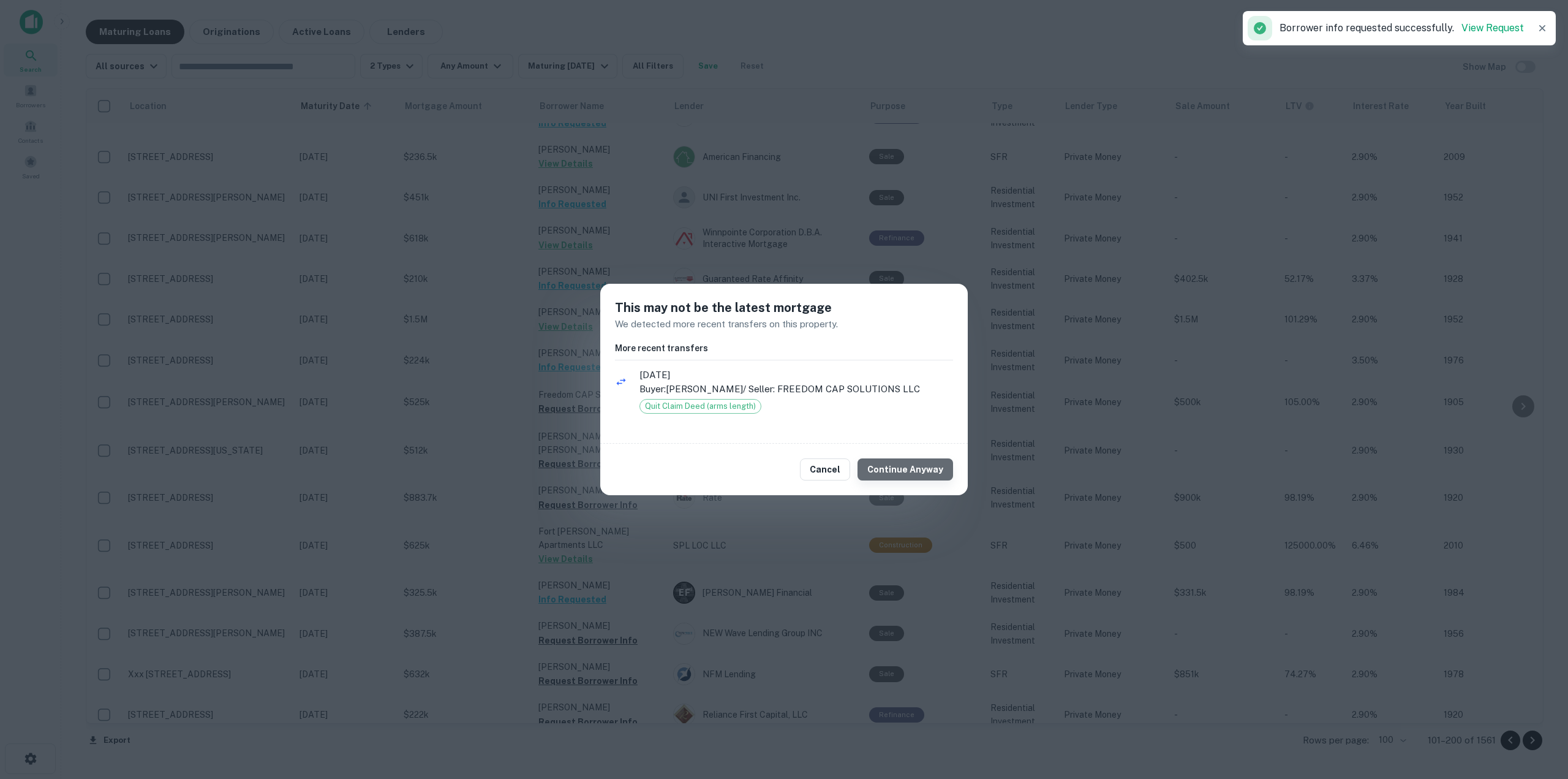
click at [917, 476] on button "Continue Anyway" at bounding box center [905, 469] width 95 height 22
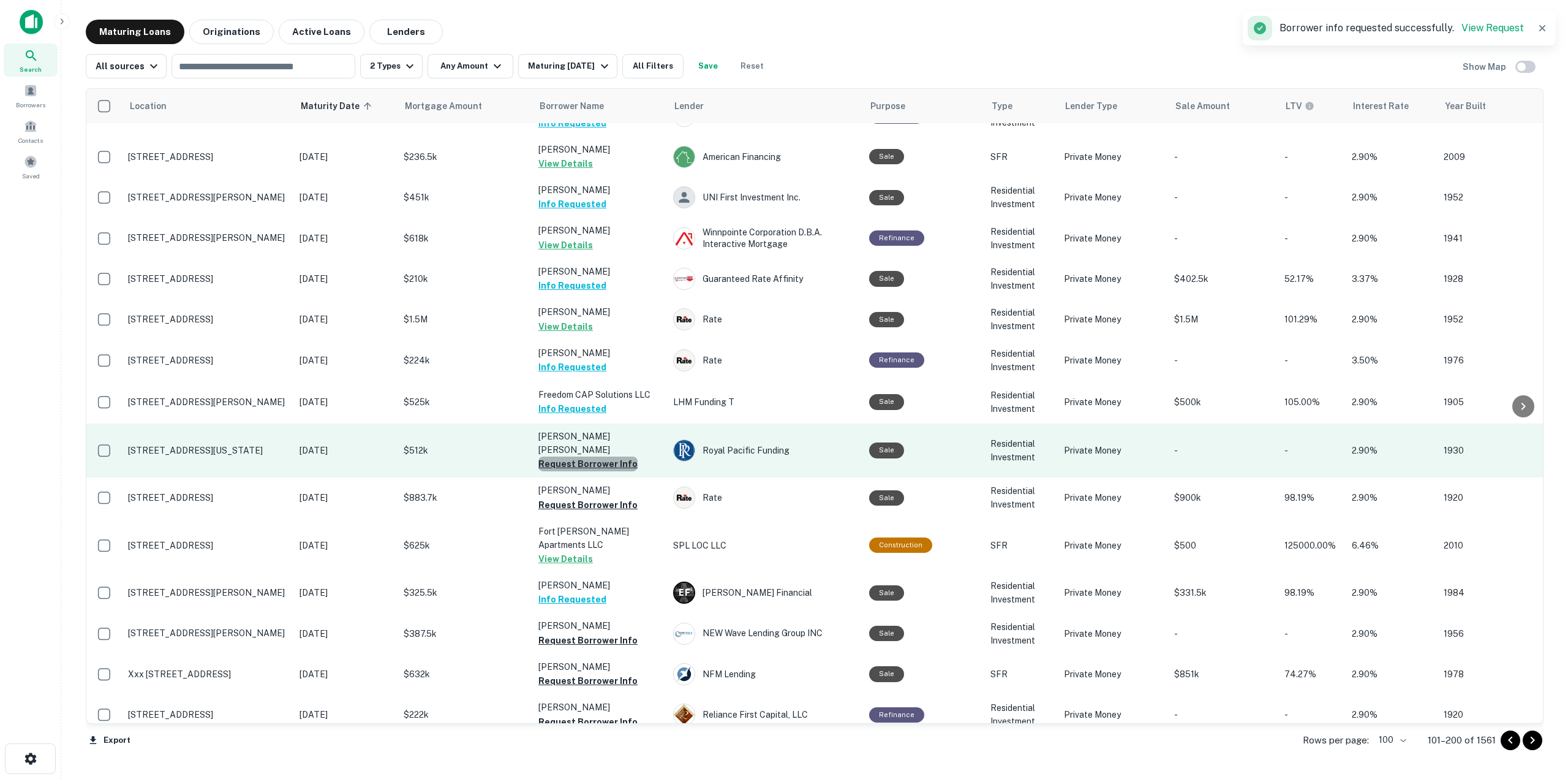
click at [613, 457] on button "Request Borrower Info" at bounding box center [588, 464] width 99 height 15
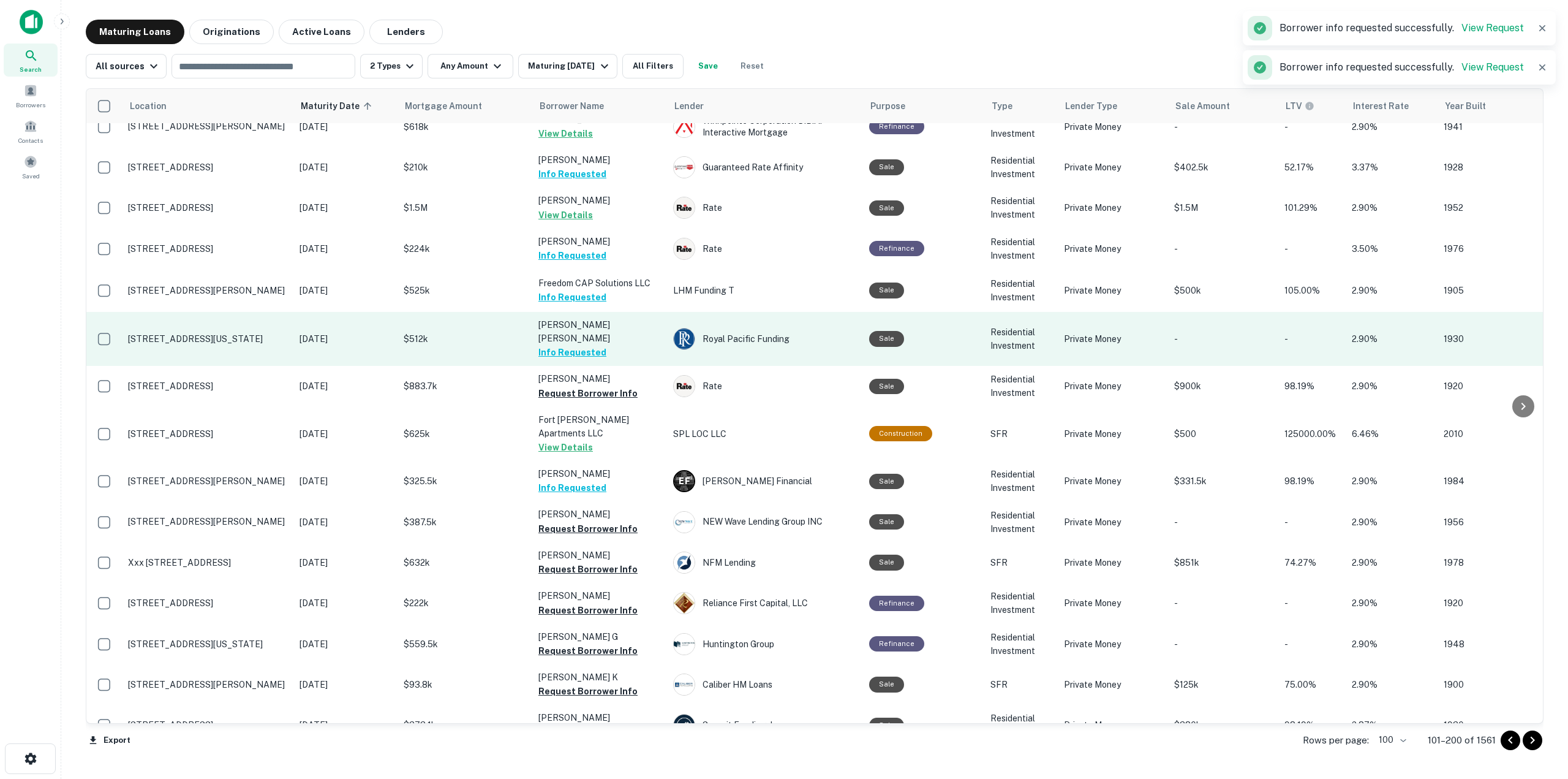
scroll to position [821, 0]
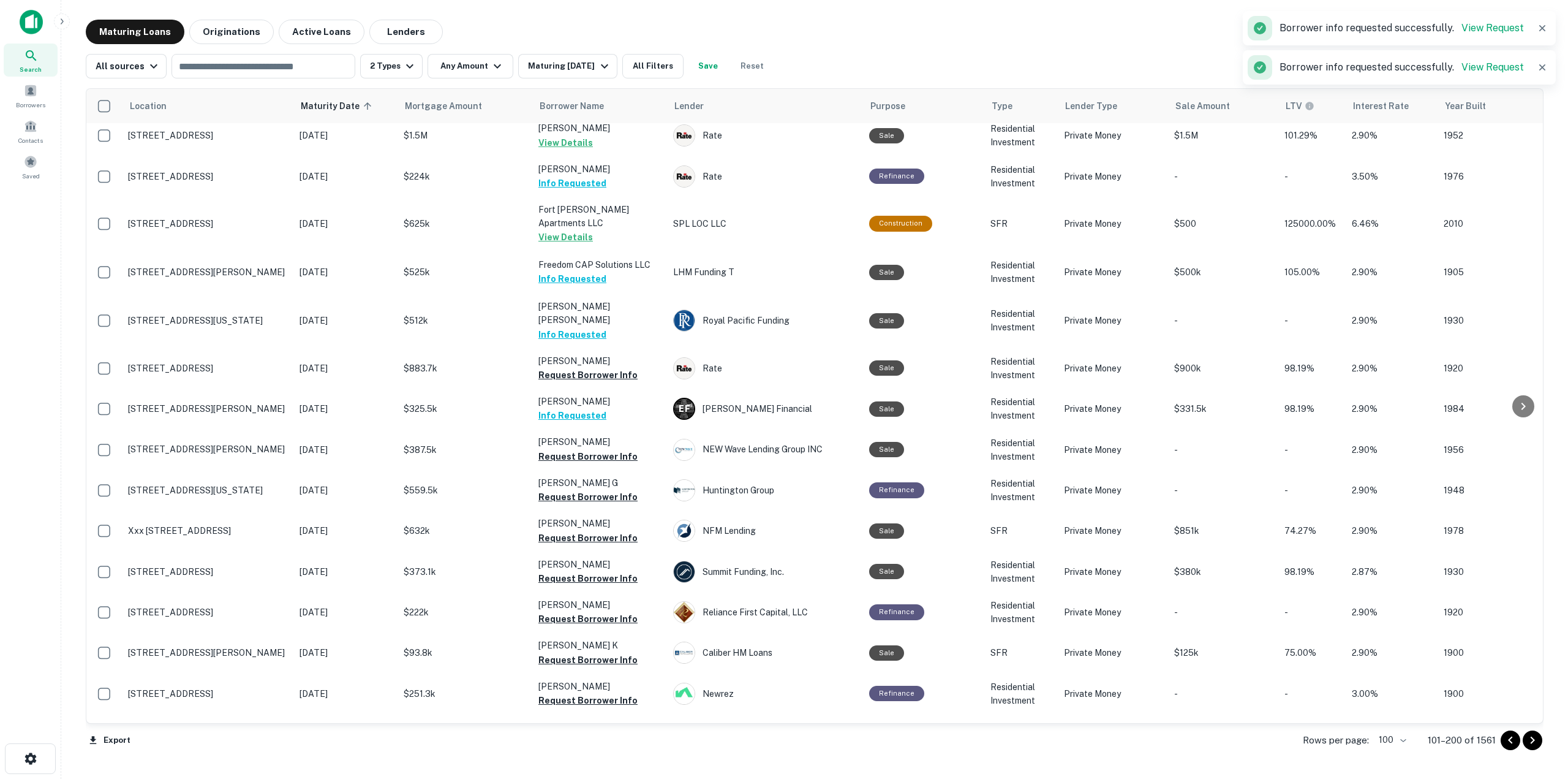
click at [610, 294] on td "[PERSON_NAME] [PERSON_NAME] Info Requested" at bounding box center [599, 321] width 135 height 54
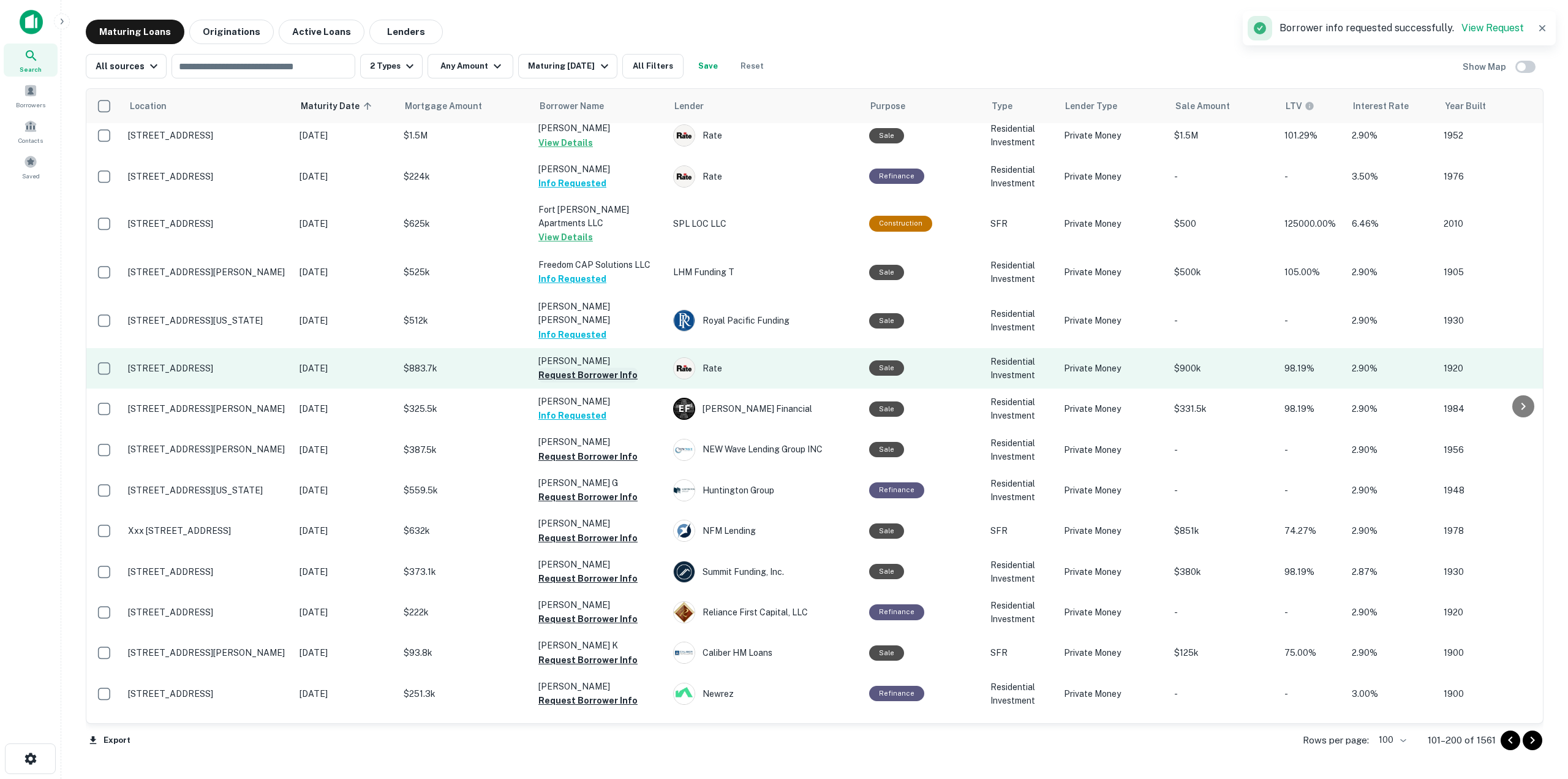
click at [614, 368] on button "Request Borrower Info" at bounding box center [588, 375] width 99 height 15
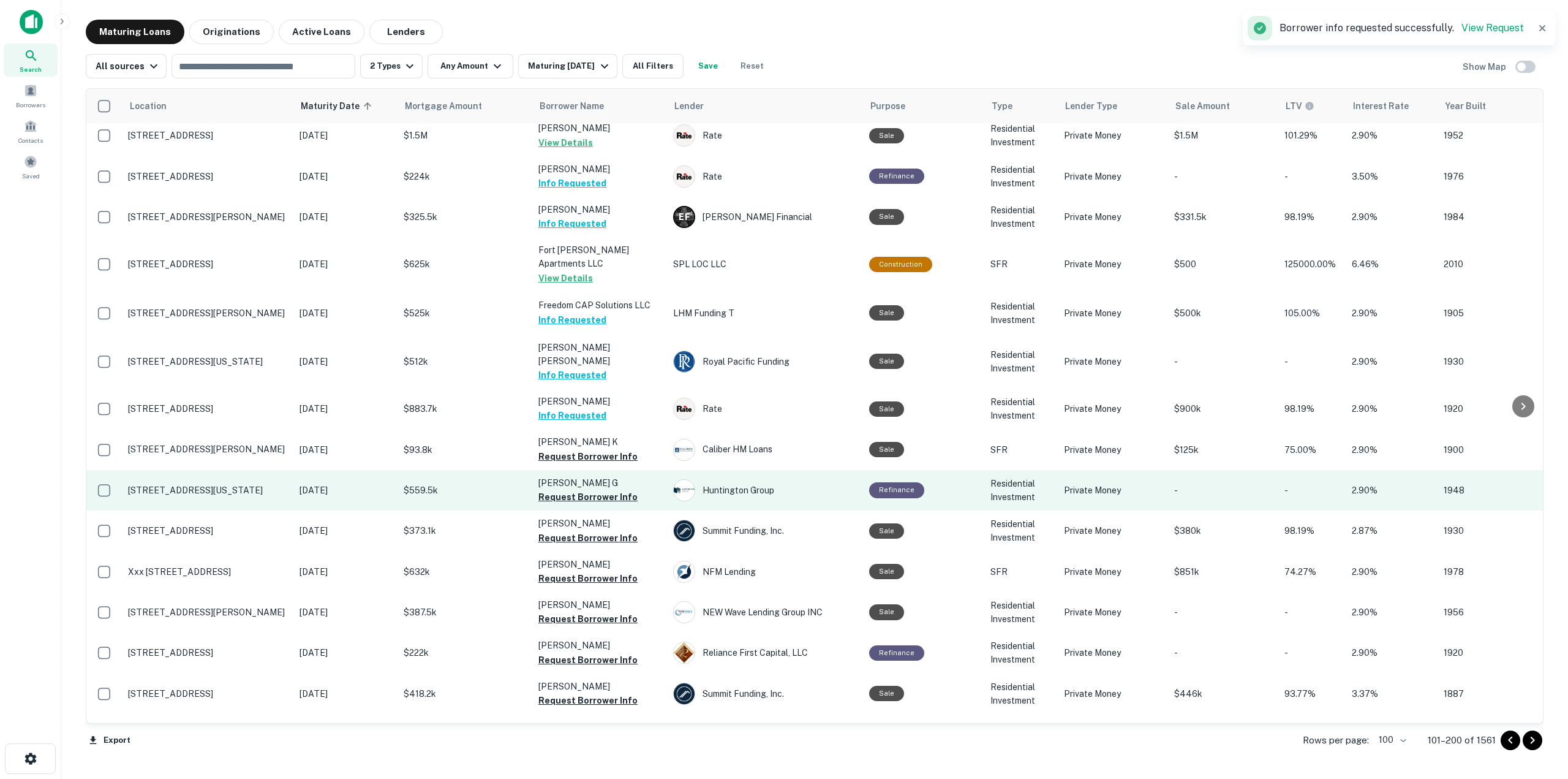
scroll to position [883, 0]
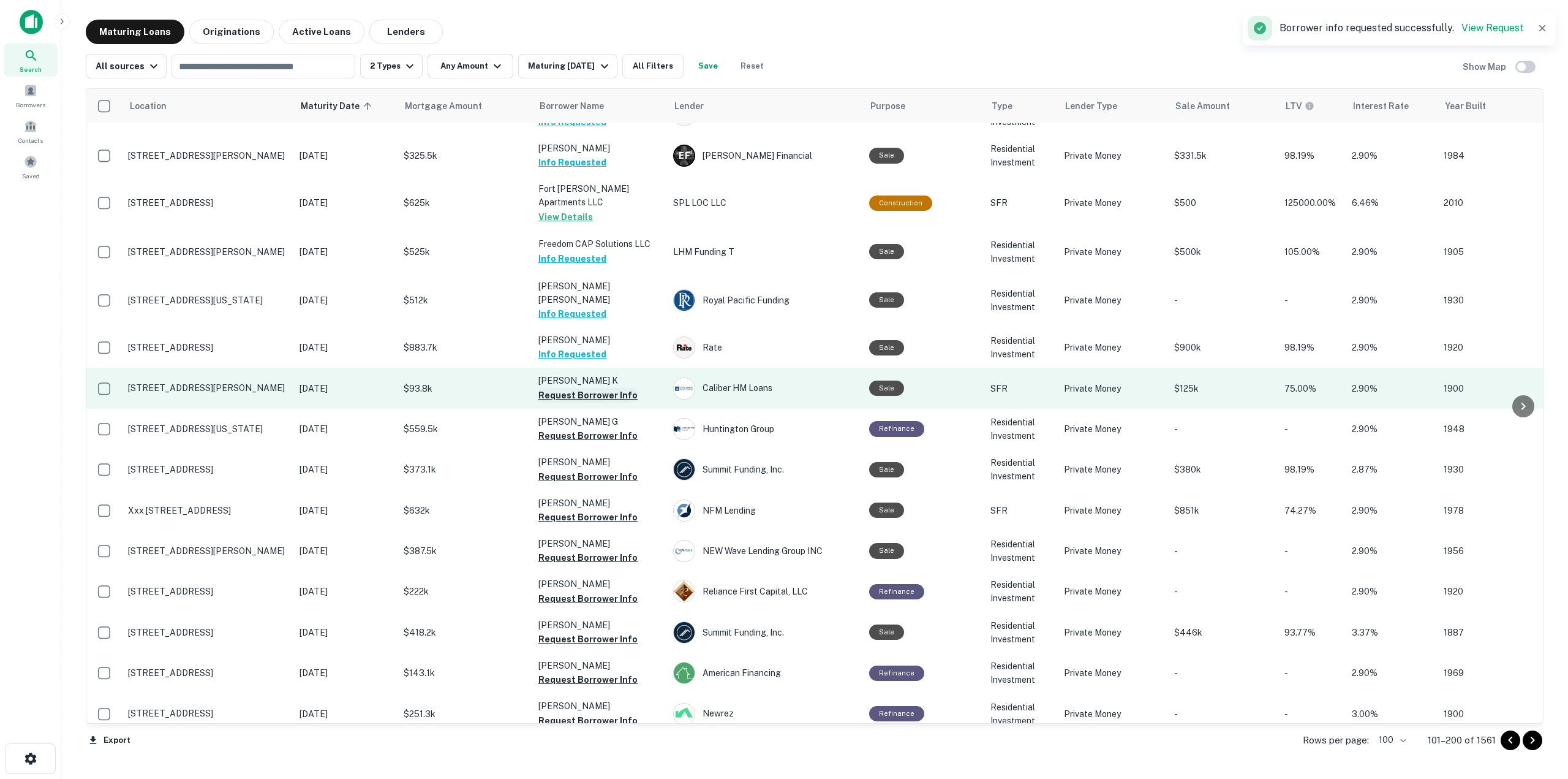
click at [610, 388] on button "Request Borrower Info" at bounding box center [588, 396] width 99 height 15
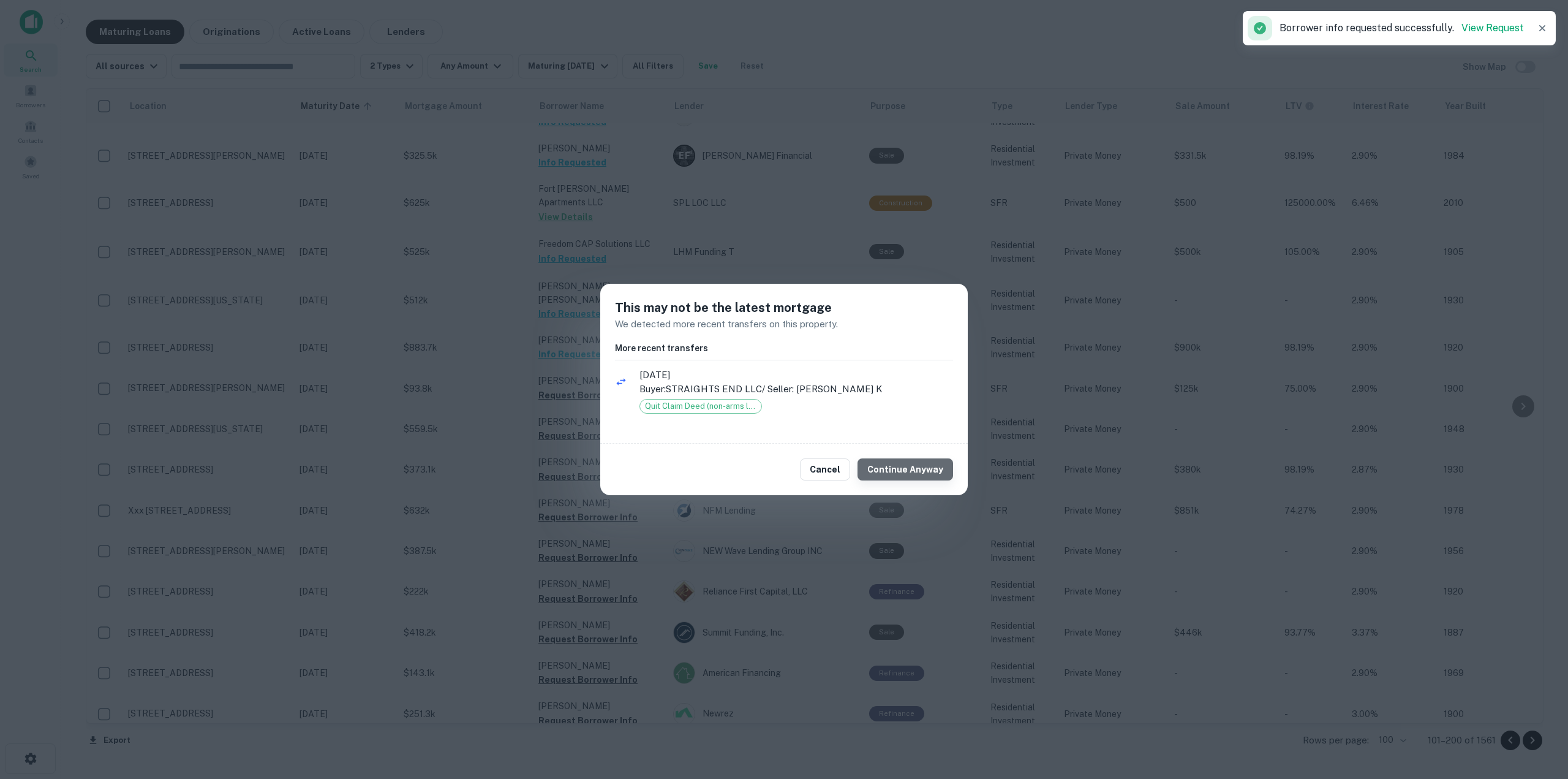
click at [910, 468] on button "Continue Anyway" at bounding box center [905, 469] width 95 height 22
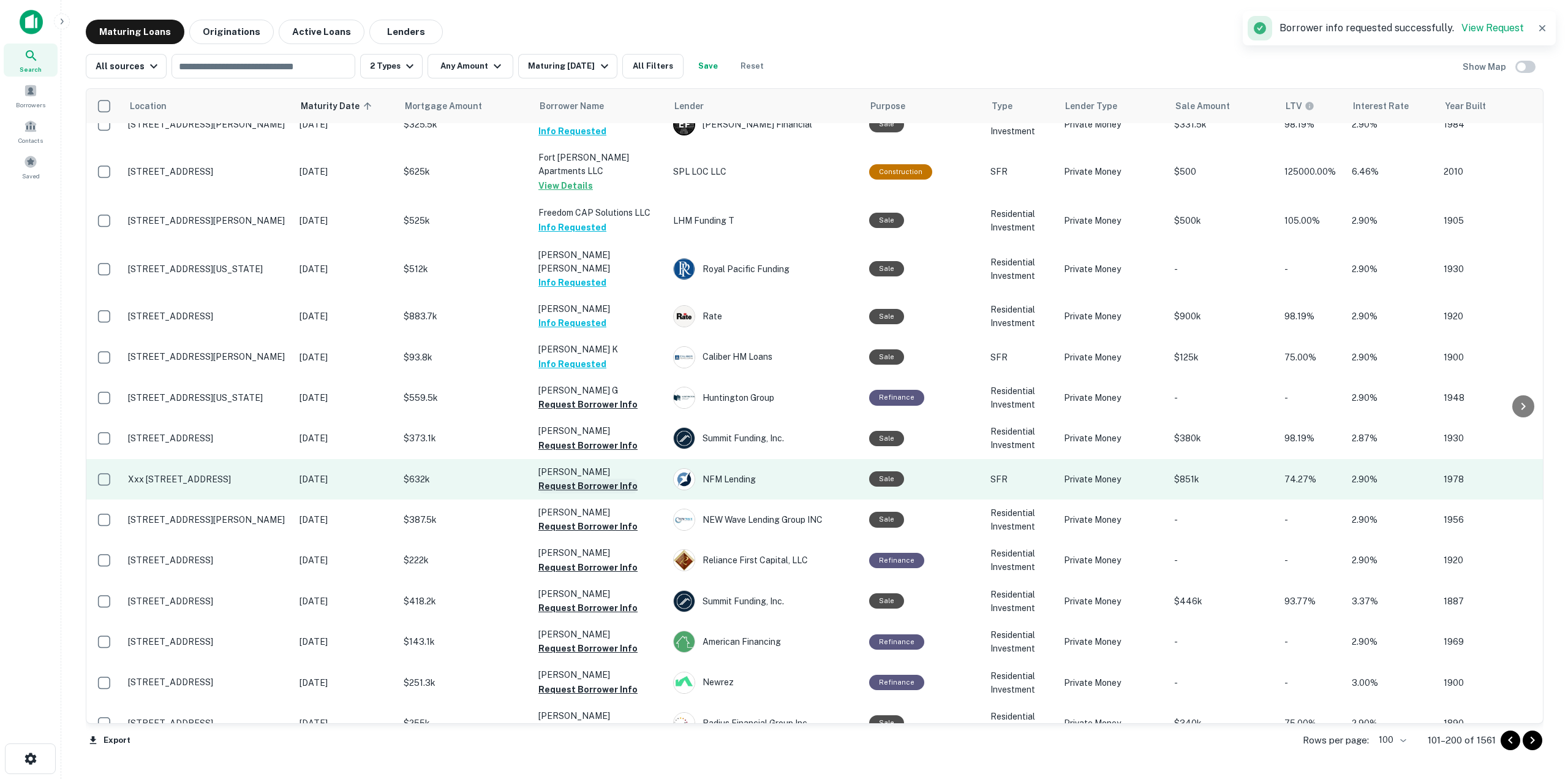
scroll to position [944, 0]
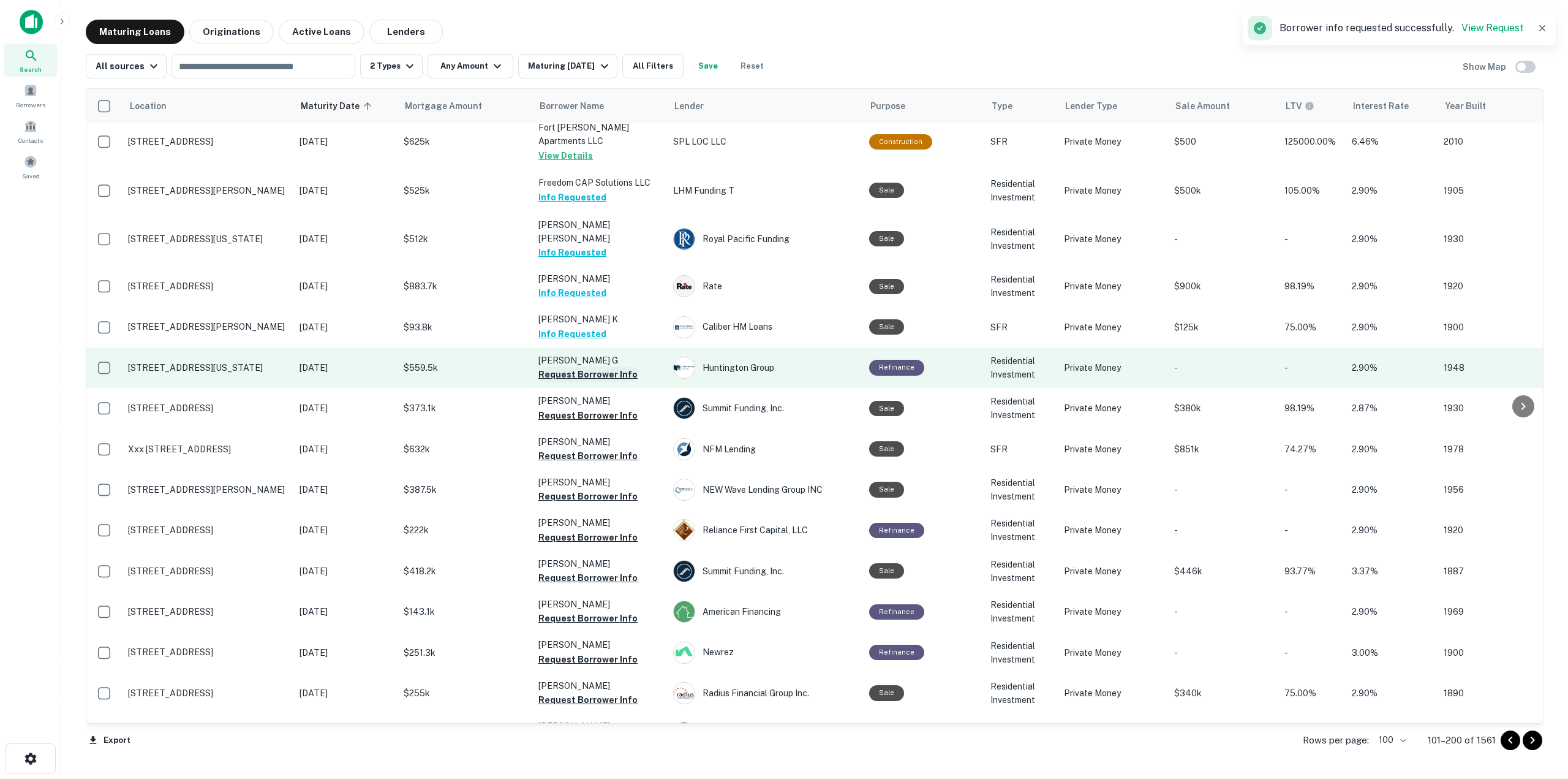
click at [617, 367] on button "Request Borrower Info" at bounding box center [588, 374] width 99 height 15
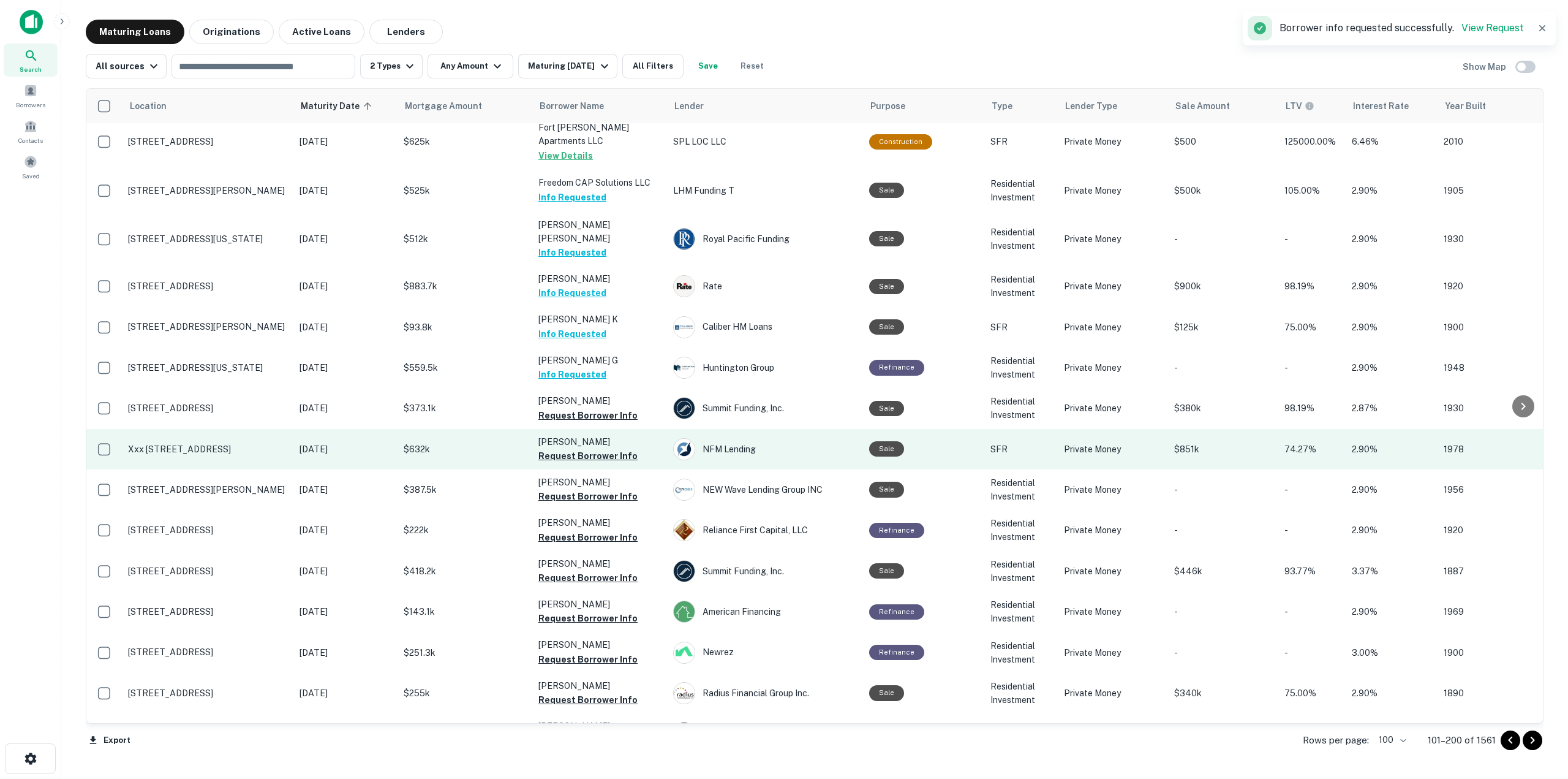
scroll to position [1005, 0]
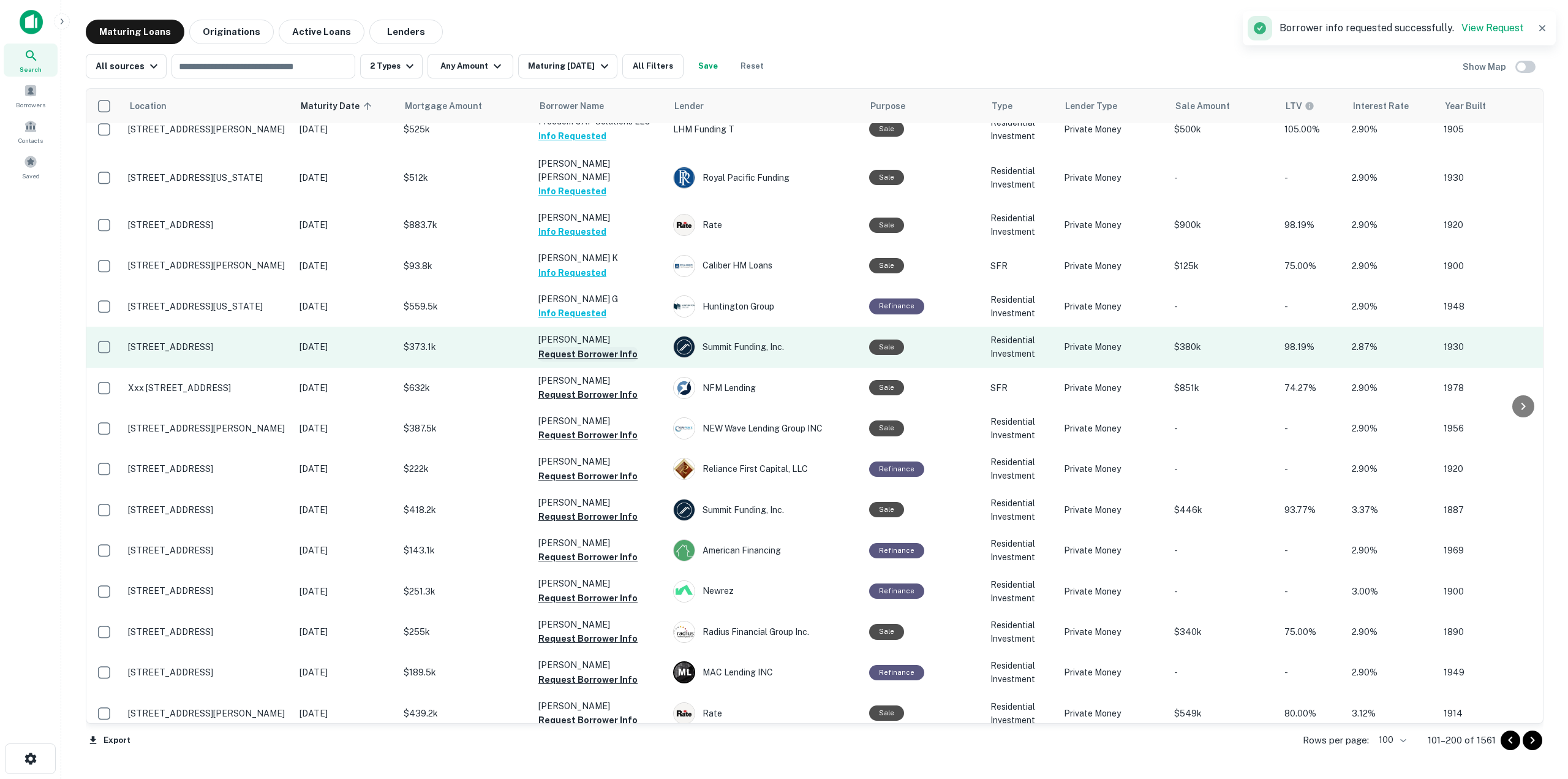
click at [613, 347] on button "Request Borrower Info" at bounding box center [588, 354] width 99 height 15
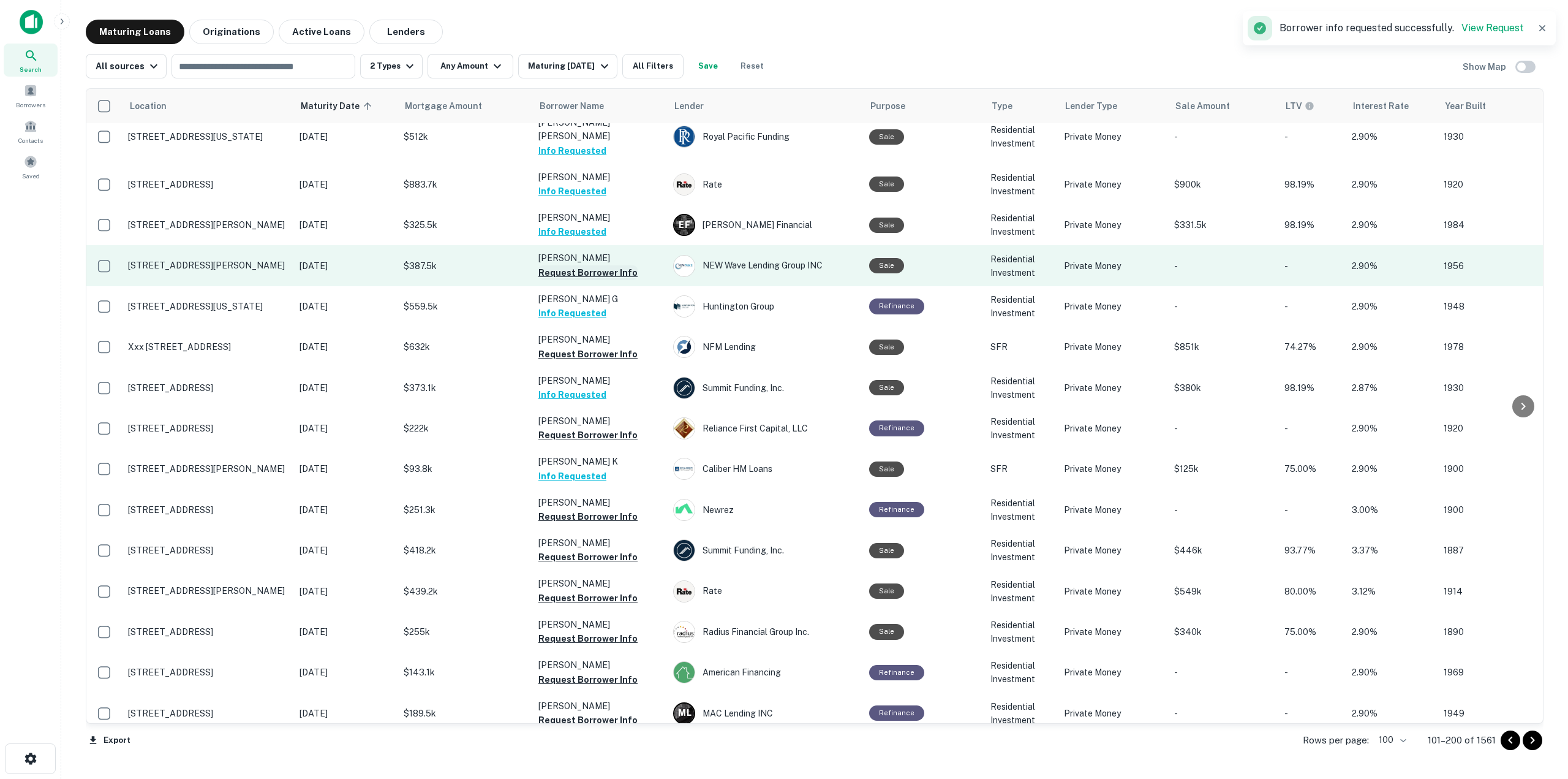
click at [615, 265] on button "Request Borrower Info" at bounding box center [588, 272] width 99 height 15
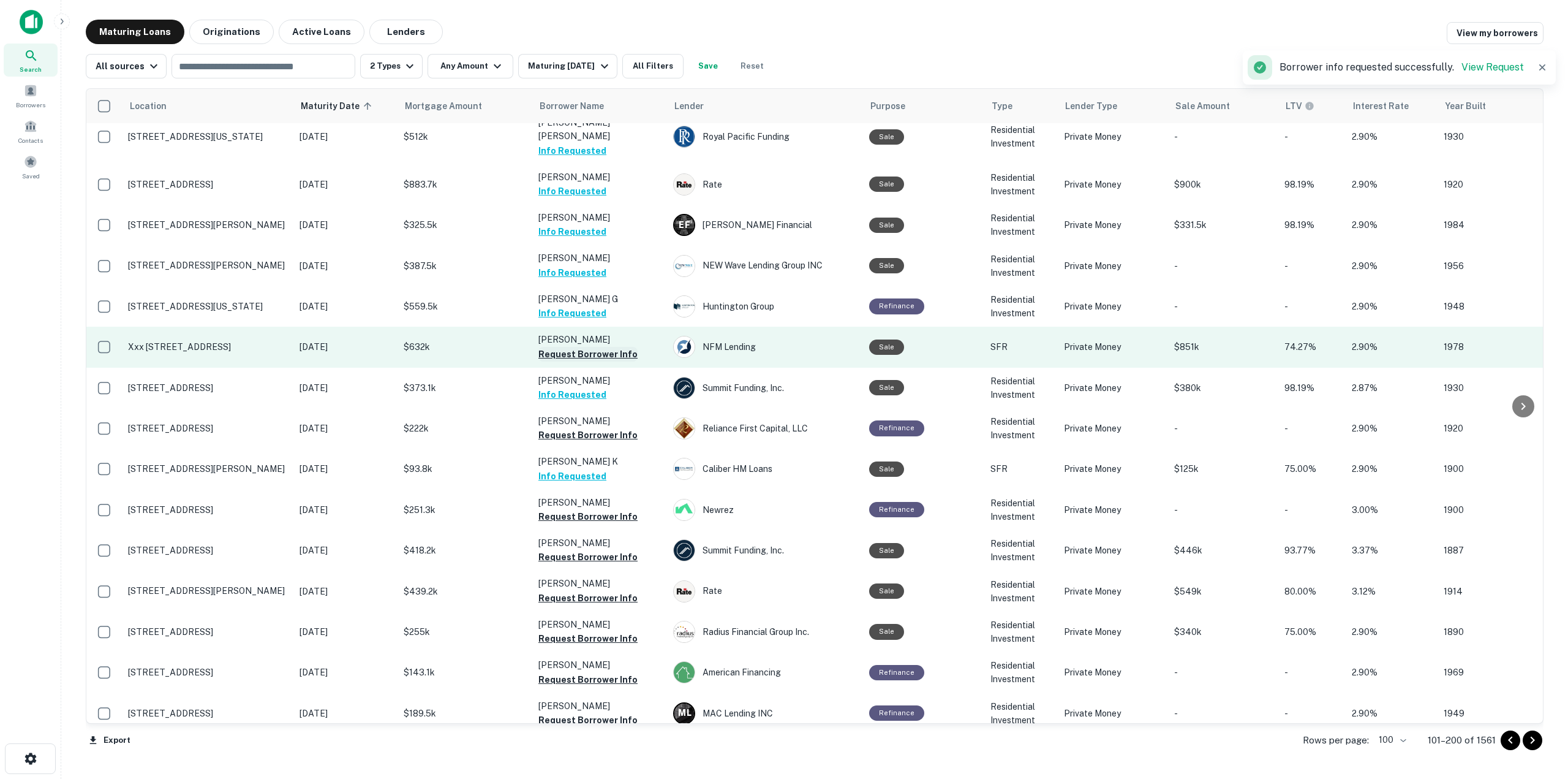
click at [619, 347] on button "Request Borrower Info" at bounding box center [588, 354] width 99 height 15
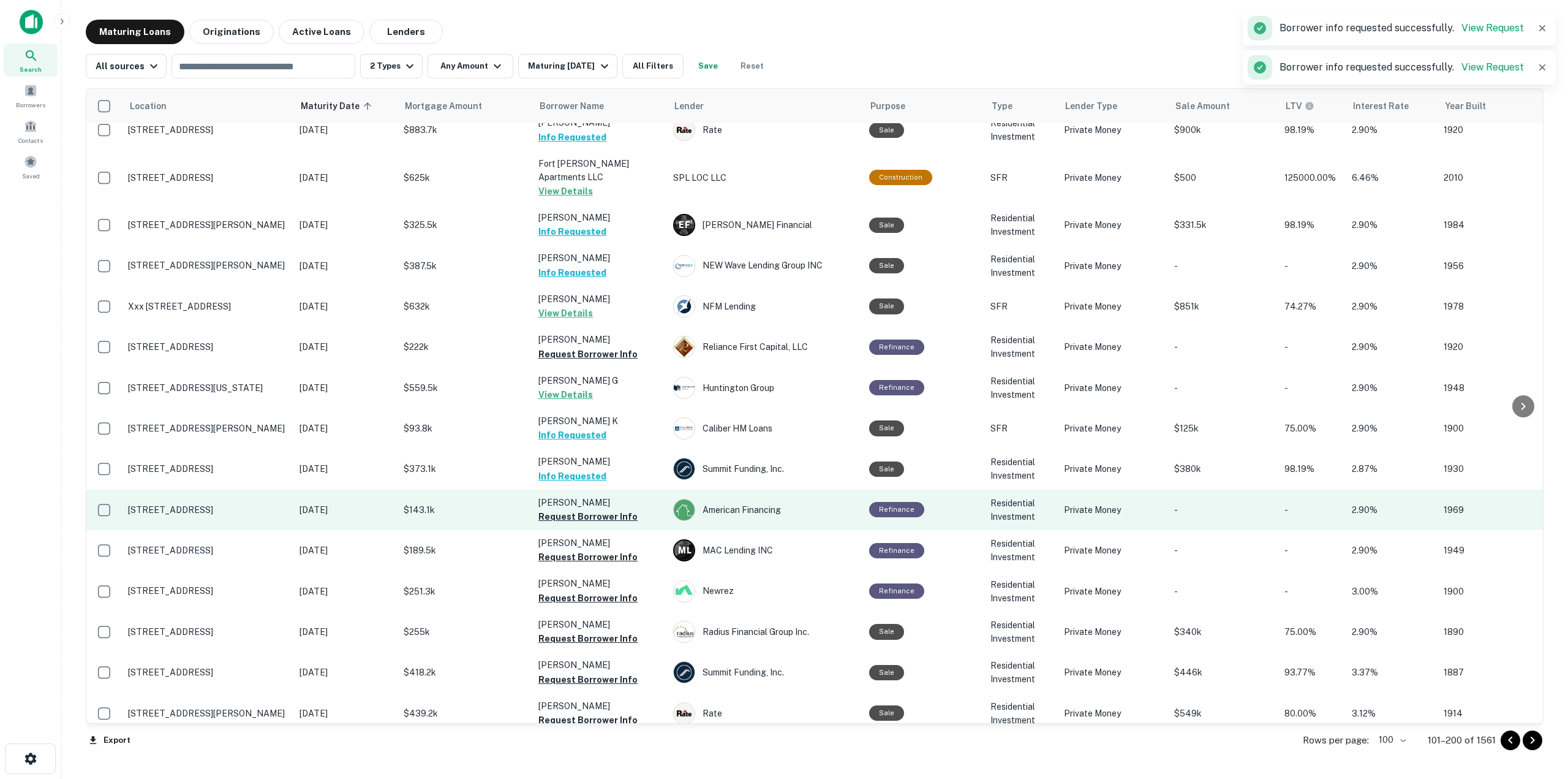
scroll to position [1127, 0]
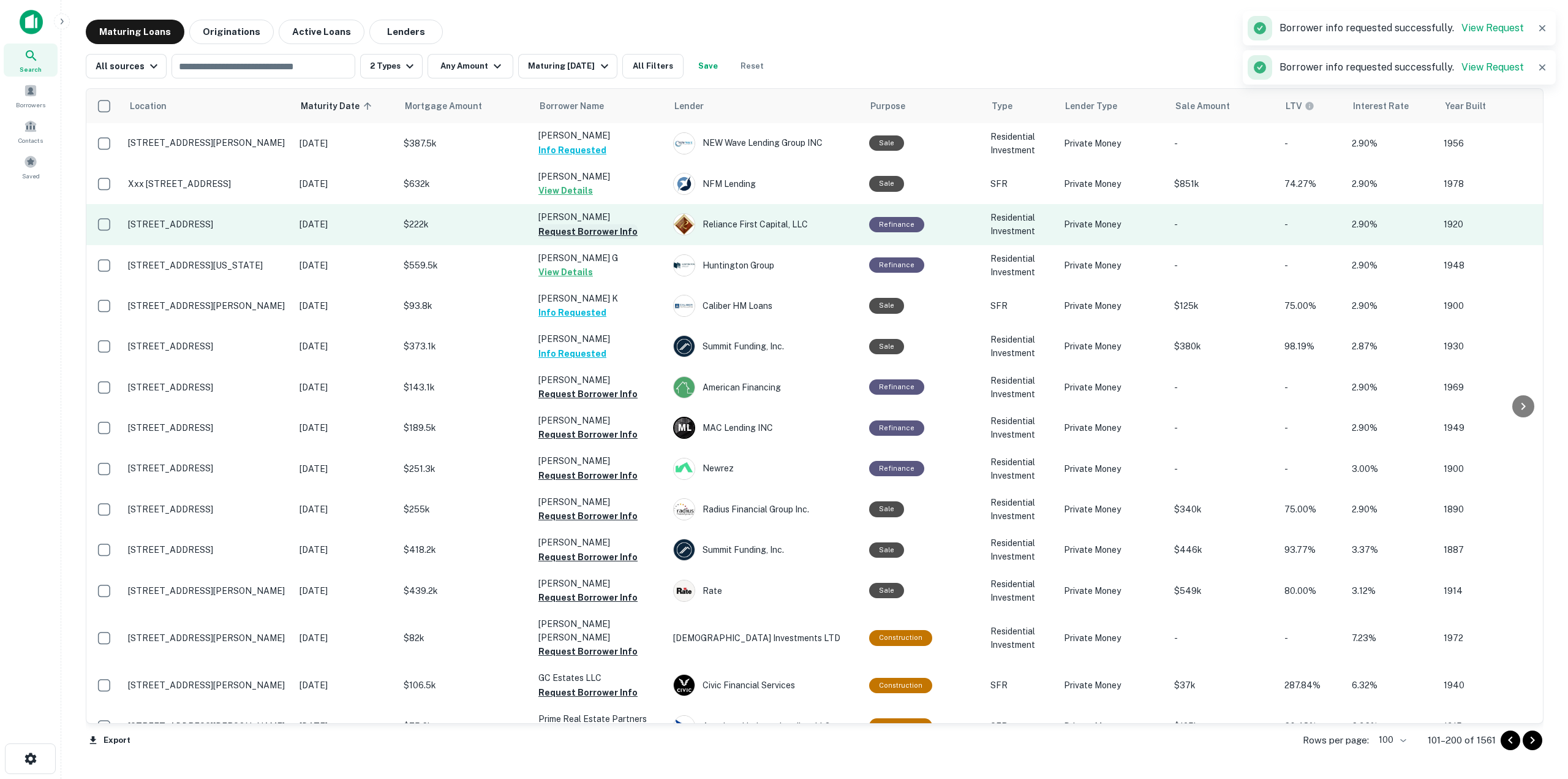
click at [617, 224] on button "Request Borrower Info" at bounding box center [588, 232] width 99 height 15
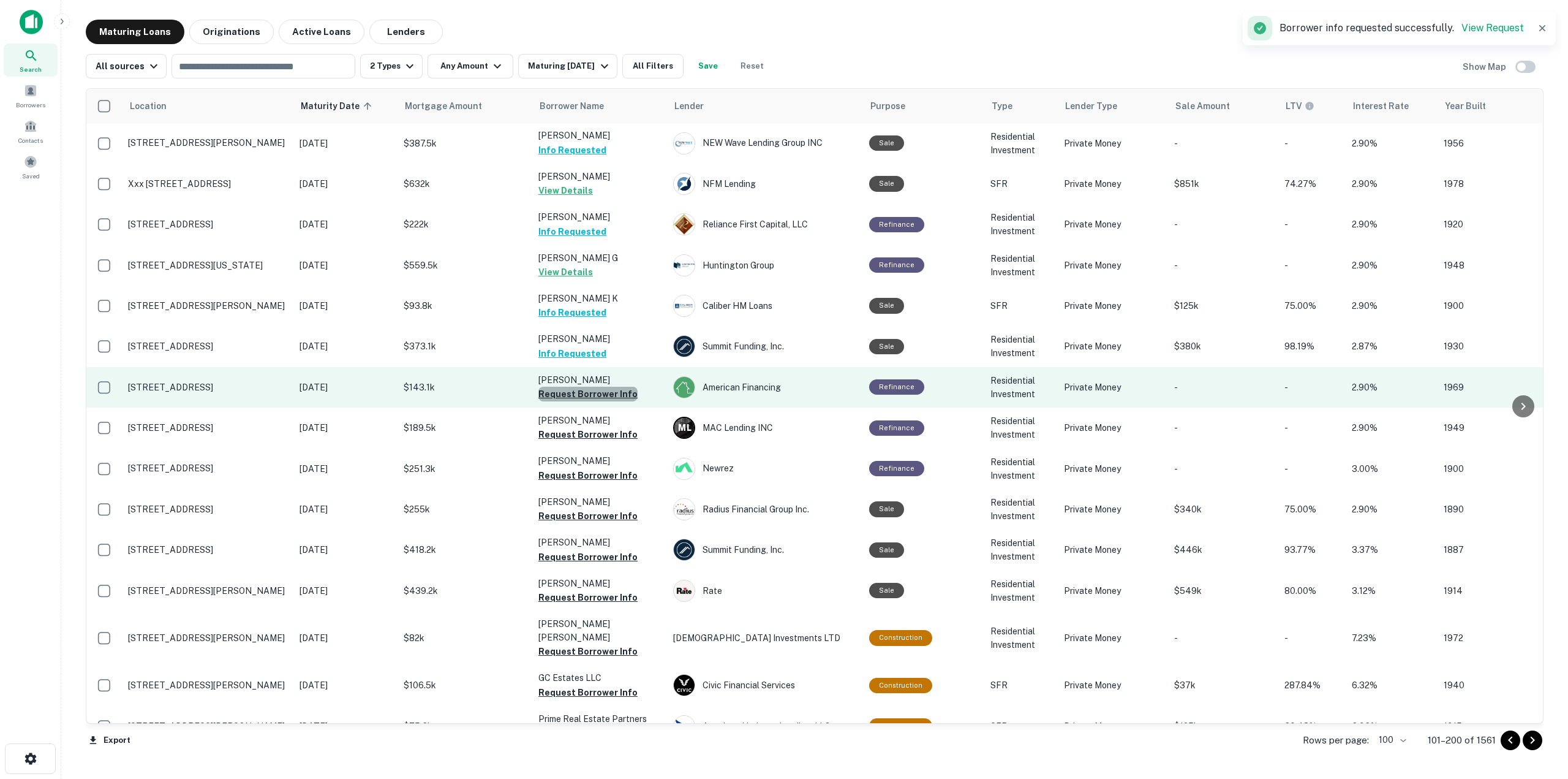
click at [611, 387] on button "Request Borrower Info" at bounding box center [588, 394] width 99 height 15
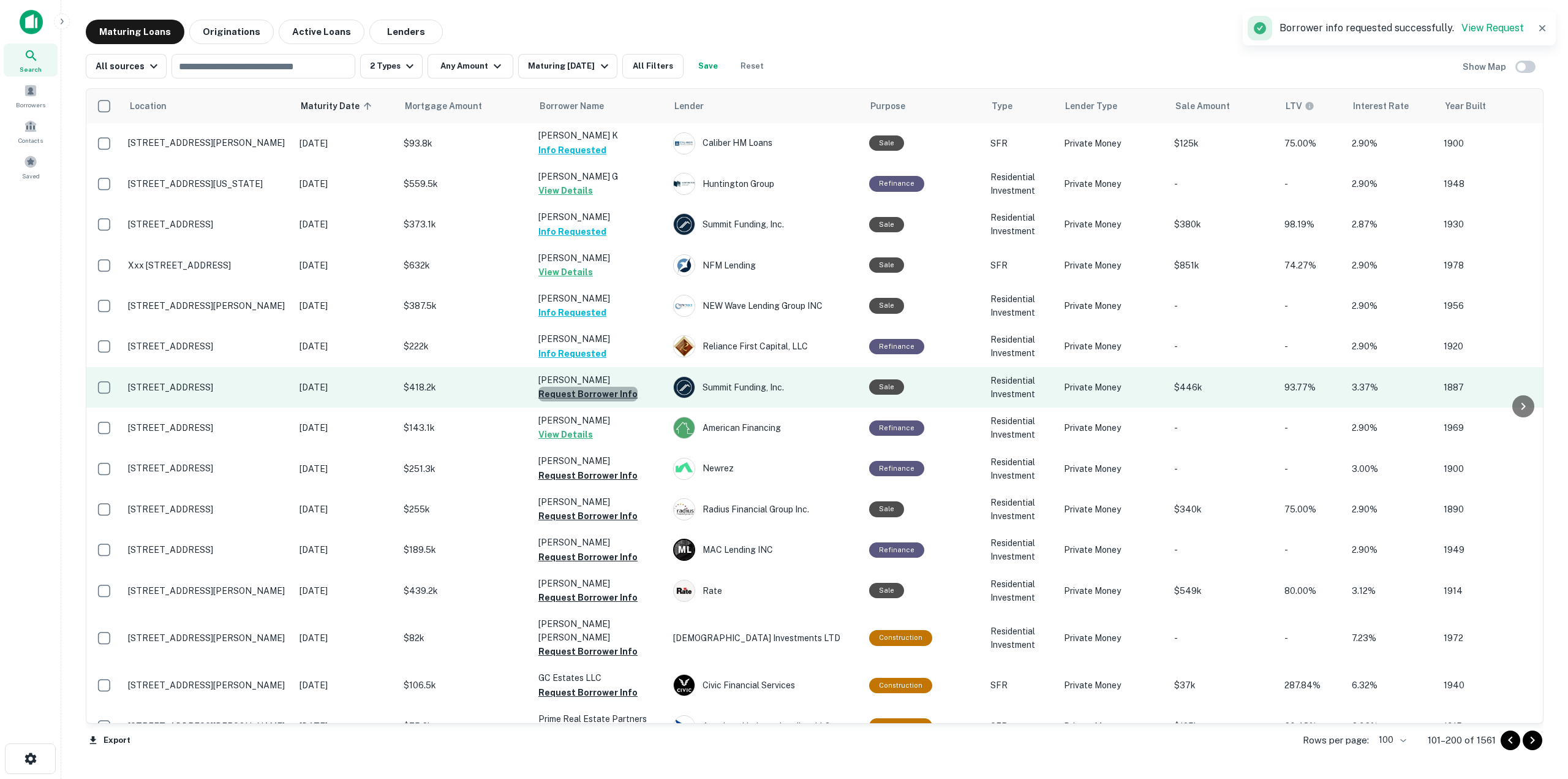
click at [623, 387] on button "Request Borrower Info" at bounding box center [588, 394] width 99 height 15
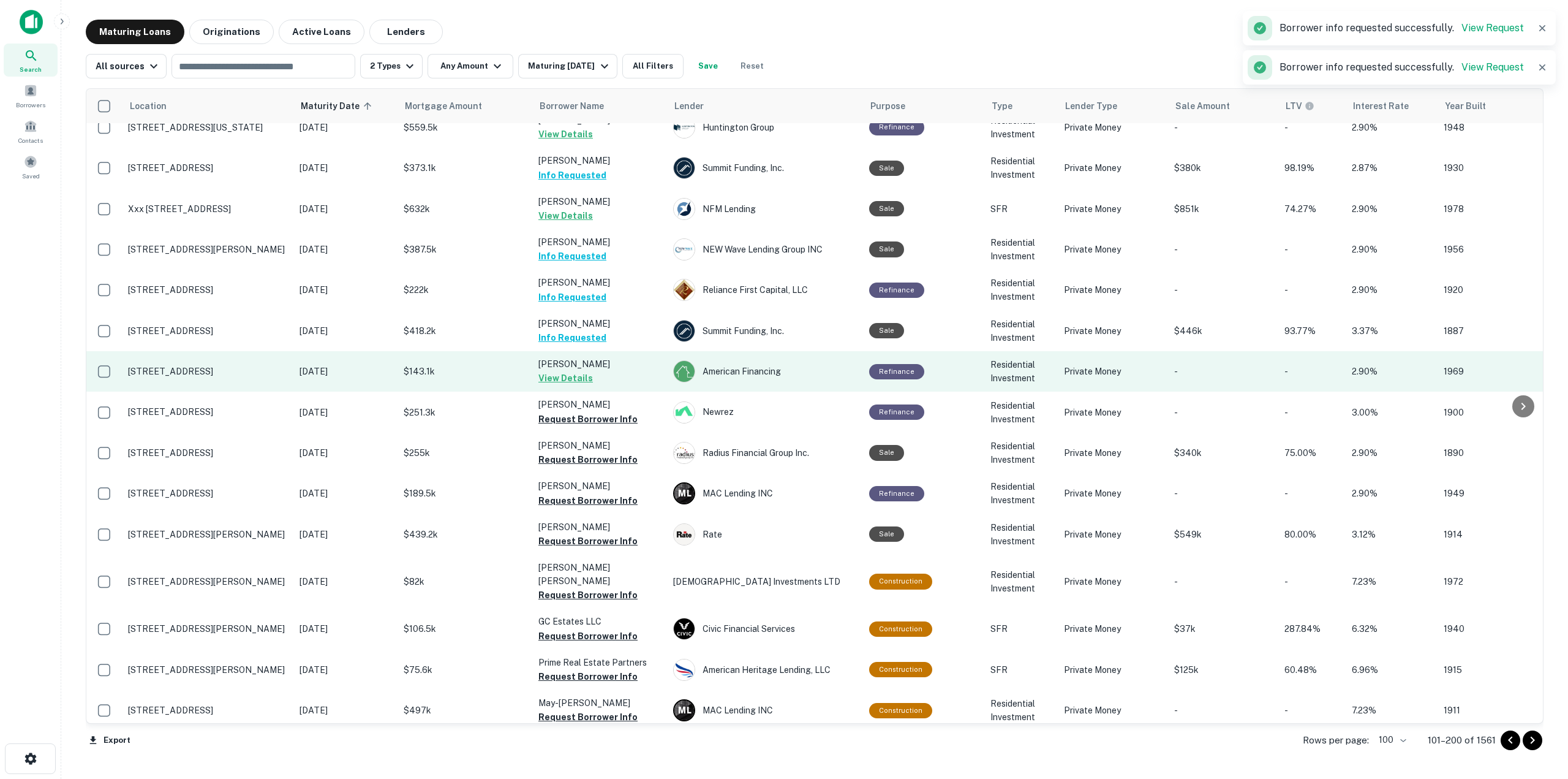
scroll to position [1250, 0]
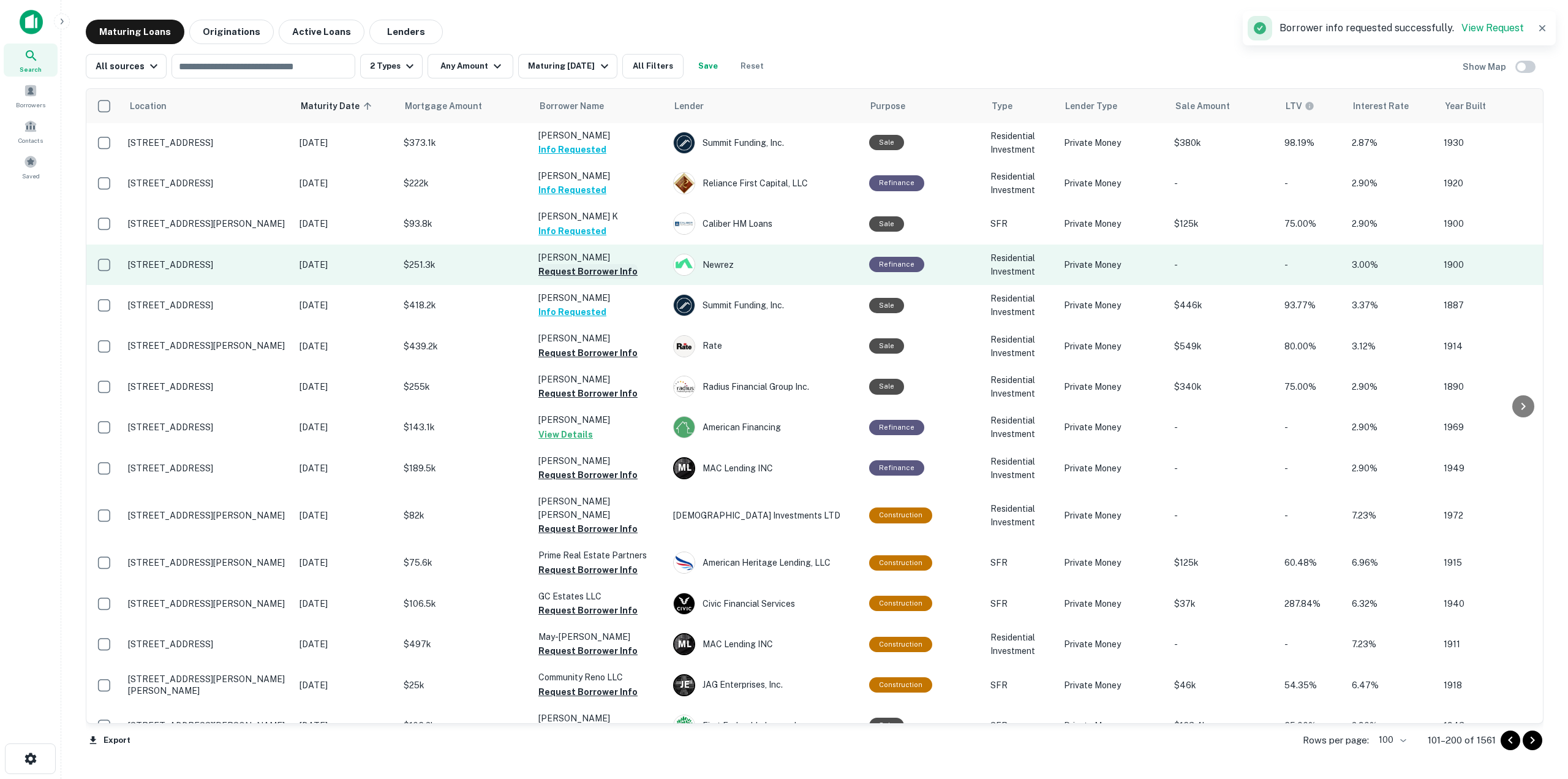
click at [620, 264] on button "Request Borrower Info" at bounding box center [588, 272] width 99 height 15
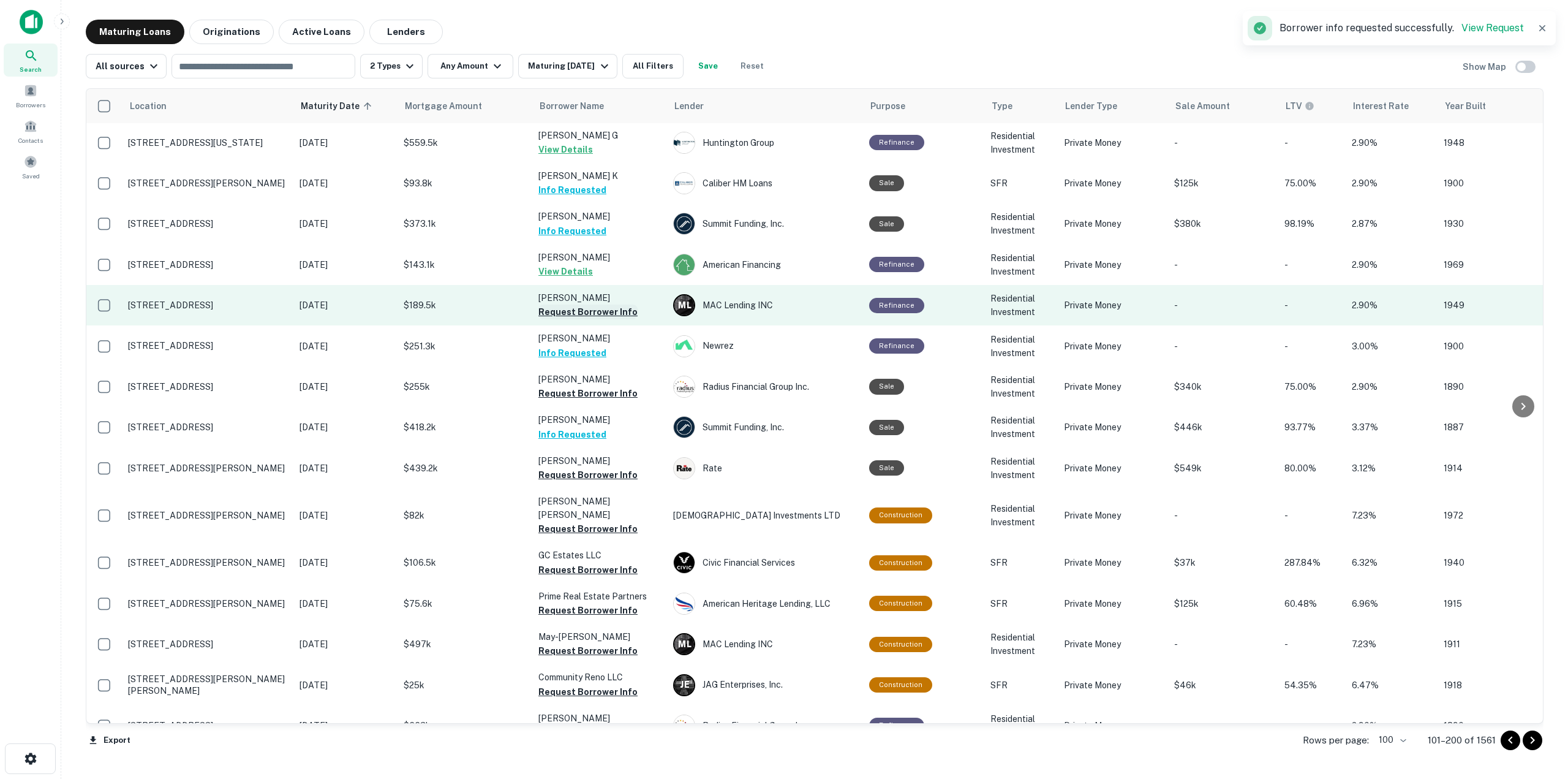
click at [618, 304] on button "Request Borrower Info" at bounding box center [588, 312] width 99 height 15
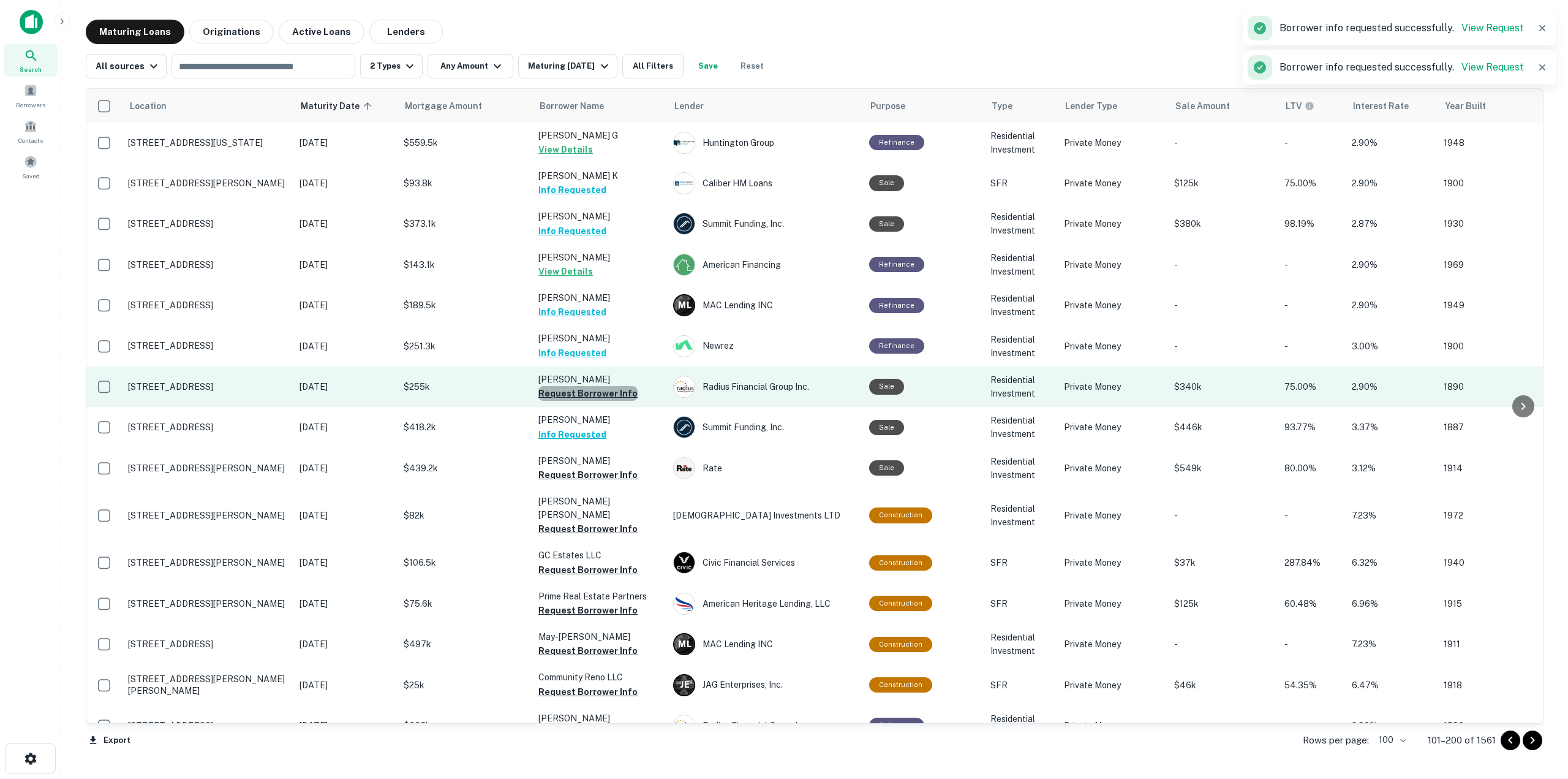
click at [623, 386] on button "Request Borrower Info" at bounding box center [588, 393] width 99 height 15
